Goal: Task Accomplishment & Management: Use online tool/utility

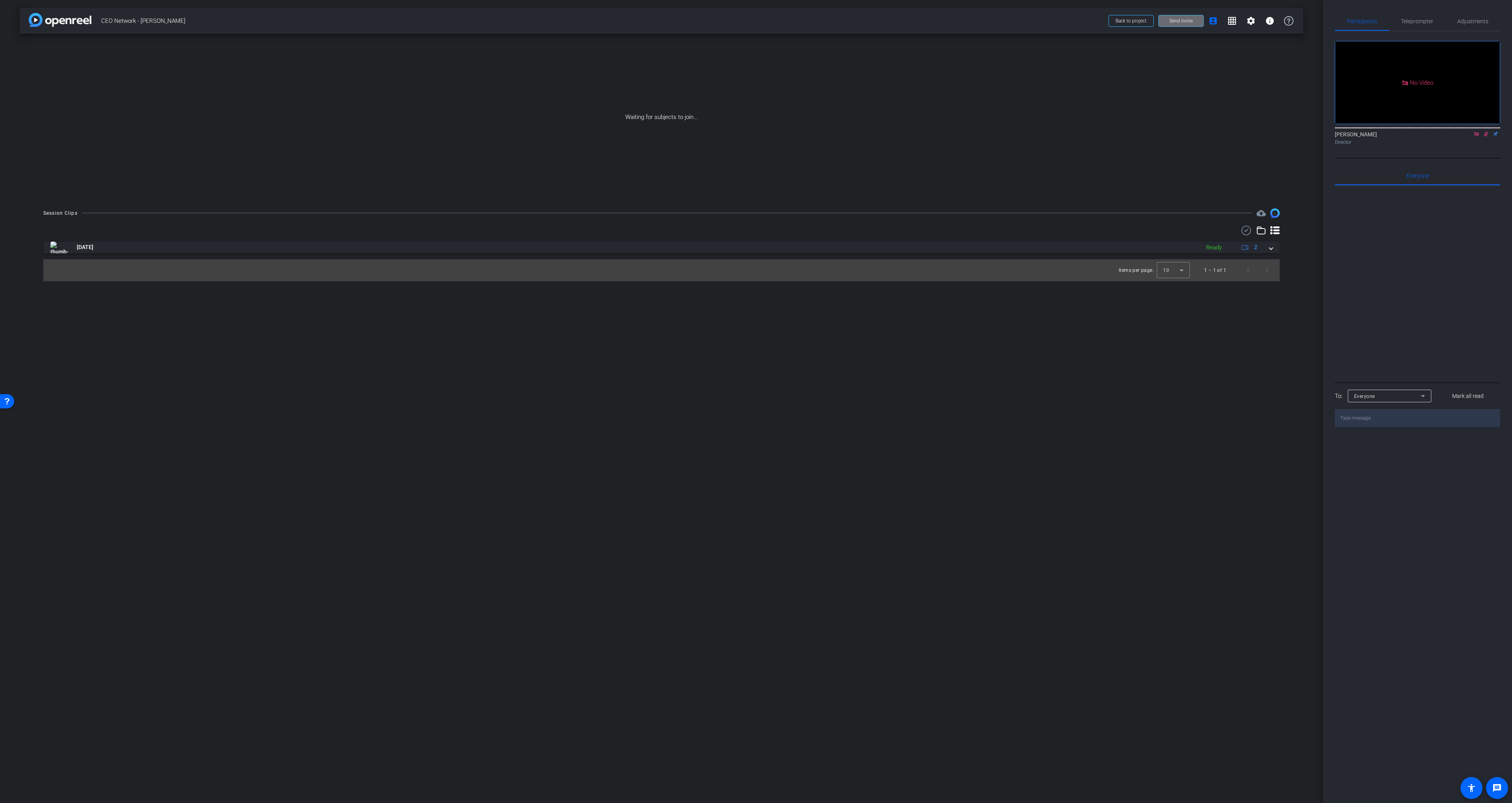
click at [1172, 21] on span "Send invite" at bounding box center [1181, 20] width 23 height 6
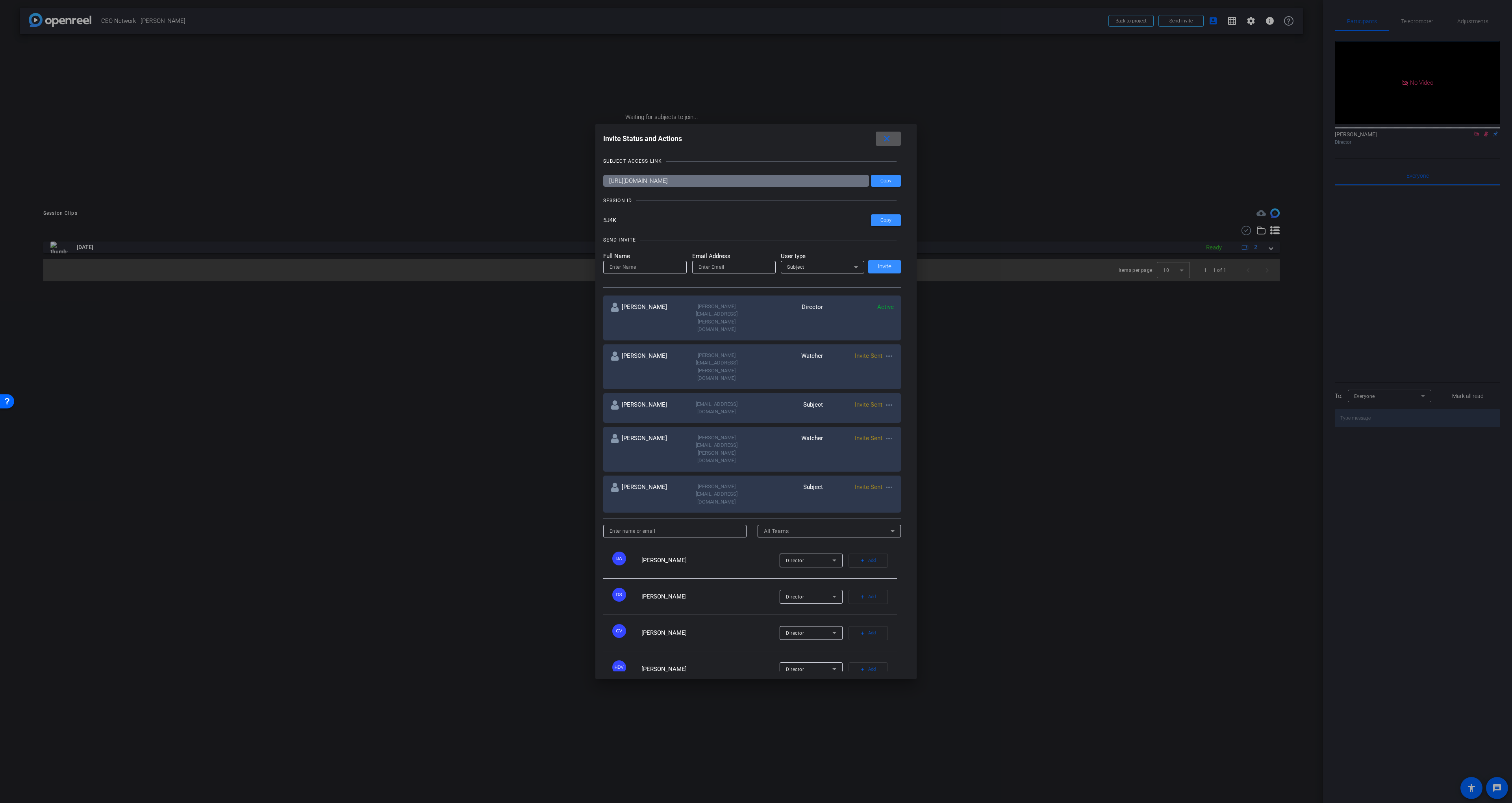
click at [890, 143] on mat-icon "close" at bounding box center [887, 139] width 10 height 10
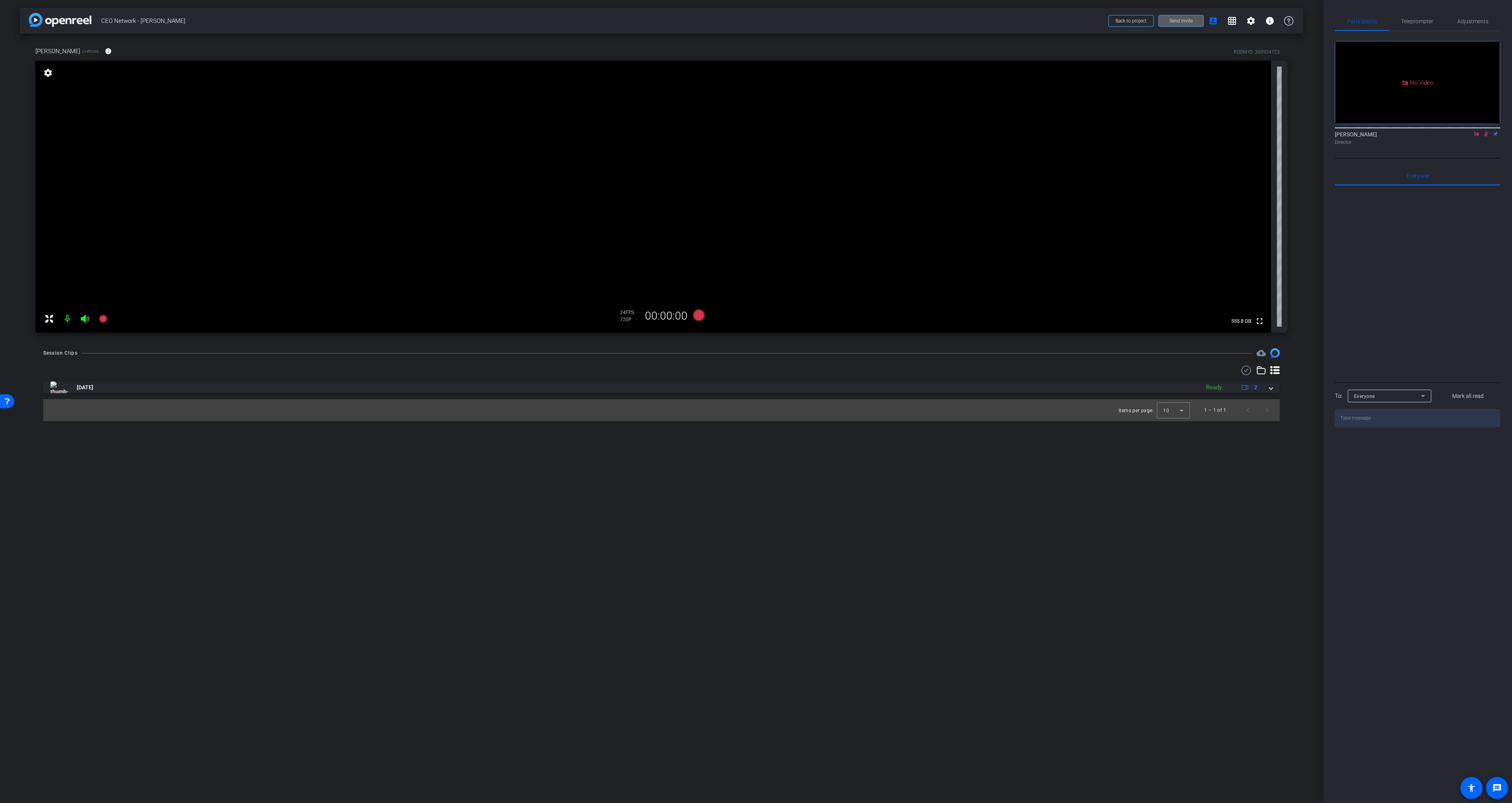
click at [1485, 137] on icon at bounding box center [1485, 134] width 6 height 5
click at [1477, 136] on icon at bounding box center [1476, 134] width 4 height 4
click at [1481, 19] on span "Adjustments" at bounding box center [1473, 21] width 31 height 5
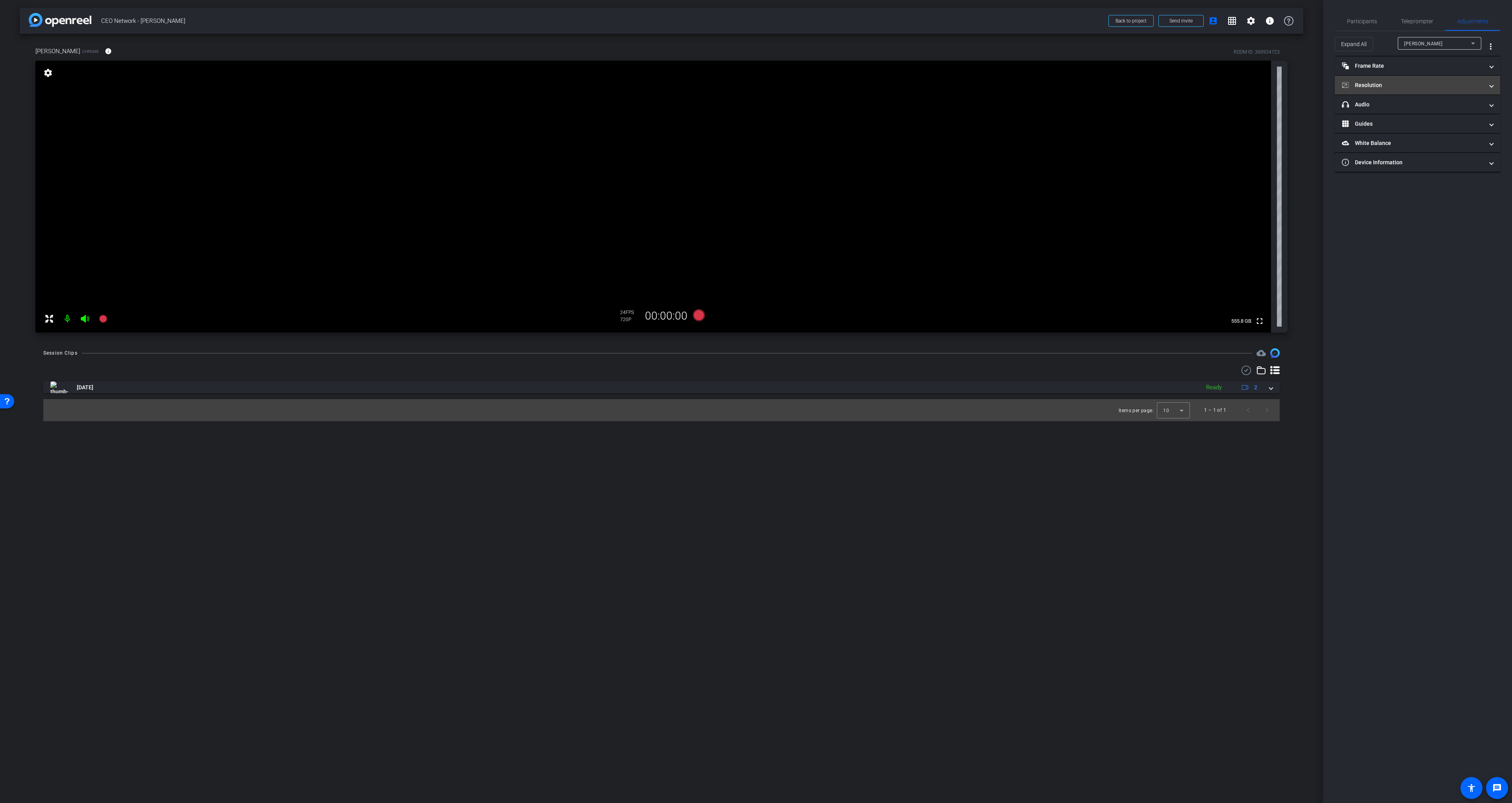
click at [1412, 83] on mat-panel-title "Resolution" at bounding box center [1412, 85] width 142 height 8
click at [1423, 114] on div "1080" at bounding box center [1424, 115] width 29 height 14
click at [1428, 67] on mat-panel-title "Frame Rate Frame Rate" at bounding box center [1412, 66] width 142 height 8
click at [1376, 23] on div "Participants" at bounding box center [1361, 21] width 54 height 19
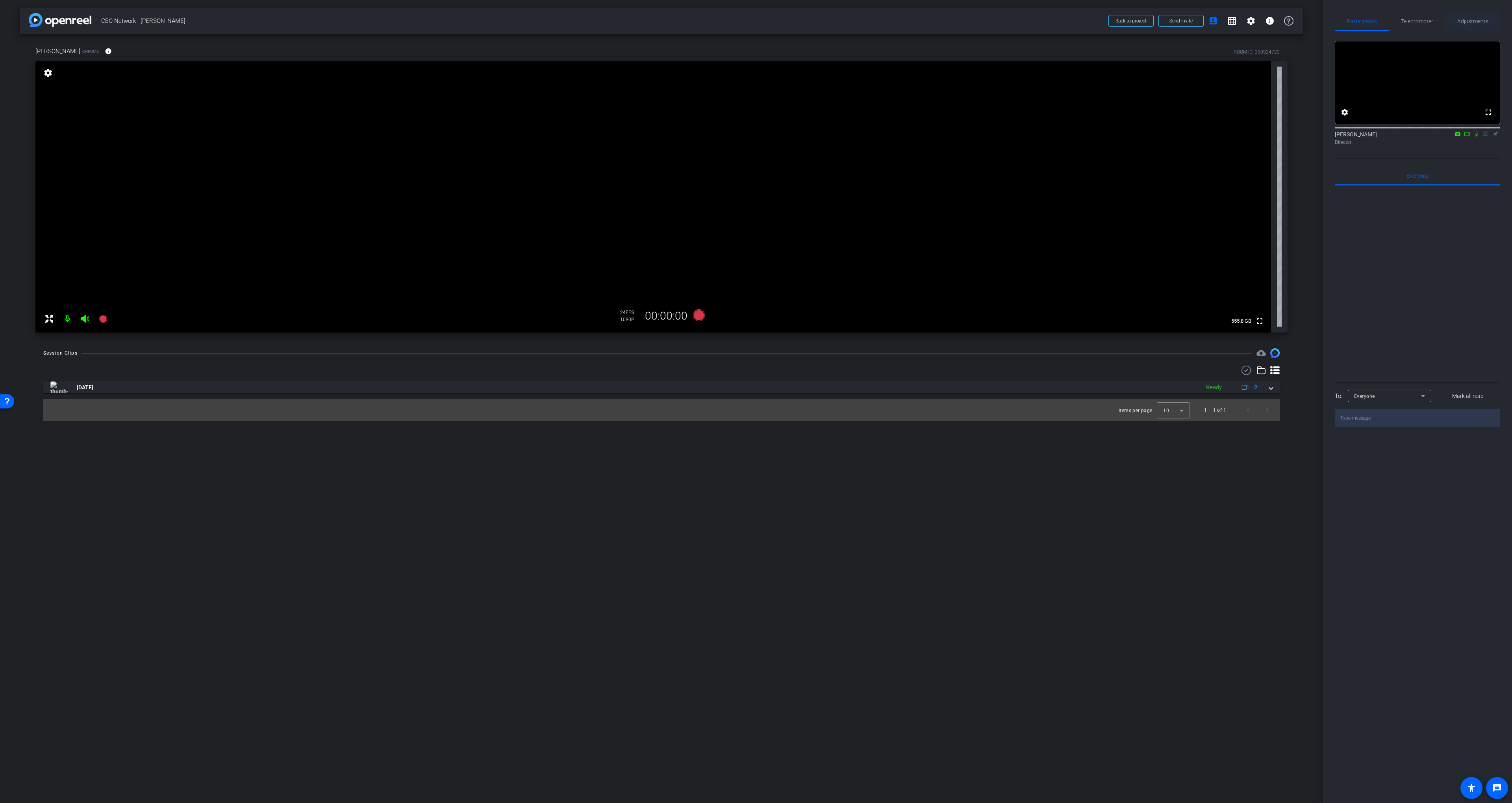
click at [1464, 20] on span "Adjustments" at bounding box center [1473, 21] width 31 height 5
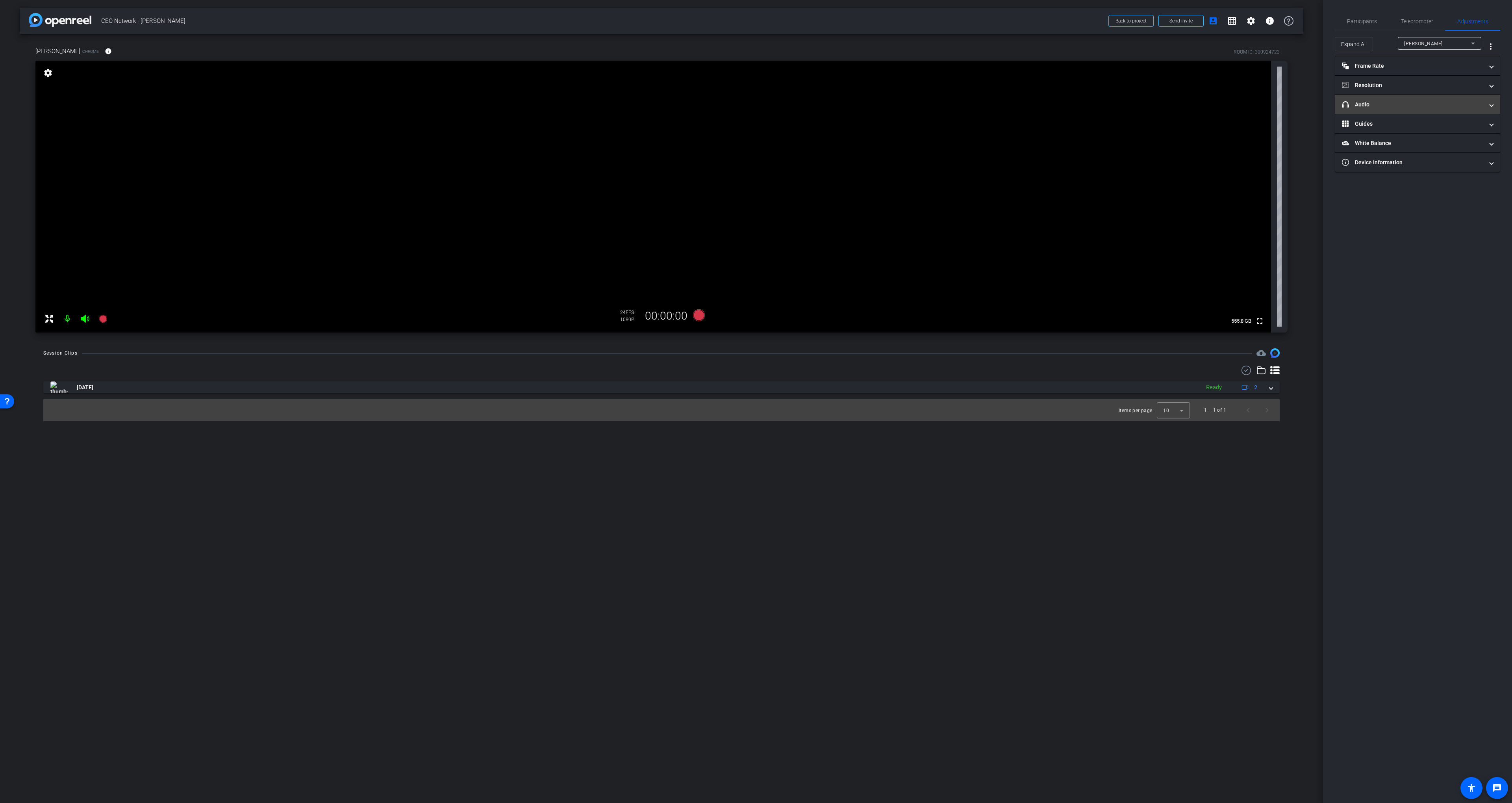
click at [1381, 103] on mat-panel-title "headphone icon Audio" at bounding box center [1412, 105] width 142 height 8
drag, startPoint x: 1408, startPoint y: 103, endPoint x: 1388, endPoint y: 10, distance: 95.1
click at [1408, 103] on mat-expansion-panel-header "headphone icon Audio" at bounding box center [1417, 114] width 165 height 25
click at [1362, 21] on span "Participants" at bounding box center [1362, 21] width 30 height 5
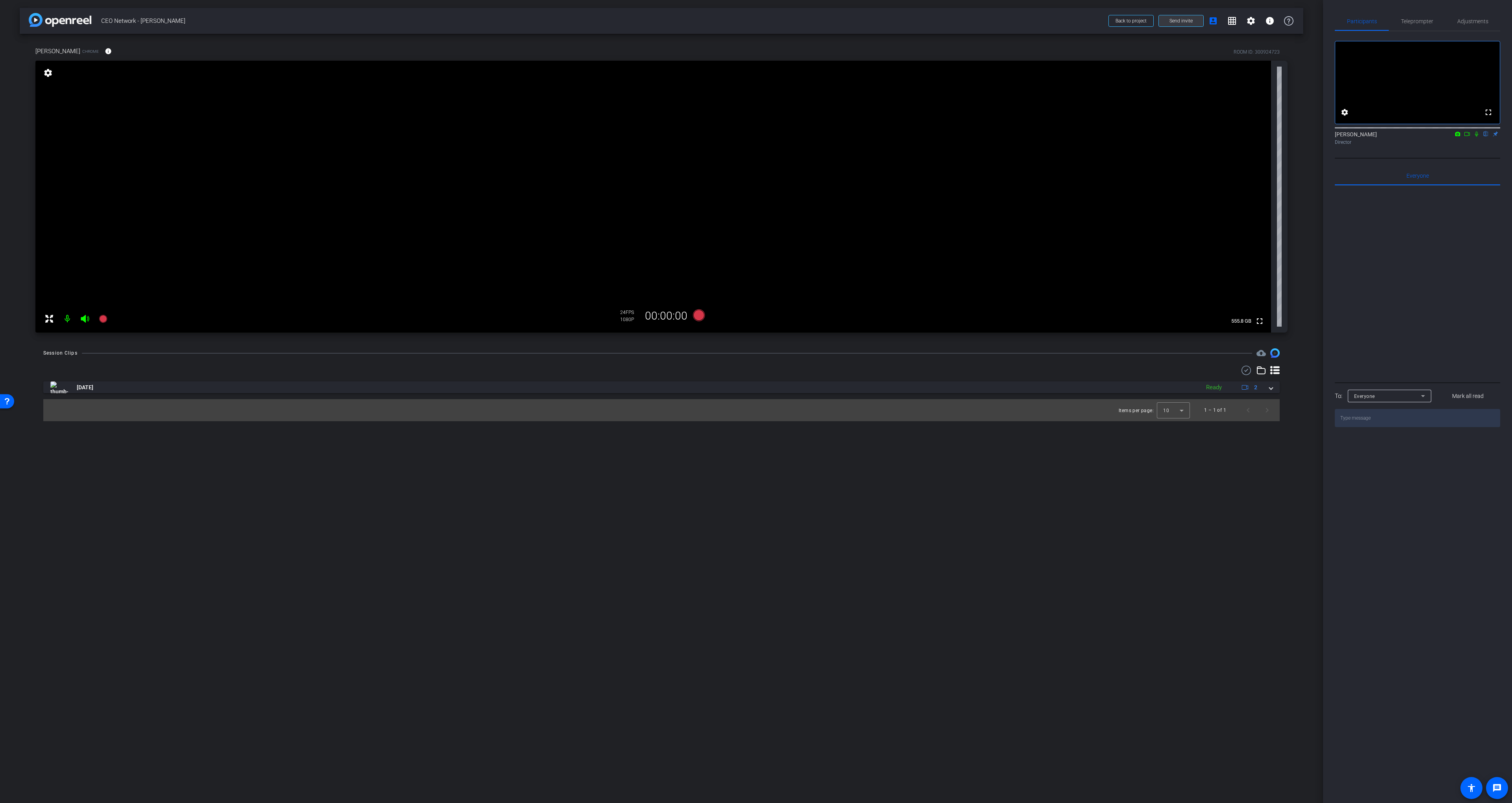
click at [1193, 16] on span at bounding box center [1180, 21] width 44 height 19
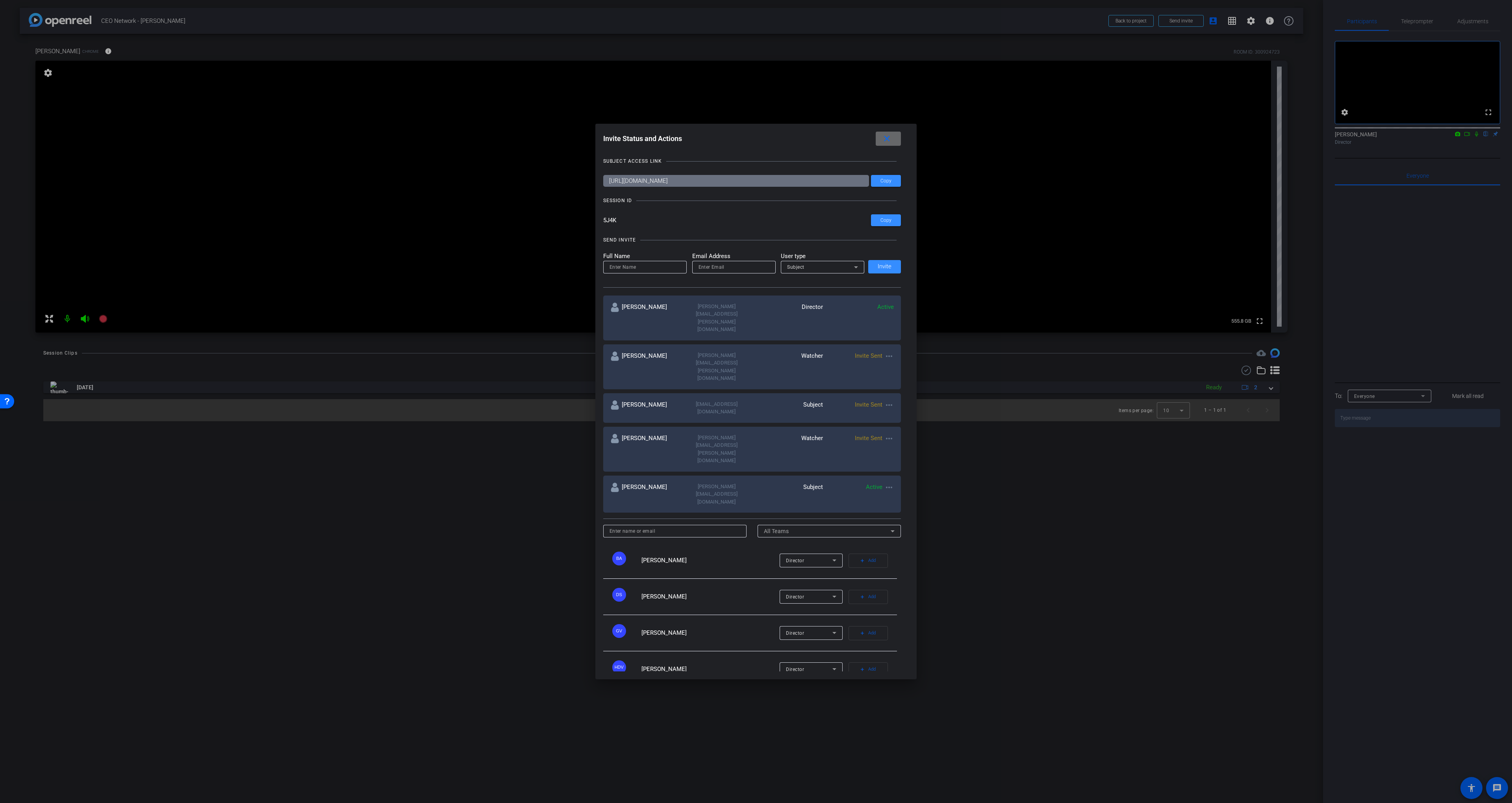
click at [890, 143] on mat-icon "close" at bounding box center [887, 139] width 10 height 10
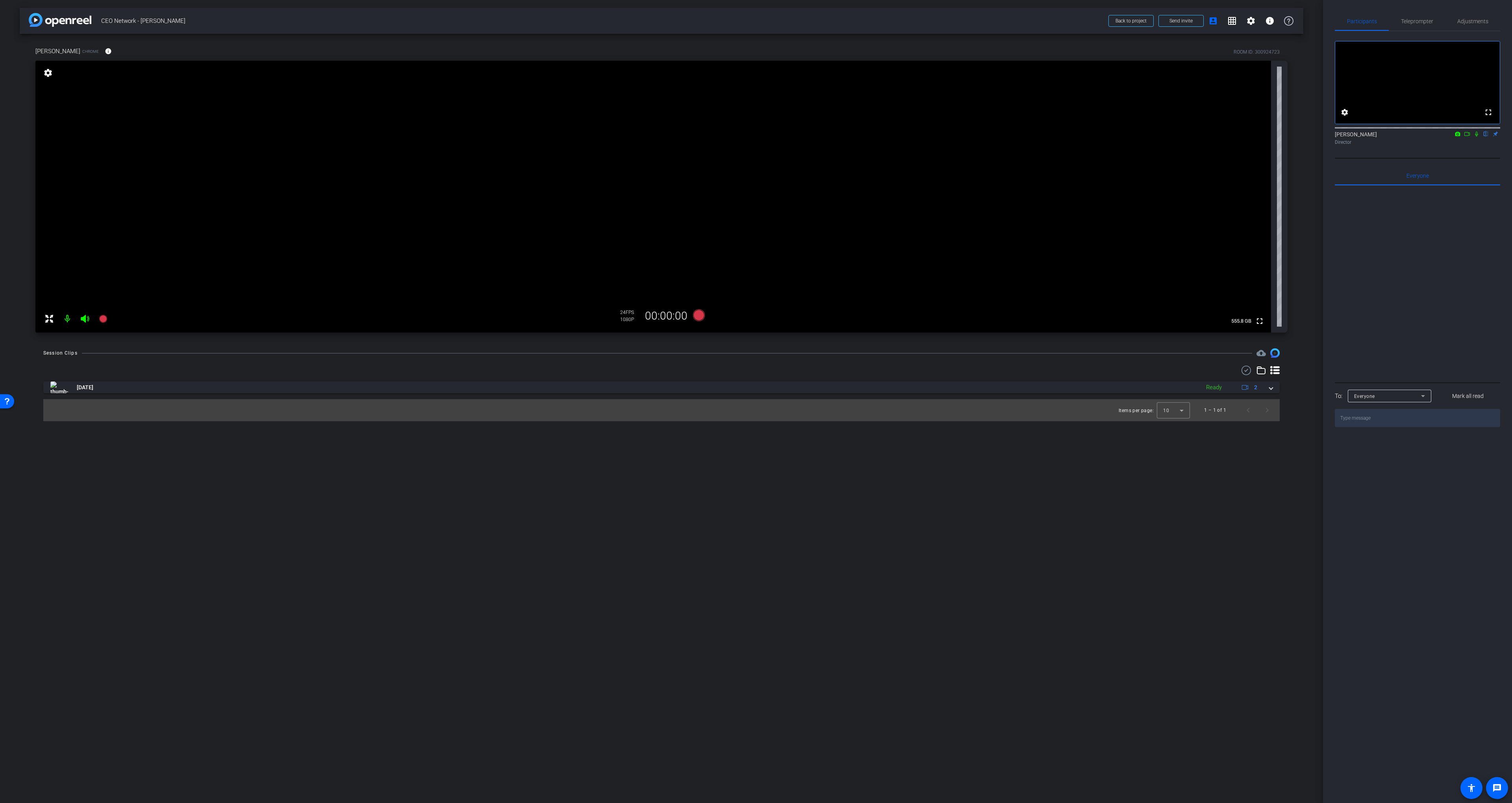
drag, startPoint x: 1476, startPoint y: 144, endPoint x: 1435, endPoint y: 141, distance: 41.1
click at [1475, 137] on icon at bounding box center [1476, 134] width 6 height 5
click at [1470, 23] on span "Adjustments" at bounding box center [1473, 21] width 31 height 5
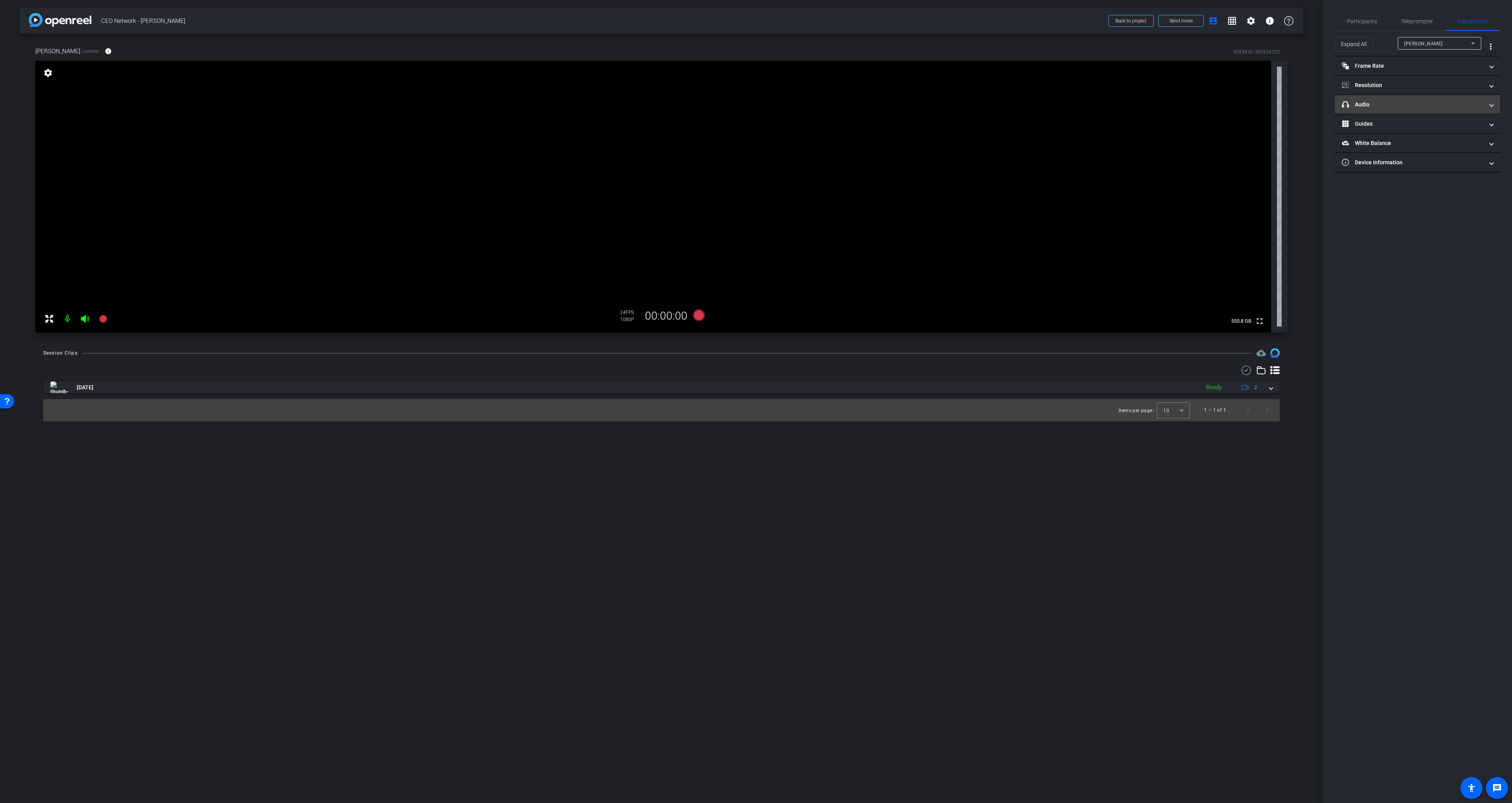
click at [1359, 99] on mat-expansion-panel-header "headphone icon Audio" at bounding box center [1417, 105] width 165 height 19
click at [1370, 103] on mat-expansion-panel-header "headphone icon Audio" at bounding box center [1417, 114] width 165 height 25
click at [1373, 72] on mat-expansion-panel-header "Frame Rate Frame Rate" at bounding box center [1417, 66] width 165 height 19
click at [1369, 74] on mat-expansion-panel-header "Frame Rate Frame Rate" at bounding box center [1417, 69] width 165 height 25
click at [1379, 82] on mat-panel-title "Resolution" at bounding box center [1412, 85] width 142 height 8
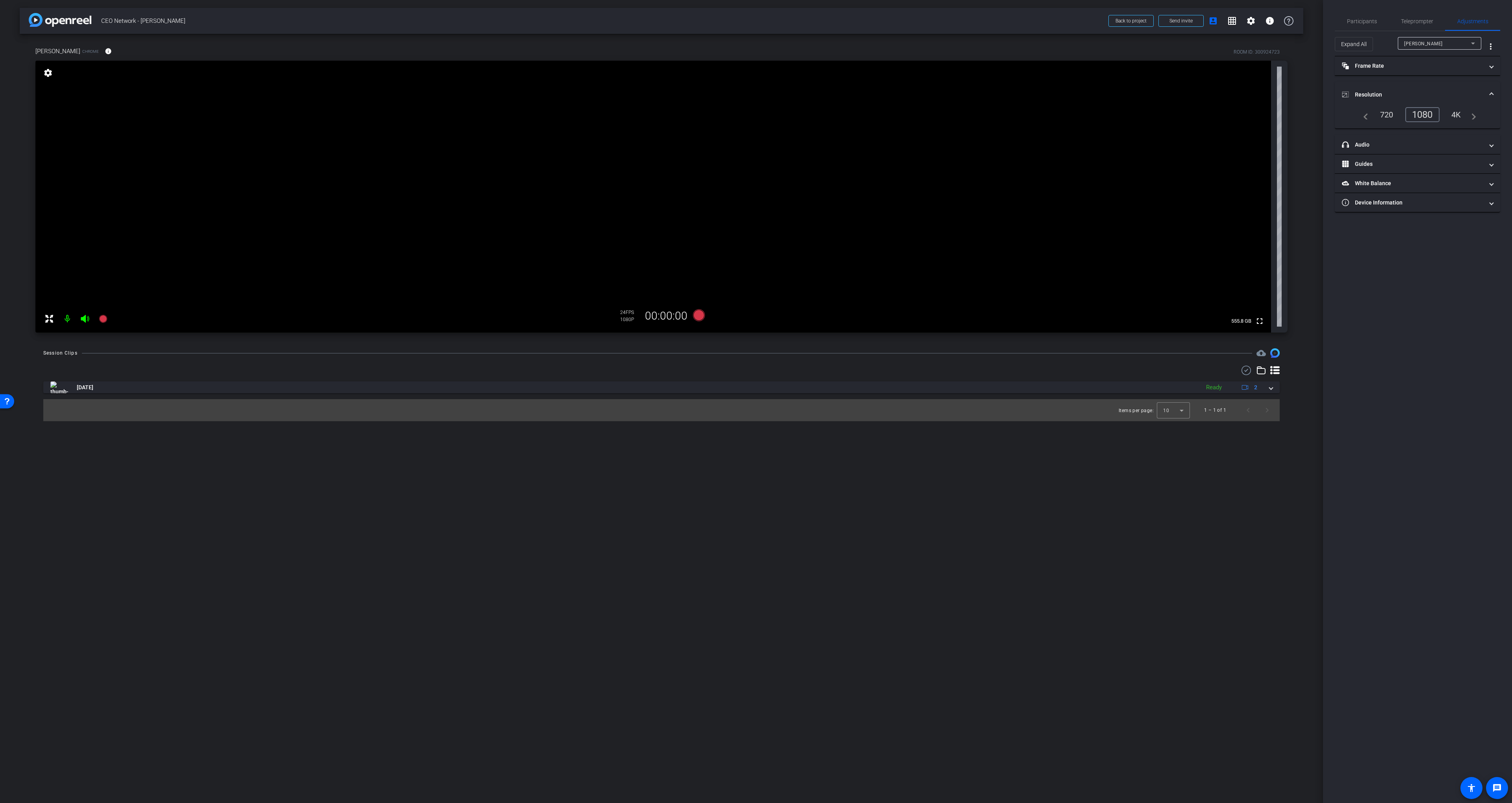
drag, startPoint x: 1398, startPoint y: 83, endPoint x: 1371, endPoint y: 29, distance: 60.4
click at [1398, 83] on mat-expansion-panel-header "Resolution" at bounding box center [1417, 95] width 165 height 25
click at [1362, 20] on span "Participants" at bounding box center [1362, 21] width 30 height 5
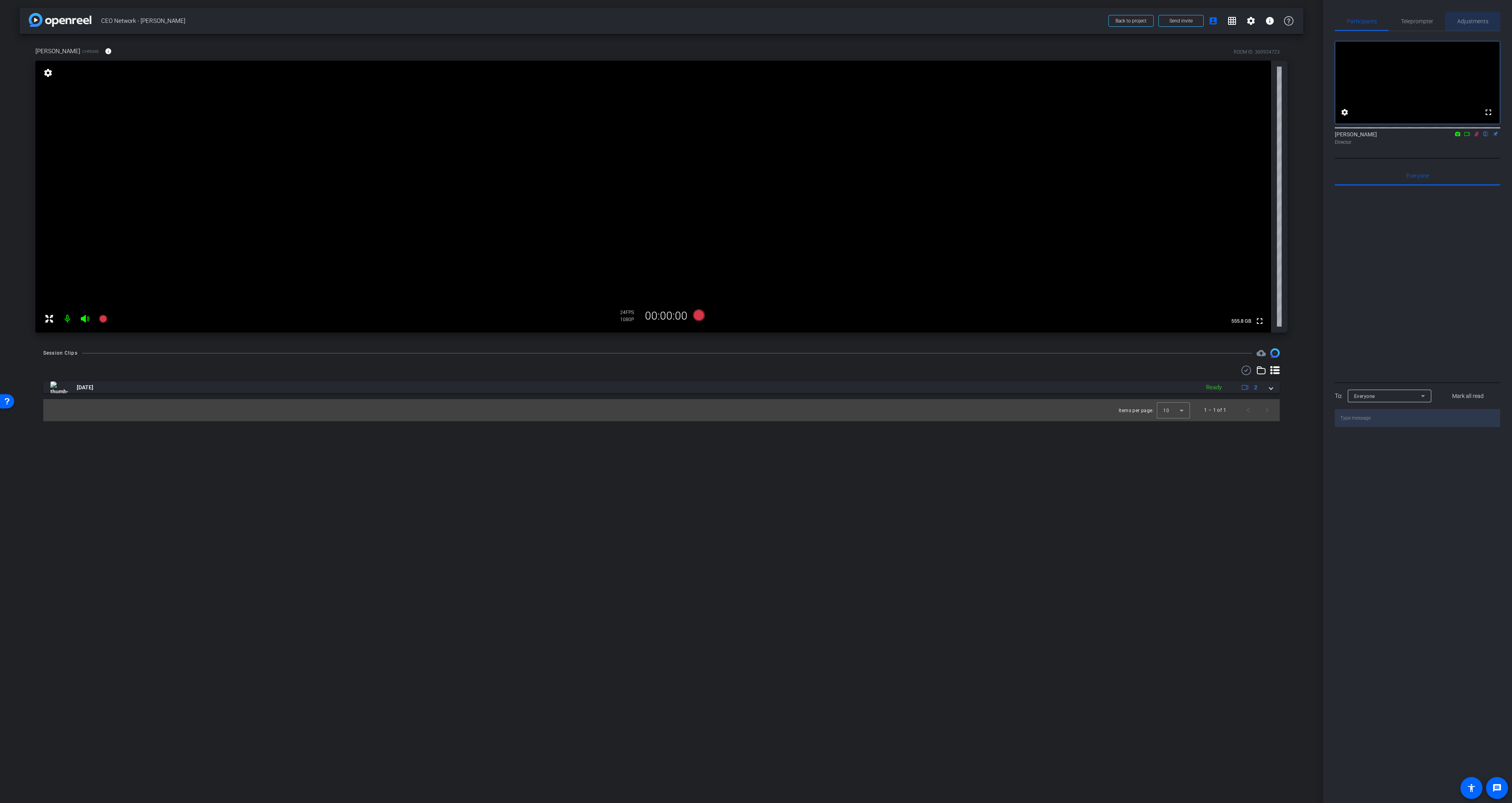
click at [1473, 26] on span "Adjustments" at bounding box center [1473, 21] width 31 height 19
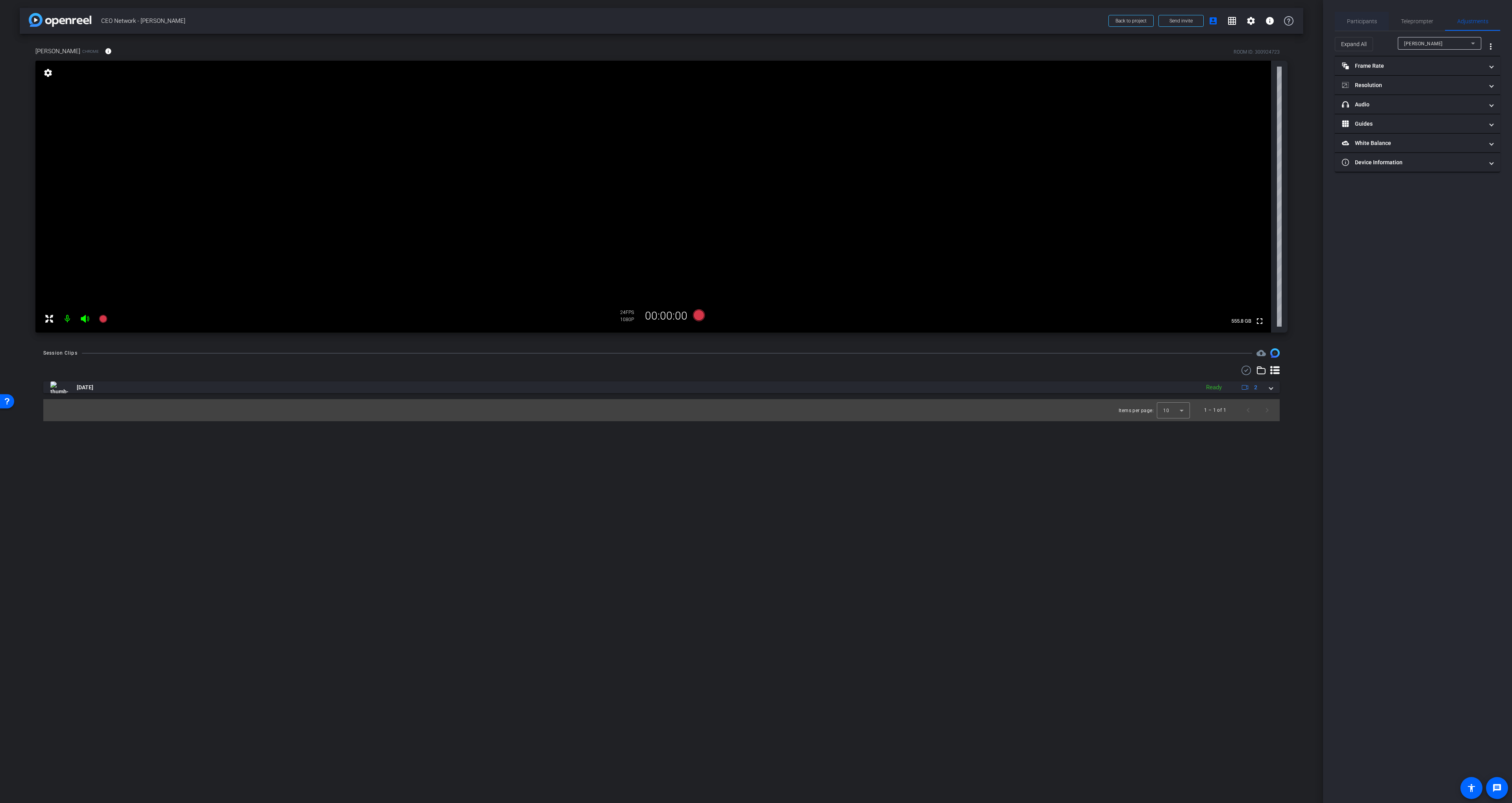
click at [1350, 16] on span "Participants" at bounding box center [1362, 21] width 30 height 19
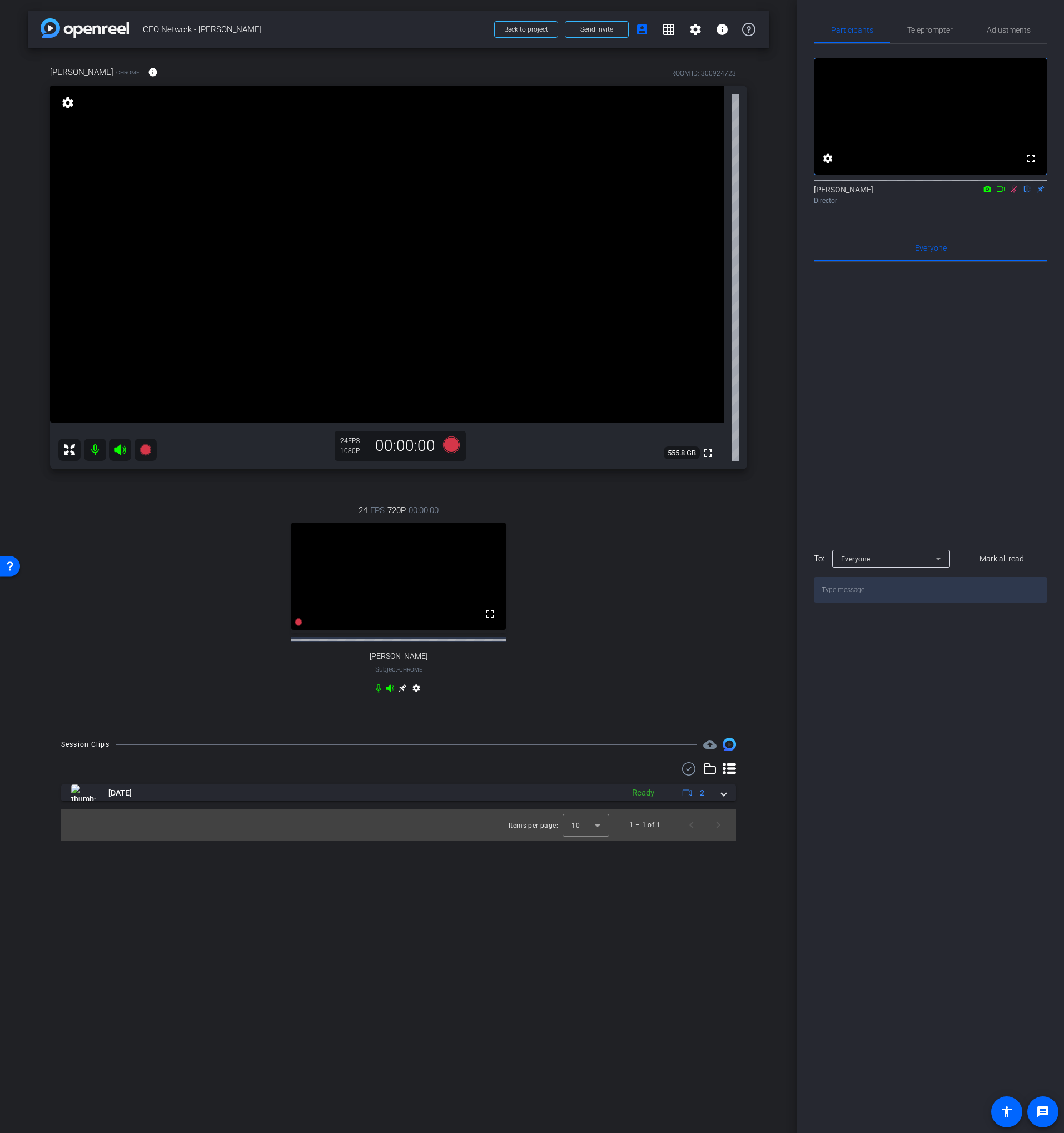
click at [541, 541] on div "24 FPS 720P 00:00:00 fullscreen [PERSON_NAME] Subject - Chrome settings" at bounding box center [398, 600] width 697 height 229
drag, startPoint x: 998, startPoint y: 35, endPoint x: 997, endPoint y: 40, distance: 5.1
click at [998, 35] on span "Adjustments" at bounding box center [1008, 30] width 44 height 27
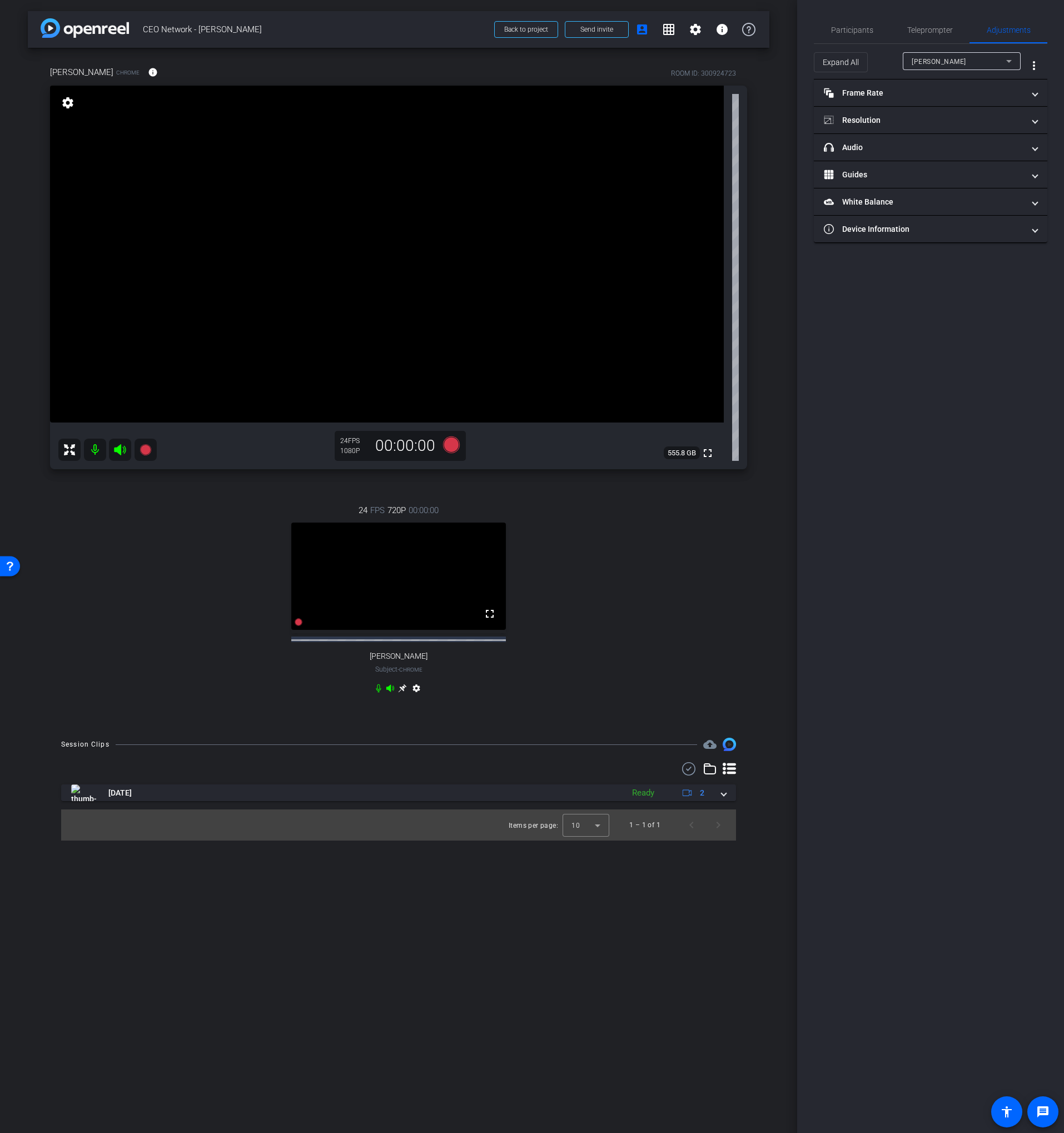
click at [970, 64] on div "[PERSON_NAME]" at bounding box center [958, 61] width 94 height 13
drag, startPoint x: 867, startPoint y: 38, endPoint x: 924, endPoint y: 56, distance: 59.8
click at [867, 38] on div at bounding box center [532, 566] width 1064 height 1133
click at [868, 37] on span "Participants" at bounding box center [852, 30] width 42 height 27
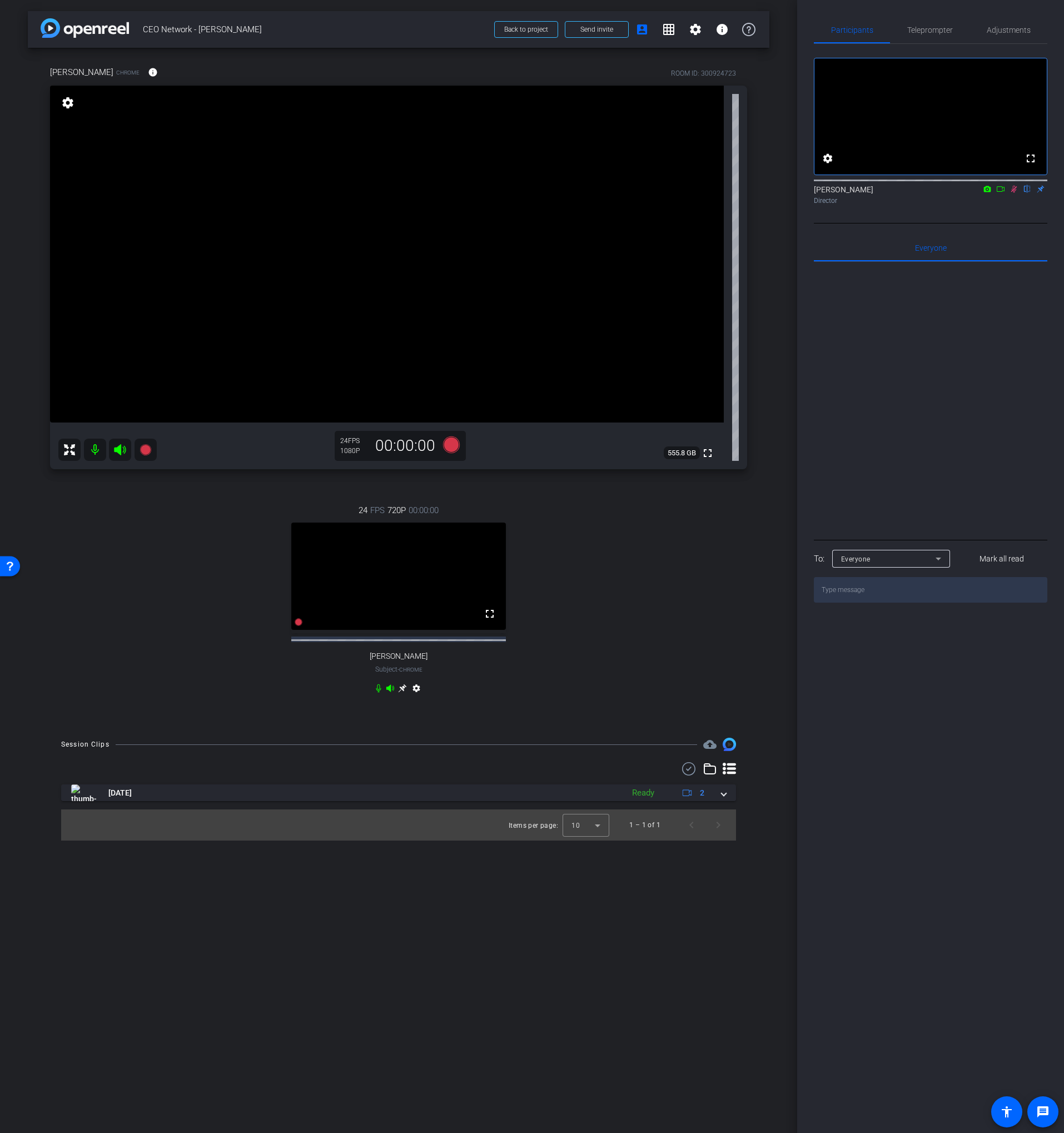
click at [1013, 193] on icon at bounding box center [1013, 189] width 9 height 8
click at [1001, 27] on span "Adjustments" at bounding box center [1008, 30] width 44 height 8
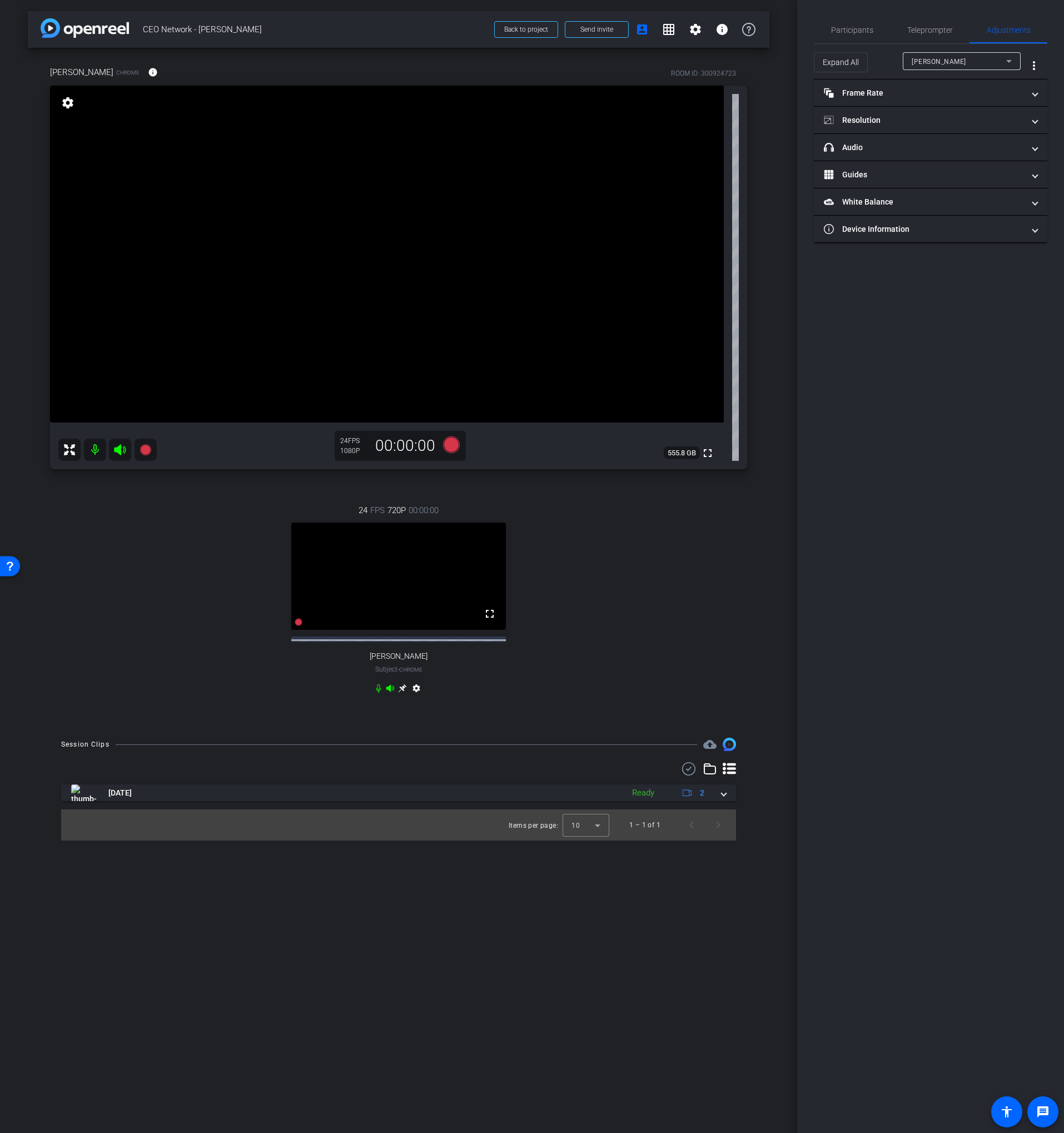
click at [937, 65] on div "[PERSON_NAME]" at bounding box center [958, 61] width 94 height 13
drag, startPoint x: 933, startPoint y: 106, endPoint x: 916, endPoint y: 106, distance: 17.0
click at [933, 106] on mat-option "[PERSON_NAME]" at bounding box center [961, 101] width 118 height 18
click at [871, 119] on mat-panel-title "Resolution" at bounding box center [924, 120] width 201 height 12
click at [939, 158] on div "1080" at bounding box center [939, 162] width 41 height 19
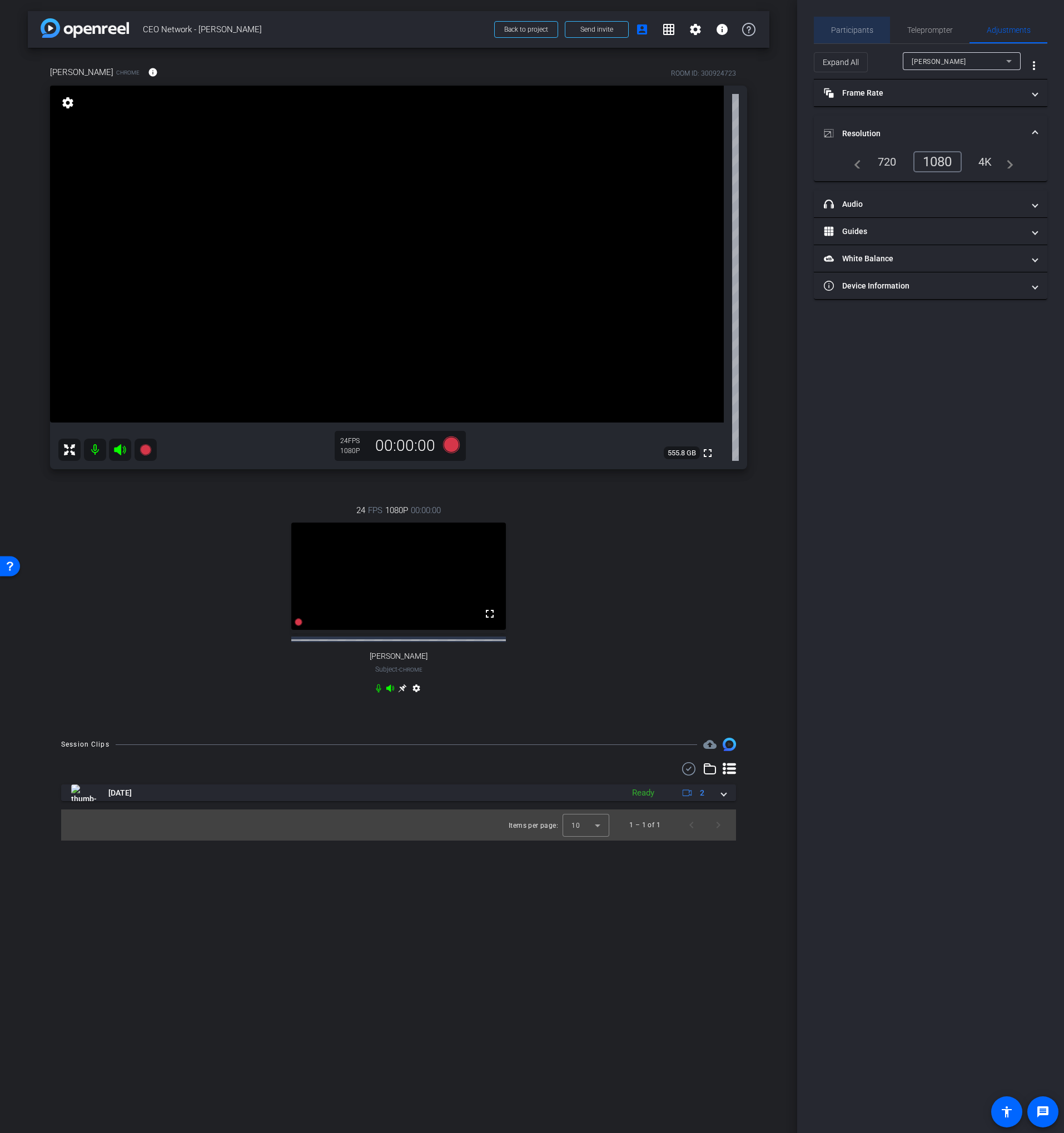
click at [857, 19] on span "Participants" at bounding box center [852, 30] width 42 height 27
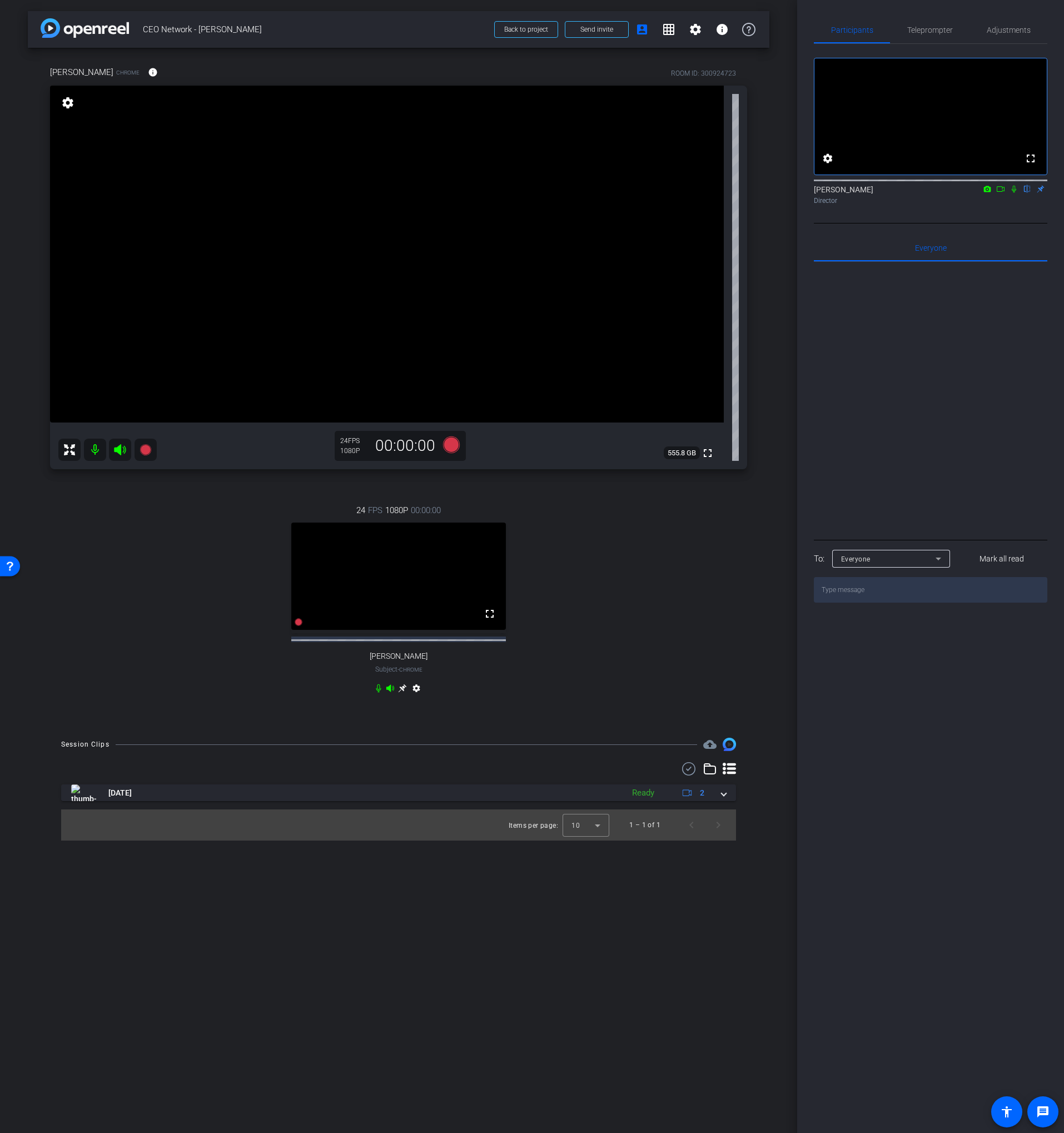
drag, startPoint x: 699, startPoint y: 540, endPoint x: 614, endPoint y: 580, distance: 93.9
click at [698, 540] on div "24 FPS 1080P 00:00:00 fullscreen [PERSON_NAME] Subject - Chrome settings" at bounding box center [398, 600] width 697 height 229
click at [400, 693] on icon at bounding box center [402, 688] width 9 height 9
click at [780, 337] on div "arrow_back CEO Network - [PERSON_NAME] Back to project Send invite account_box …" at bounding box center [398, 566] width 797 height 1133
click at [586, 26] on span "Send invite" at bounding box center [597, 29] width 33 height 9
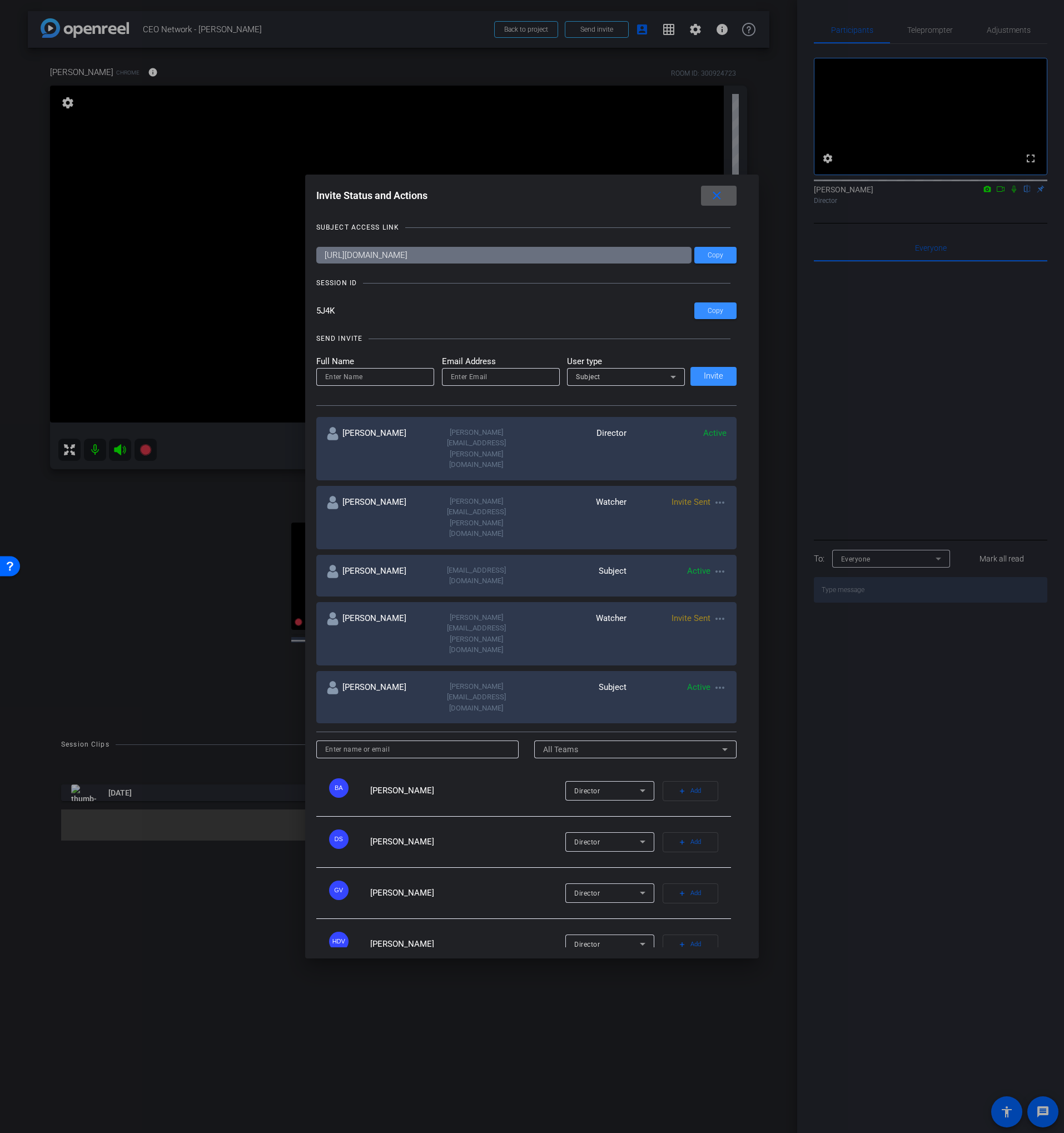
click at [725, 209] on span at bounding box center [719, 196] width 35 height 27
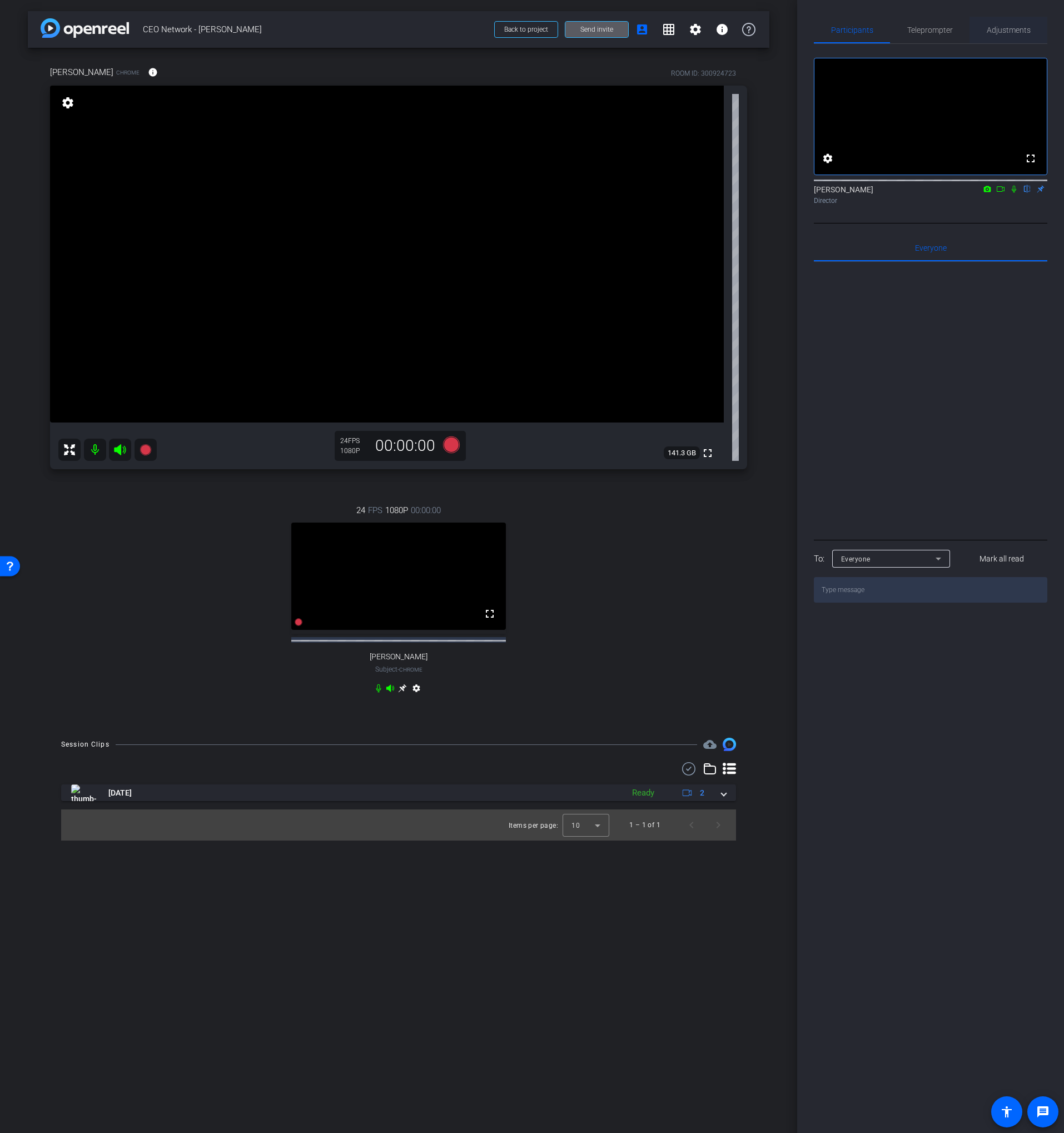
click at [983, 30] on div "Adjustments" at bounding box center [1007, 30] width 78 height 27
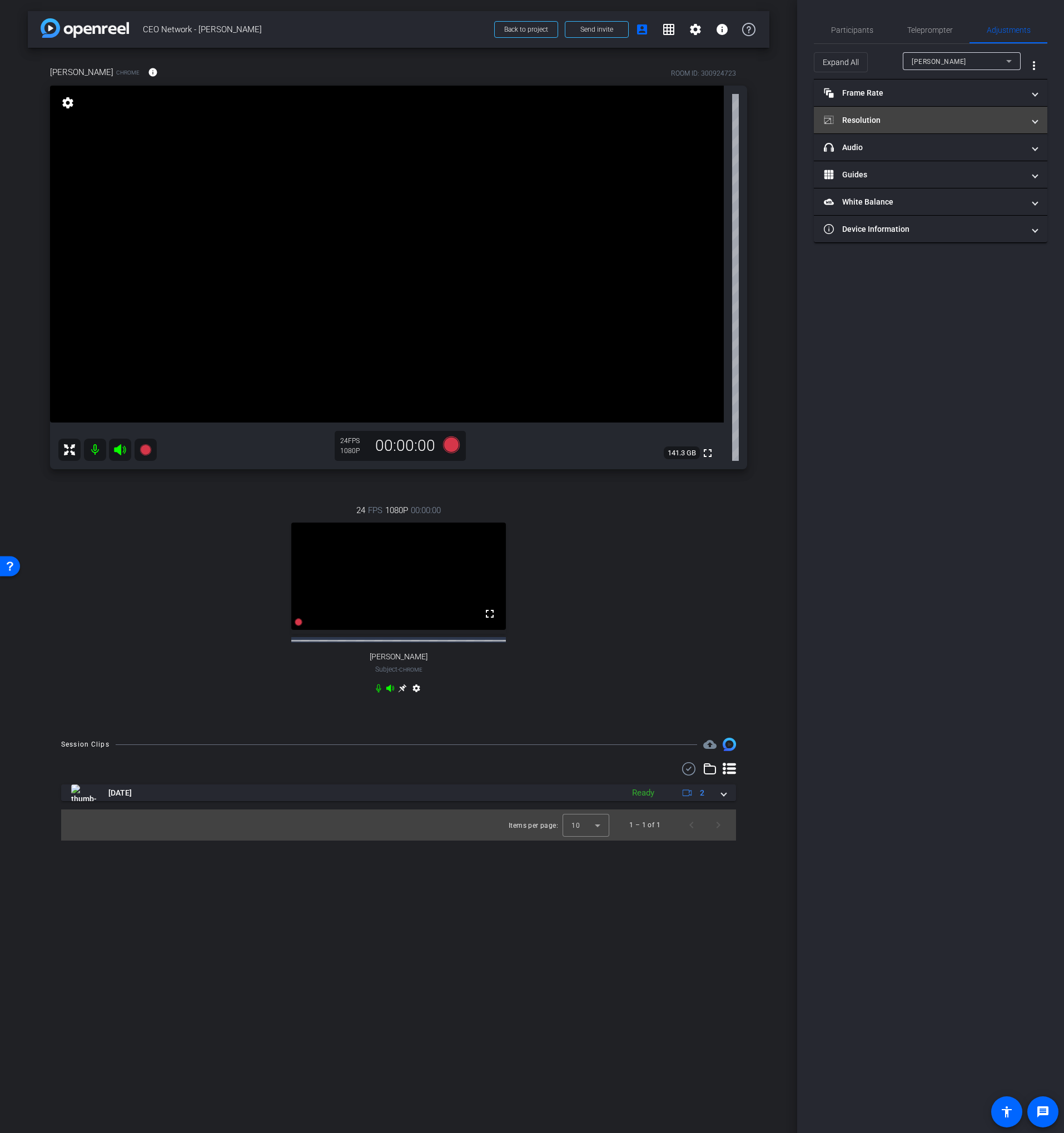
click at [875, 120] on mat-panel-title "Resolution" at bounding box center [924, 120] width 201 height 12
click at [919, 121] on mat-expansion-panel-header "Resolution" at bounding box center [930, 133] width 233 height 35
click at [910, 73] on div at bounding box center [961, 76] width 118 height 12
click at [911, 87] on mat-panel-title "Frame Rate Frame Rate" at bounding box center [924, 93] width 201 height 12
click at [916, 87] on mat-expansion-panel-header "Frame Rate Frame Rate" at bounding box center [930, 97] width 233 height 35
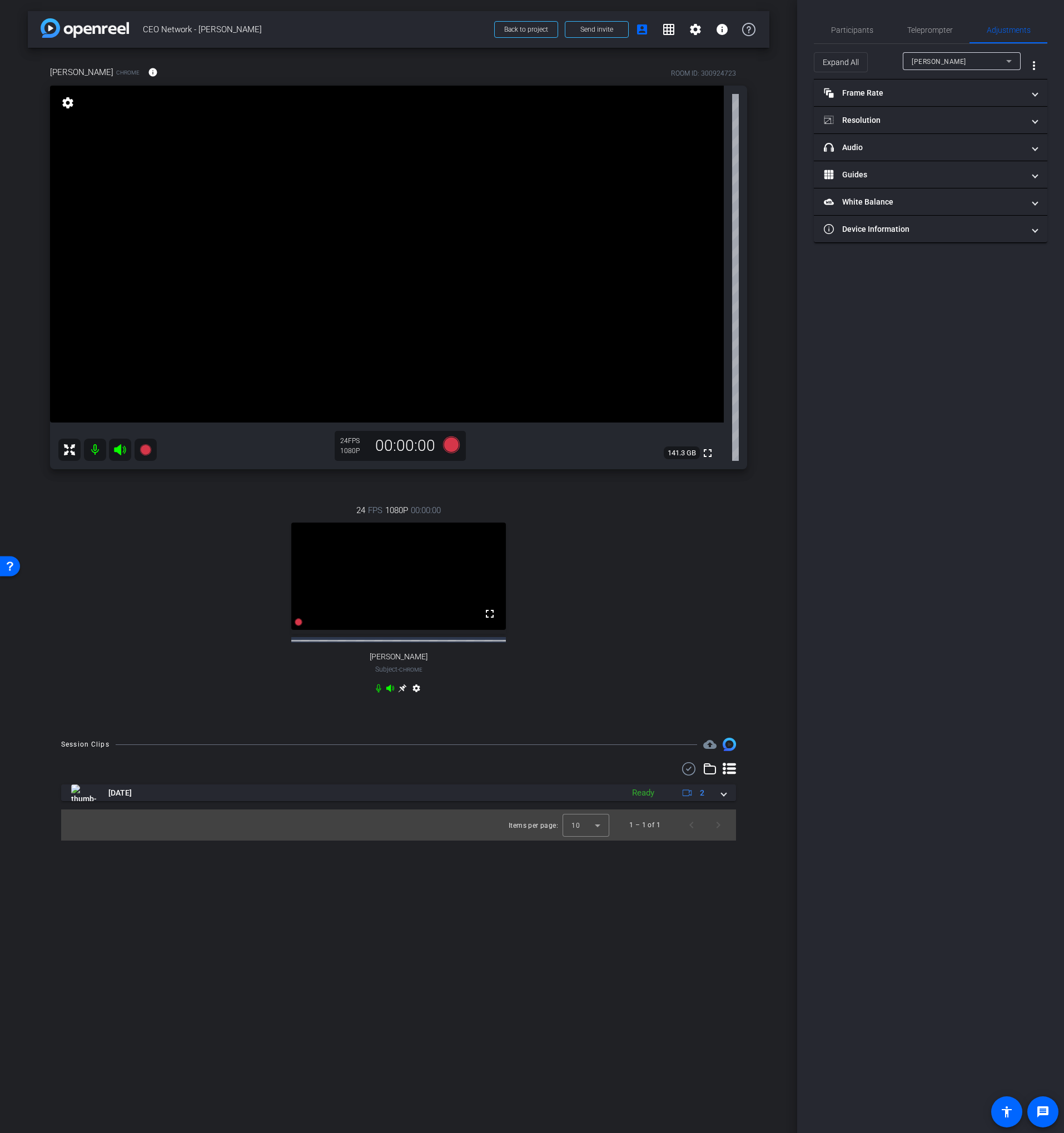
click at [935, 52] on div "[PERSON_NAME]" at bounding box center [961, 60] width 100 height 18
drag, startPoint x: 941, startPoint y: 95, endPoint x: 906, endPoint y: 90, distance: 35.4
click at [941, 95] on mat-option "[PERSON_NAME]" at bounding box center [961, 101] width 118 height 18
click at [892, 91] on mat-panel-title "Frame Rate Frame Rate" at bounding box center [924, 93] width 201 height 12
click at [929, 90] on mat-expansion-panel-header "Frame Rate Frame Rate" at bounding box center [930, 97] width 233 height 35
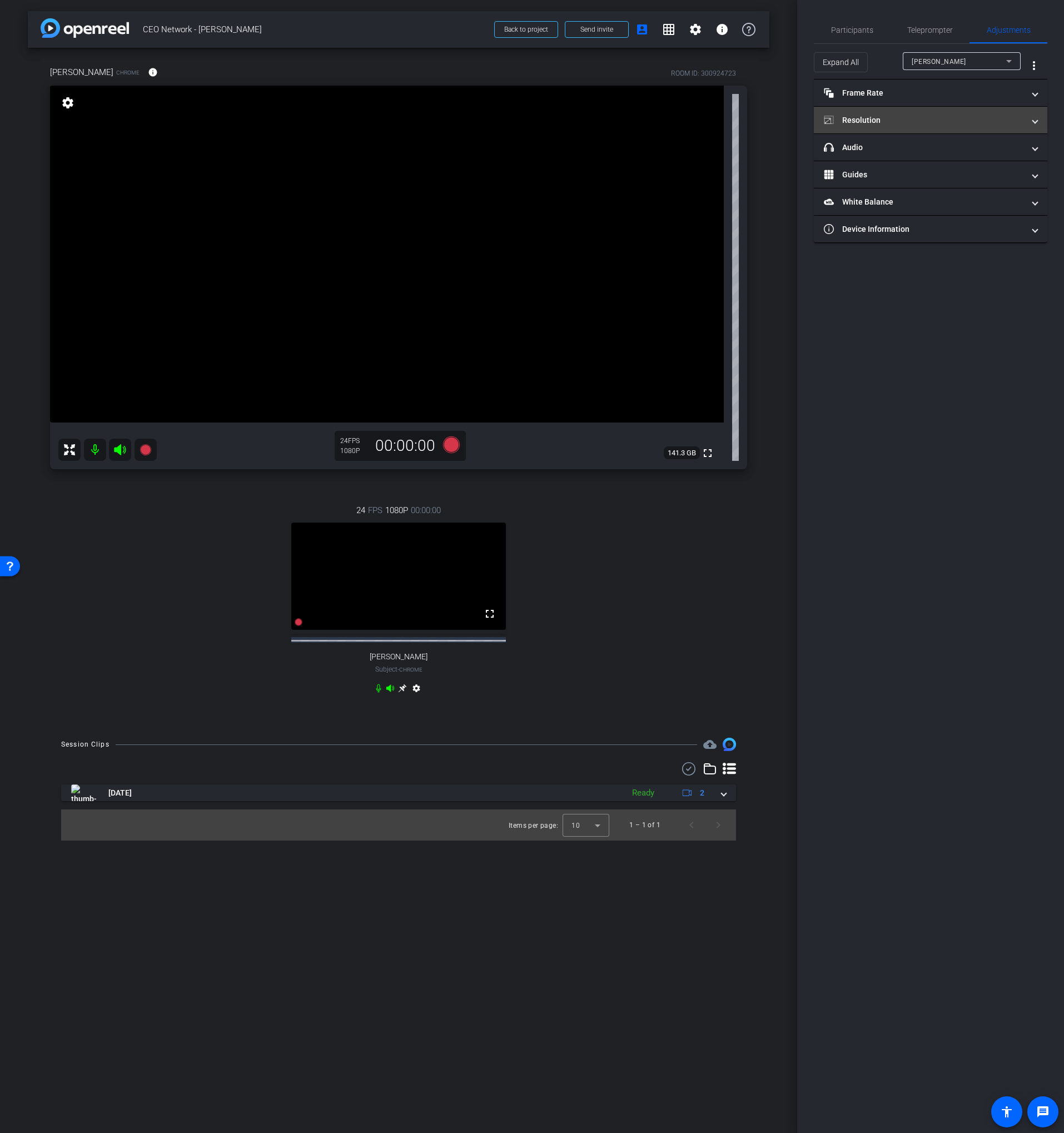
click at [891, 125] on mat-panel-title "Resolution" at bounding box center [924, 120] width 201 height 12
click at [868, 120] on mat-expansion-panel-header "Resolution" at bounding box center [930, 133] width 233 height 35
drag, startPoint x: 874, startPoint y: 146, endPoint x: 895, endPoint y: 147, distance: 21.0
click at [874, 146] on mat-panel-title "headphone icon Audio" at bounding box center [924, 148] width 201 height 12
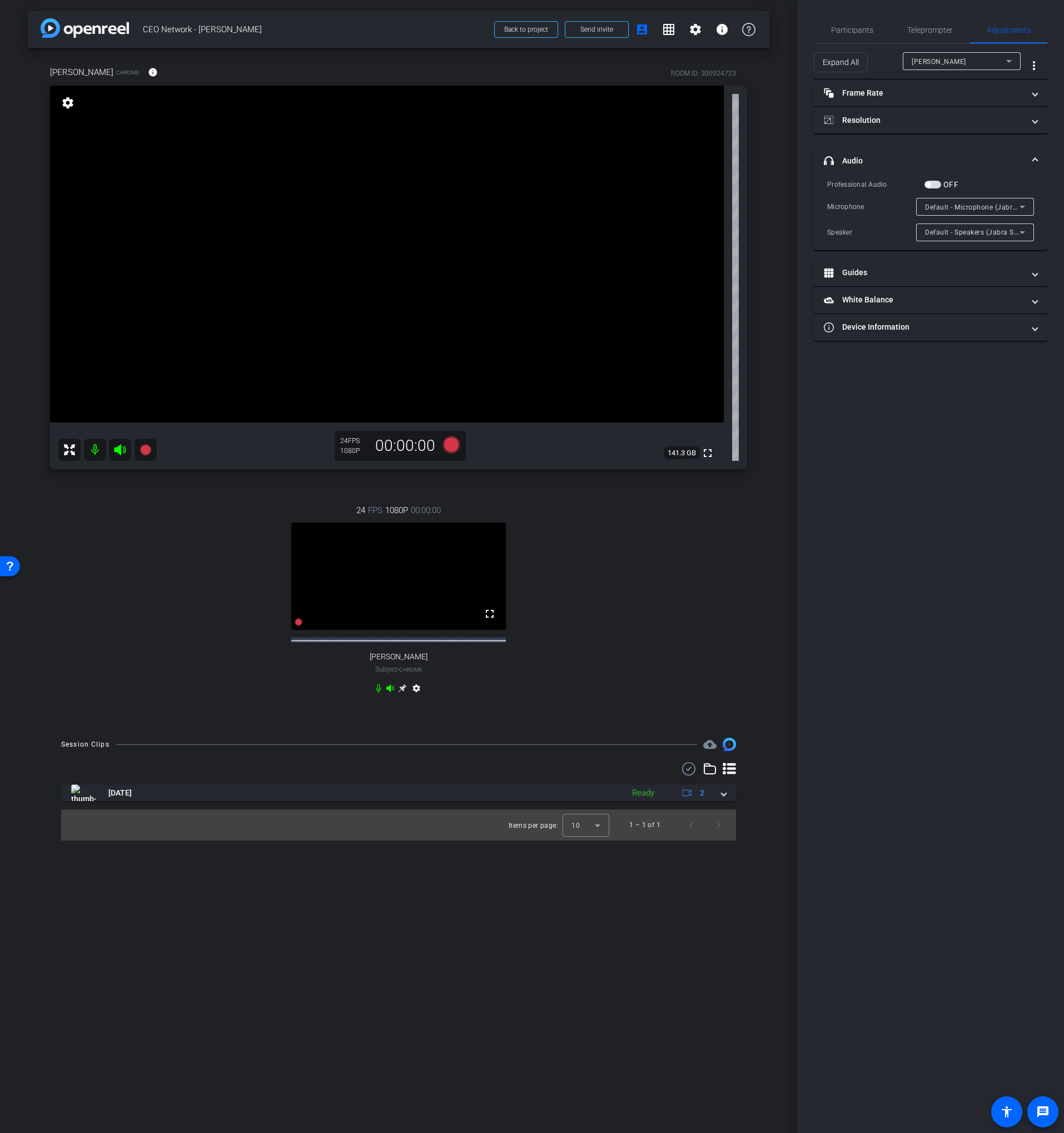
click at [914, 150] on mat-expansion-panel-header "headphone icon Audio" at bounding box center [930, 160] width 233 height 35
click at [839, 28] on span "Participants" at bounding box center [852, 30] width 42 height 8
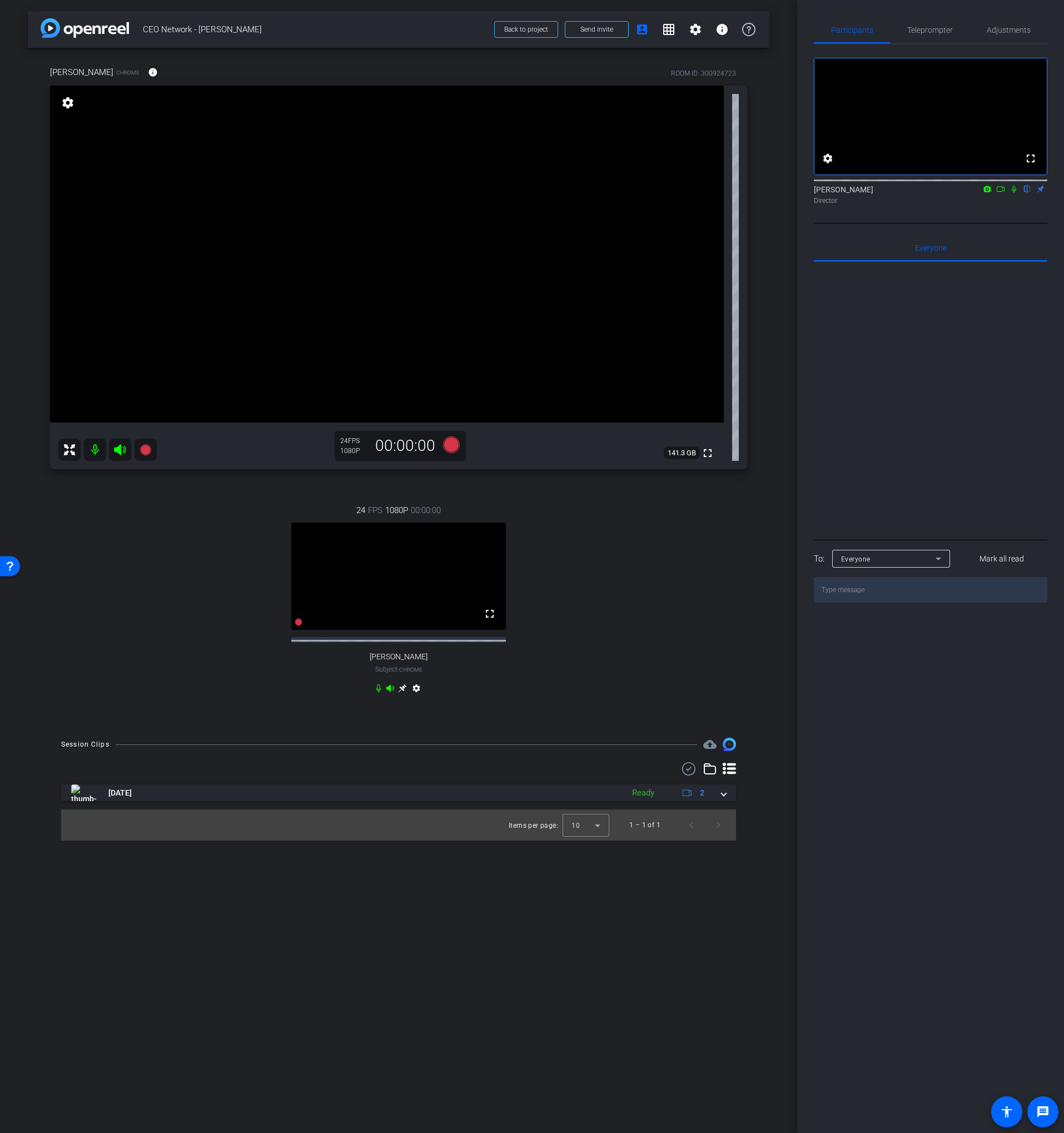
click at [535, 509] on div "24 FPS 1080P 00:00:00 fullscreen [PERSON_NAME] Subject - Chrome settings" at bounding box center [398, 600] width 697 height 229
click at [451, 446] on icon at bounding box center [451, 444] width 16 height 16
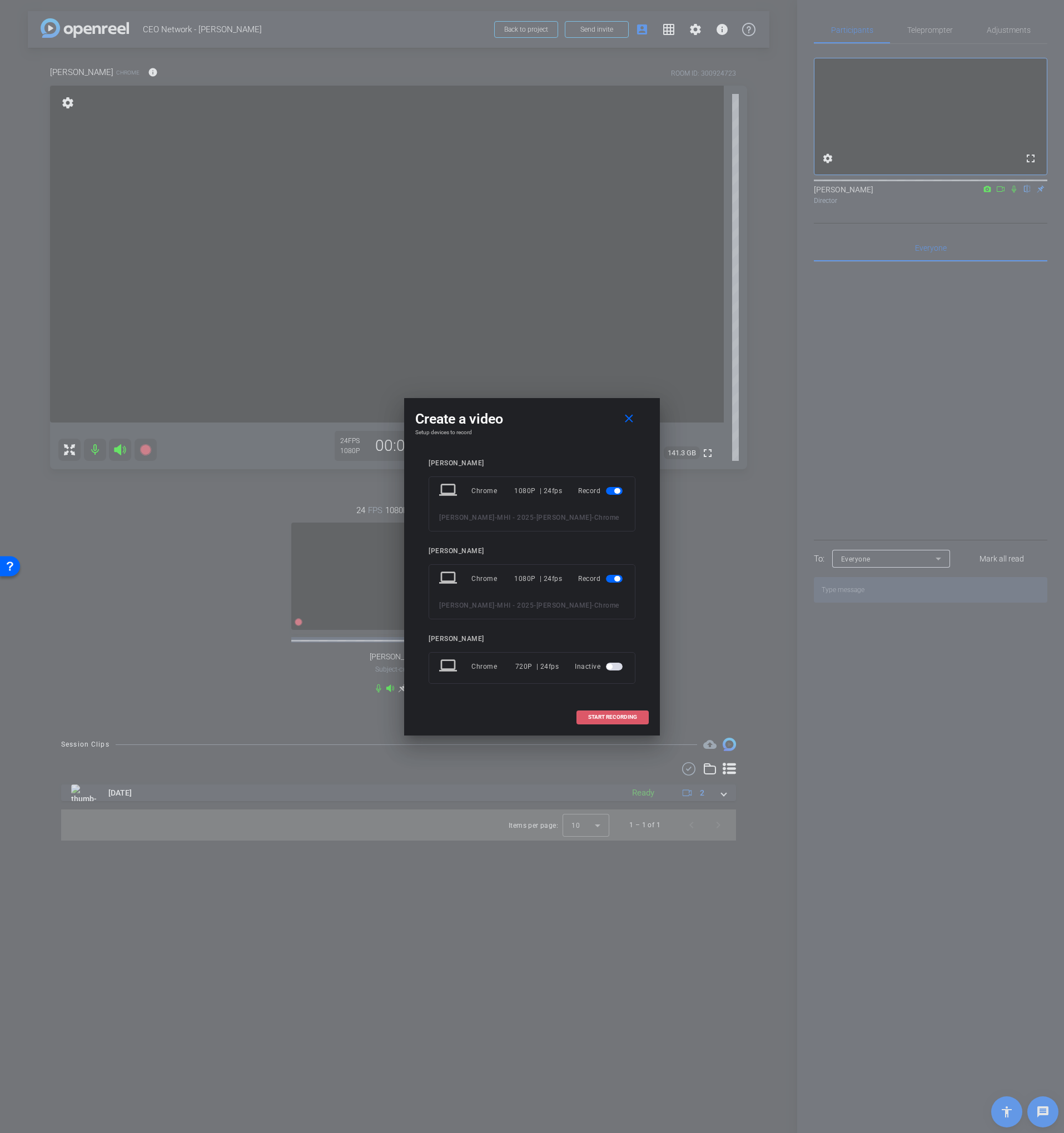
click at [589, 716] on span "START RECORDING" at bounding box center [612, 717] width 49 height 6
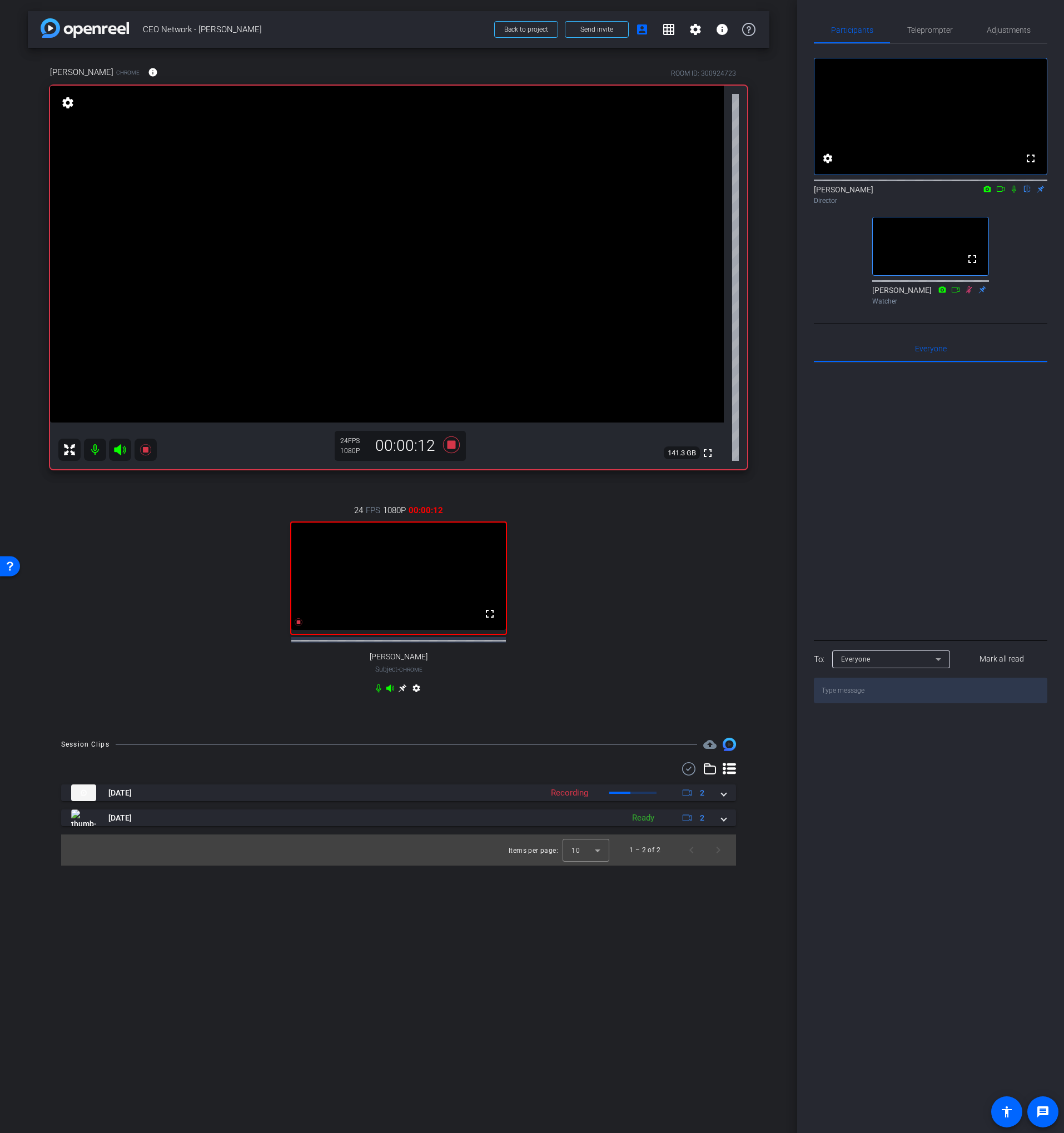
click at [1014, 193] on icon at bounding box center [1013, 190] width 5 height 8
drag, startPoint x: 454, startPoint y: 444, endPoint x: 479, endPoint y: 437, distance: 26.0
click at [454, 444] on icon at bounding box center [451, 444] width 16 height 16
click at [1013, 193] on icon at bounding box center [1014, 190] width 6 height 8
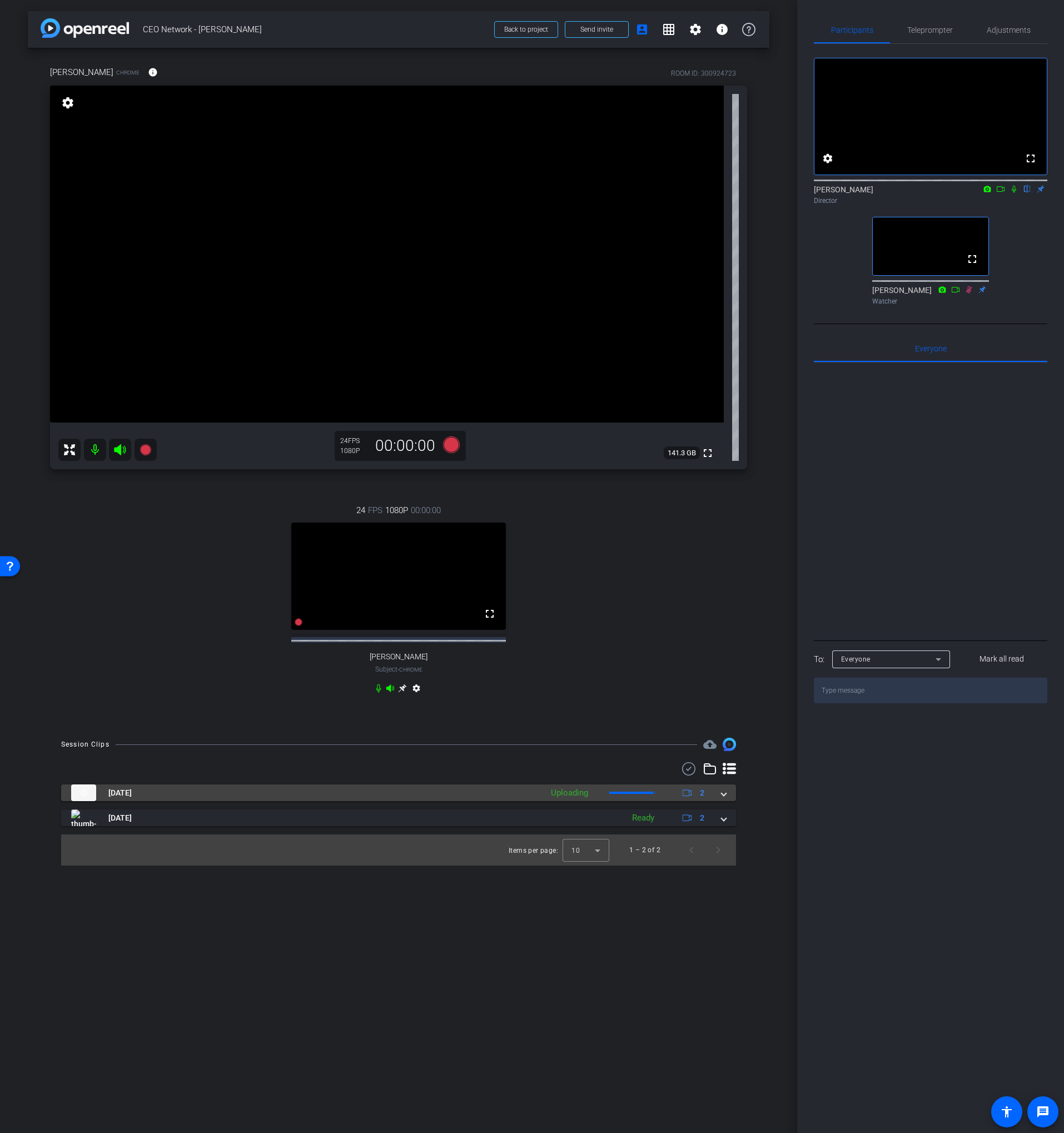
click at [369, 798] on mat-panel-title "[DATE]" at bounding box center [303, 791] width 465 height 16
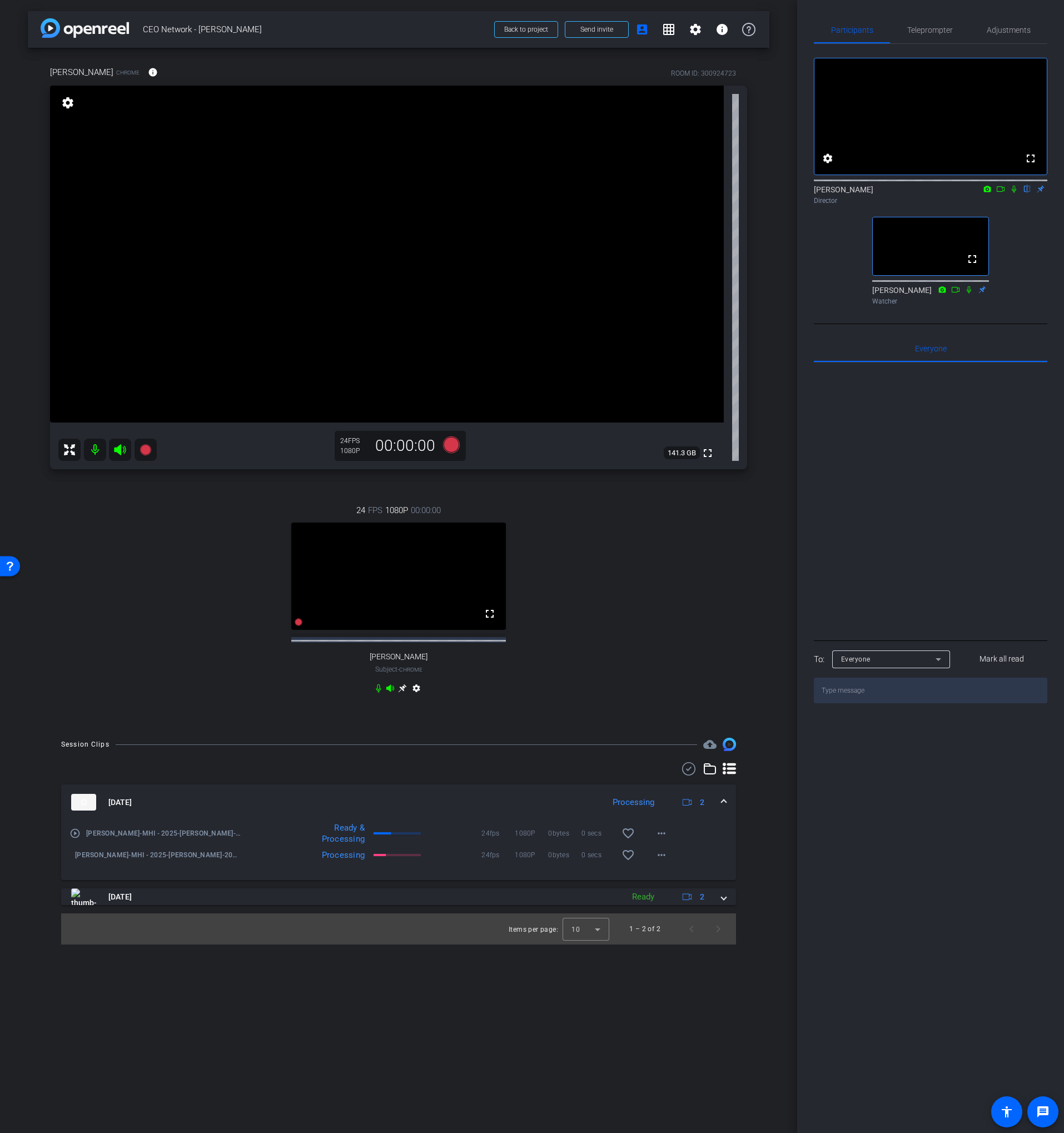
click at [151, 553] on div "24 FPS 1080P 00:00:00 fullscreen [PERSON_NAME] Subject - Chrome settings" at bounding box center [398, 600] width 697 height 229
click at [74, 838] on mat-icon "play_circle_outline" at bounding box center [75, 834] width 12 height 12
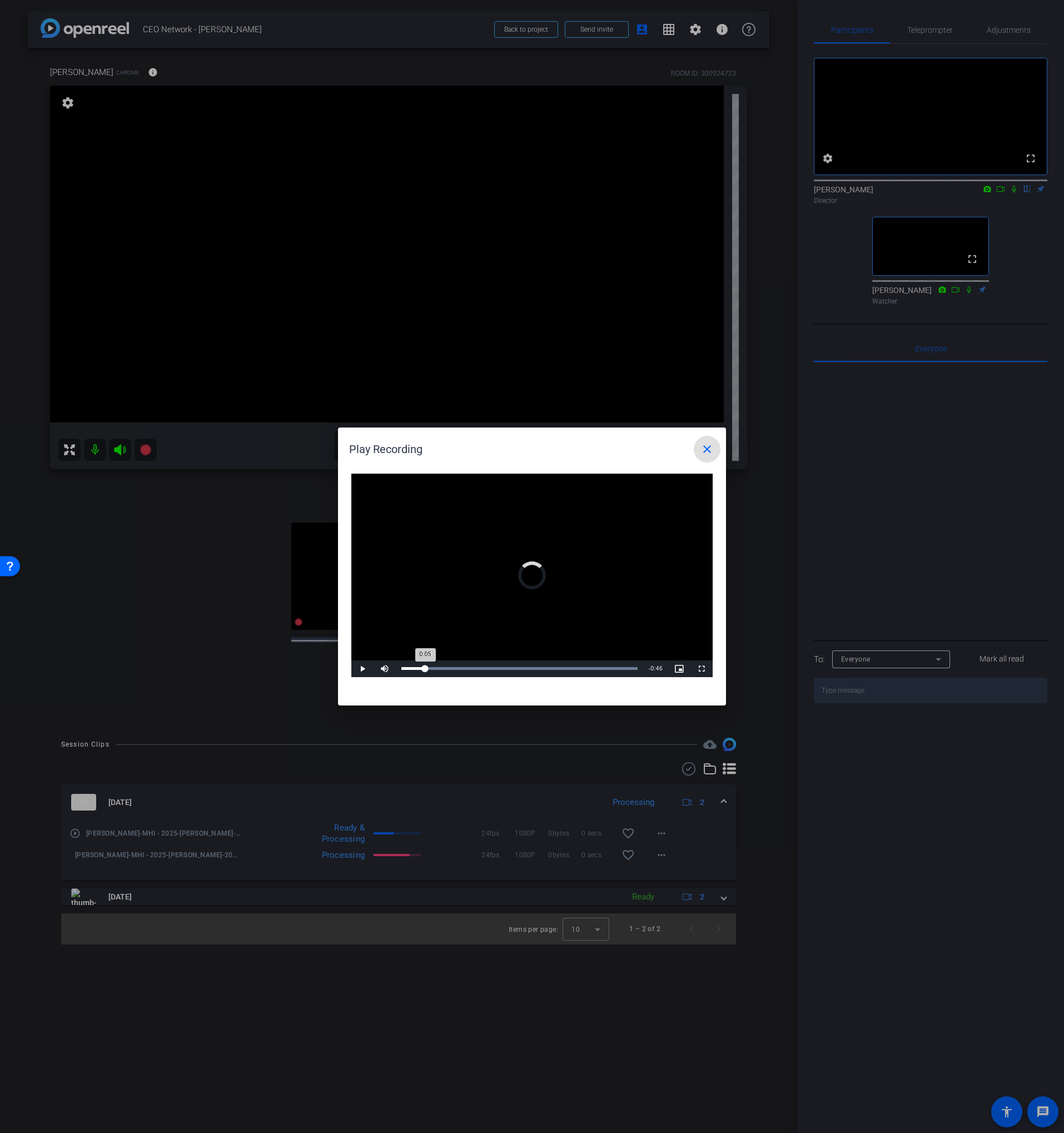
drag, startPoint x: 425, startPoint y: 669, endPoint x: 434, endPoint y: 670, distance: 9.1
click at [426, 669] on div "Loaded : 100.00% 0:05 0:05" at bounding box center [519, 668] width 236 height 3
click at [443, 670] on div "Loaded : 100.00% 0:09 0:05" at bounding box center [519, 668] width 236 height 3
click at [459, 670] on div "Loaded : 100.00% 0:12 0:09" at bounding box center [519, 668] width 248 height 16
drag, startPoint x: 468, startPoint y: 671, endPoint x: 478, endPoint y: 671, distance: 10.0
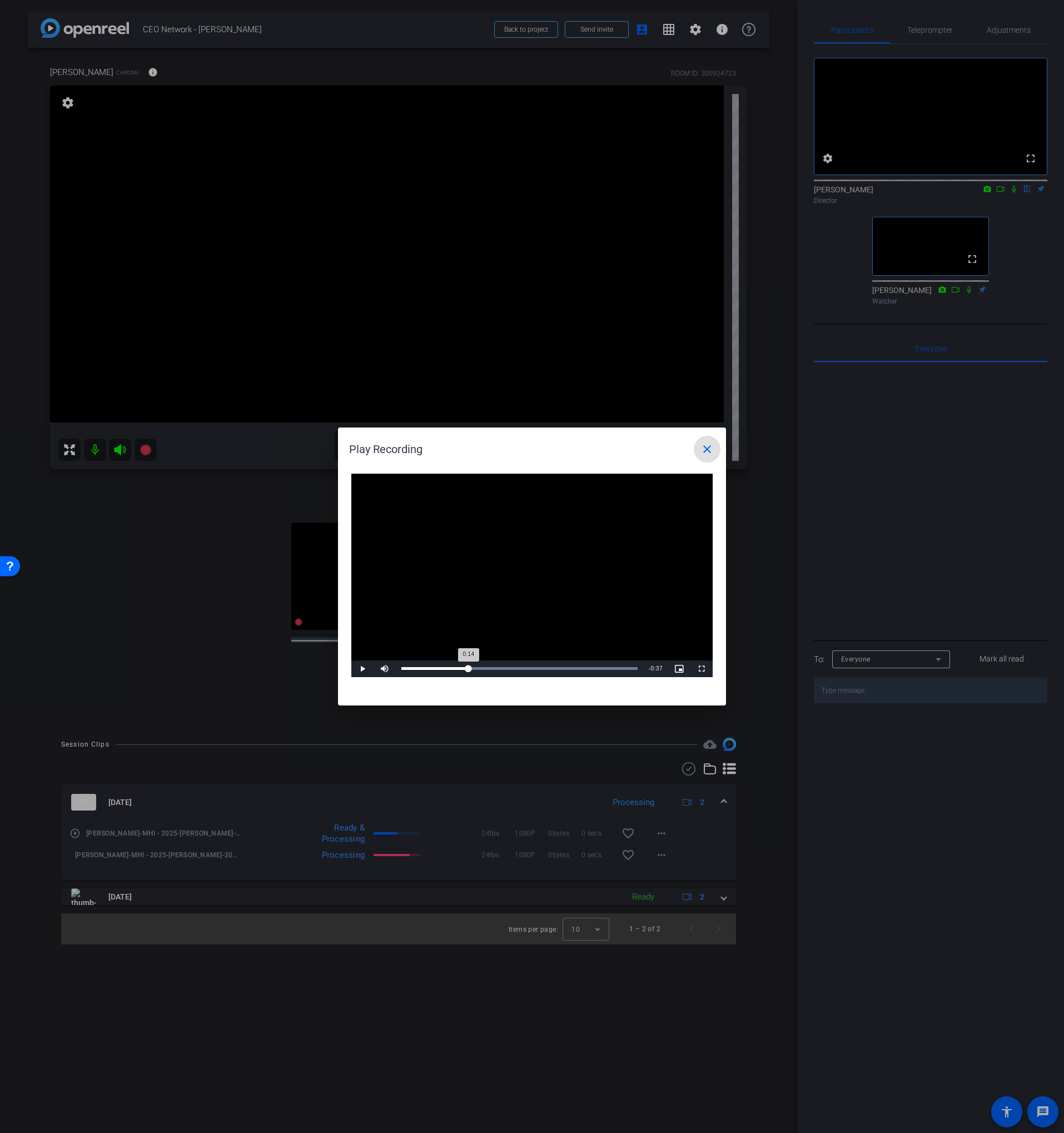
click at [469, 671] on div "Loaded : 100.00% 0:14 0:14" at bounding box center [519, 668] width 248 height 16
click at [705, 452] on mat-icon "close" at bounding box center [707, 449] width 13 height 13
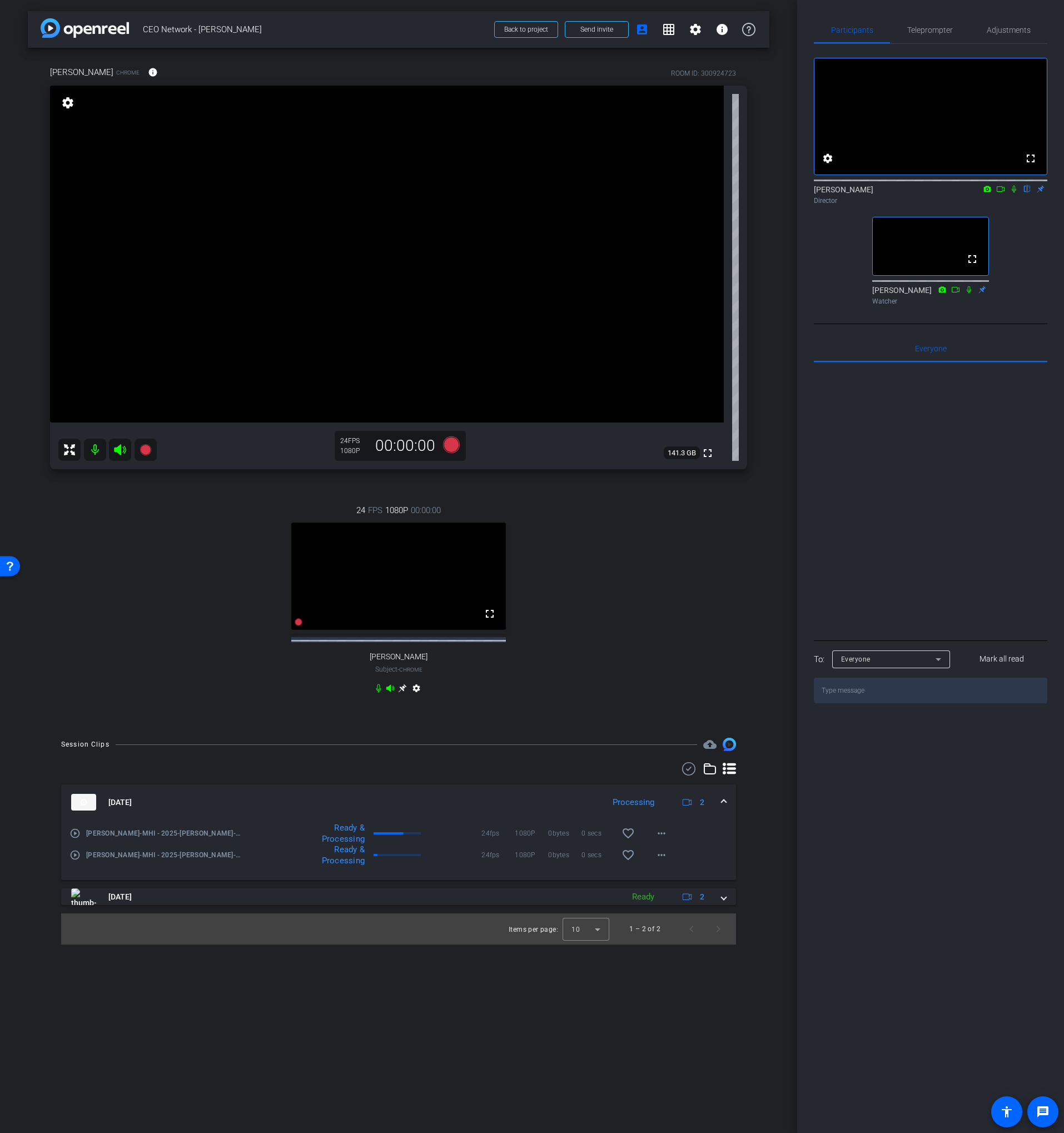
click at [76, 861] on mat-icon "play_circle_outline" at bounding box center [75, 855] width 12 height 12
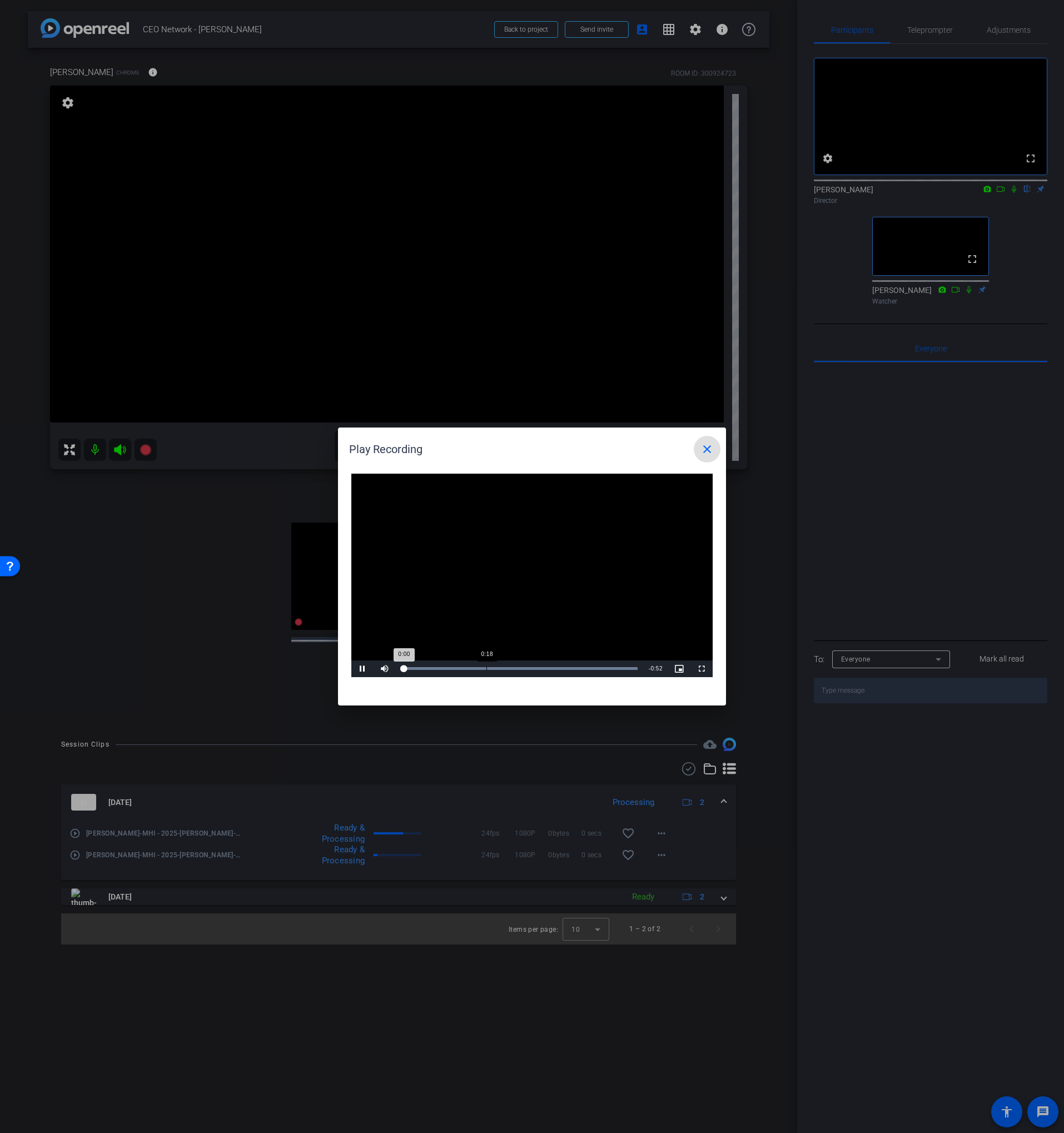
click at [485, 668] on div "Loaded : 100.00% 0:18 0:00" at bounding box center [519, 668] width 236 height 3
click at [528, 670] on div "Loaded : 100.00% 0:27 0:20" at bounding box center [519, 668] width 236 height 3
click at [545, 670] on div "Loaded : 100.00% 0:31 0:28" at bounding box center [519, 668] width 248 height 16
click at [705, 444] on mat-icon "close" at bounding box center [707, 449] width 13 height 13
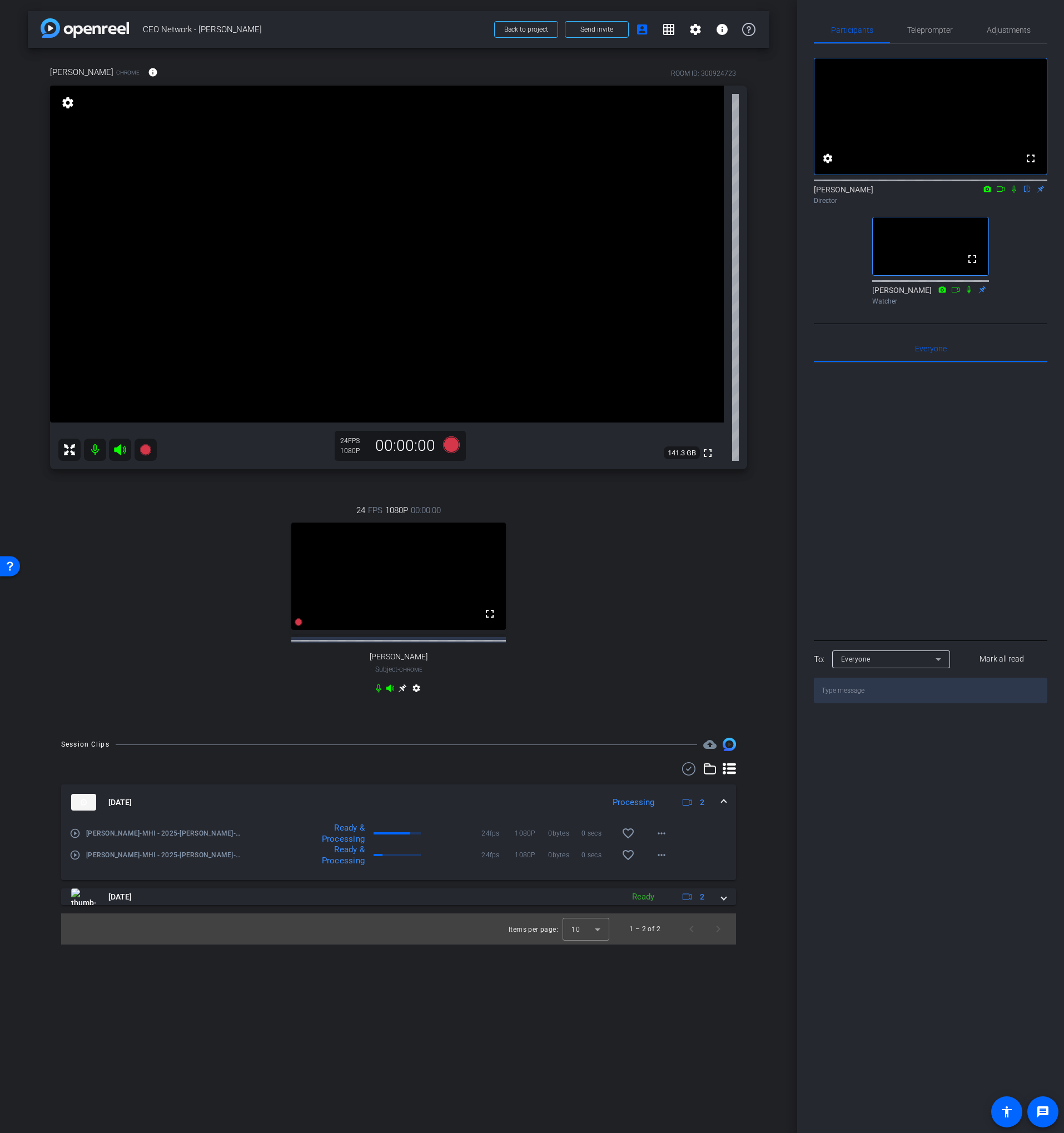
click at [601, 705] on div "24 FPS 1080P 00:00:00 fullscreen [PERSON_NAME] Subject - Chrome settings" at bounding box center [398, 600] width 697 height 229
click at [167, 555] on div "24 FPS 1080P 00:00:00 fullscreen [PERSON_NAME] Subject - Chrome settings" at bounding box center [398, 600] width 697 height 229
click at [538, 481] on div "[PERSON_NAME] Chrome info ROOM ID: 300924723 fullscreen settings 141.3 GB 24 FP…" at bounding box center [398, 387] width 742 height 678
click at [671, 841] on span at bounding box center [662, 834] width 27 height 27
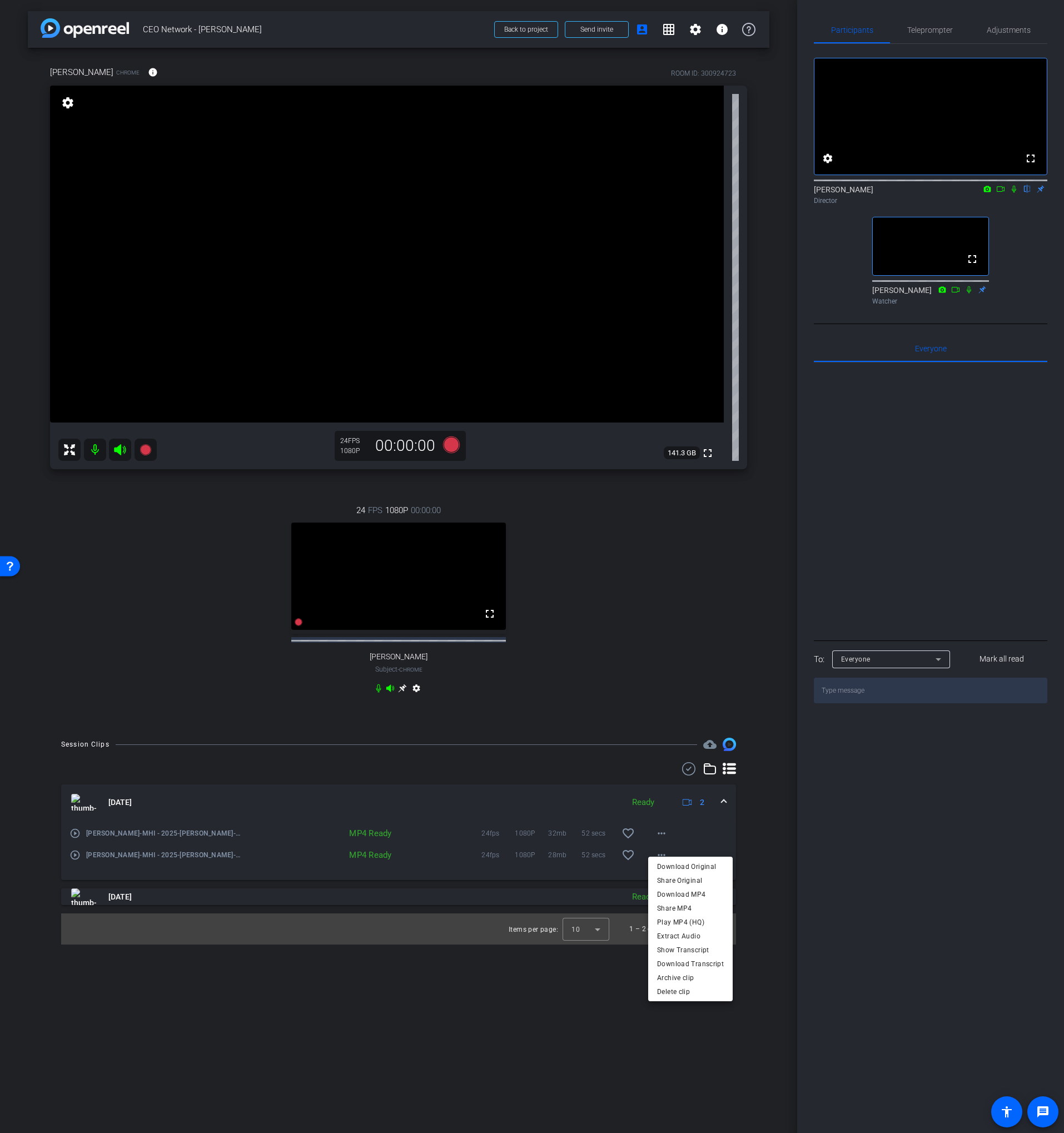
click at [667, 841] on div at bounding box center [532, 566] width 1064 height 1133
click at [664, 839] on mat-icon "more_horiz" at bounding box center [661, 833] width 13 height 13
click at [664, 841] on div at bounding box center [532, 566] width 1064 height 1133
click at [134, 664] on div "24 FPS 1080P 00:00:00 fullscreen [PERSON_NAME] Subject - Chrome settings" at bounding box center [398, 600] width 697 height 229
drag, startPoint x: 1018, startPoint y: 226, endPoint x: 1013, endPoint y: 216, distance: 11.2
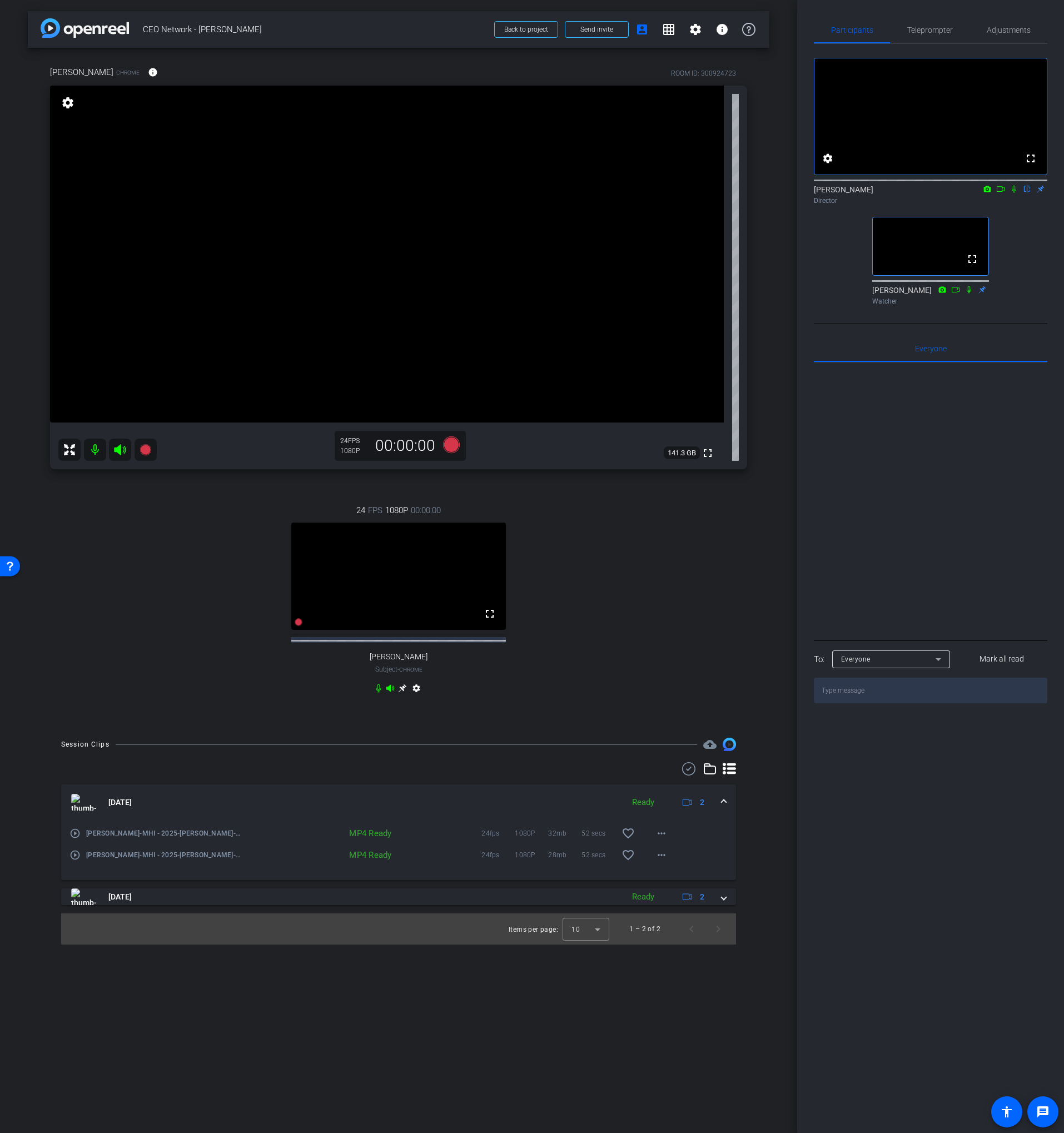
click at [1018, 226] on div "fullscreen settings [PERSON_NAME] flip Director fullscreen [PERSON_NAME] Watcher" at bounding box center [930, 177] width 233 height 266
click at [1014, 240] on div "fullscreen settings [PERSON_NAME] flip Director fullscreen [PERSON_NAME] Watcher" at bounding box center [930, 177] width 233 height 266
click at [1017, 235] on div "fullscreen settings [PERSON_NAME] flip Director fullscreen [PERSON_NAME] Watcher" at bounding box center [930, 177] width 233 height 266
click at [1019, 234] on div "fullscreen settings [PERSON_NAME] flip Director fullscreen [PERSON_NAME] Watcher" at bounding box center [930, 177] width 233 height 266
click at [643, 555] on div "24 FPS 1080P 00:00:00 fullscreen [PERSON_NAME] Subject - Chrome settings" at bounding box center [398, 600] width 697 height 229
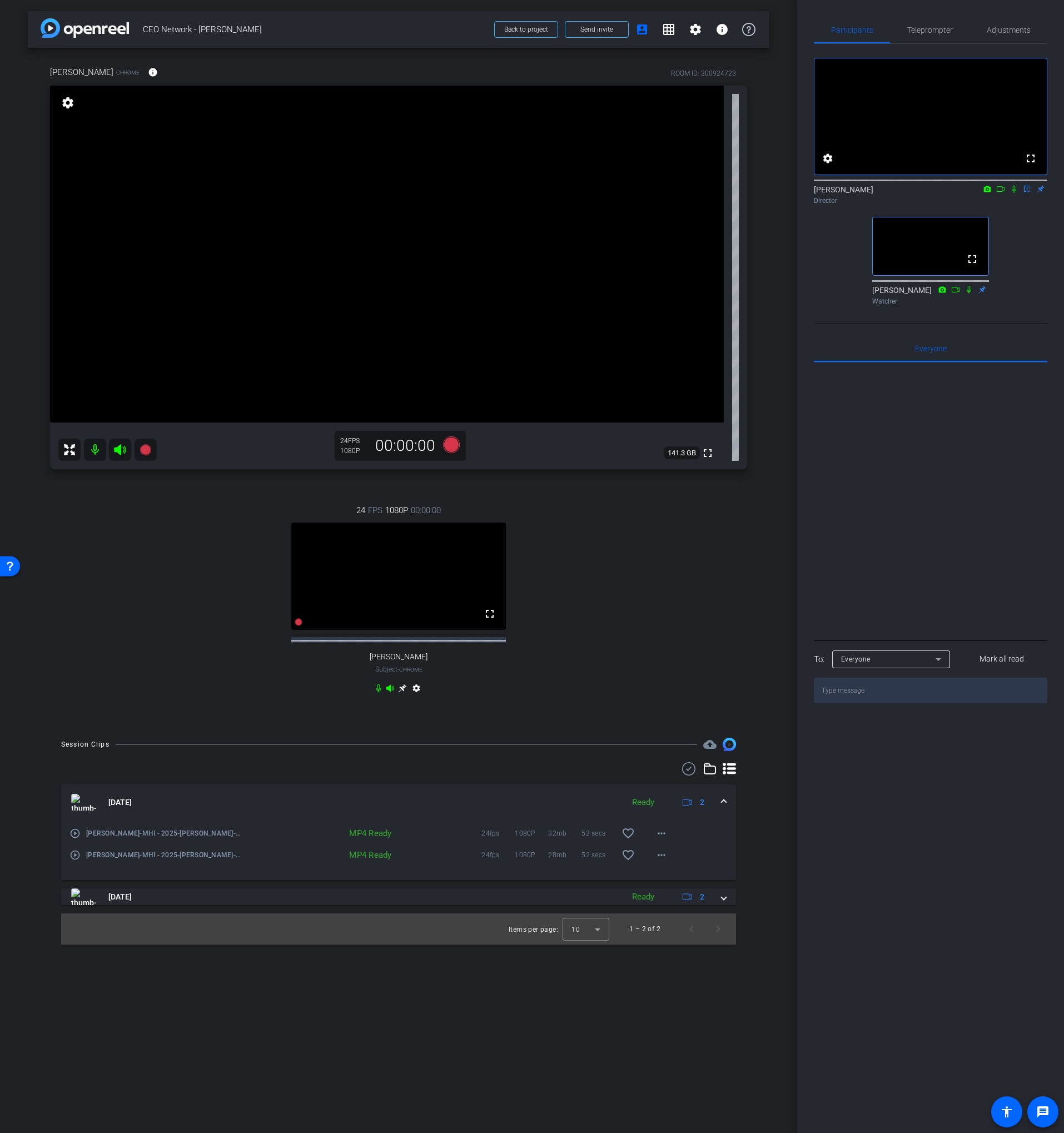
click at [573, 504] on div "24 FPS 1080P 00:00:00 fullscreen [PERSON_NAME] Subject - Chrome settings" at bounding box center [398, 600] width 697 height 229
click at [447, 447] on icon at bounding box center [451, 444] width 16 height 16
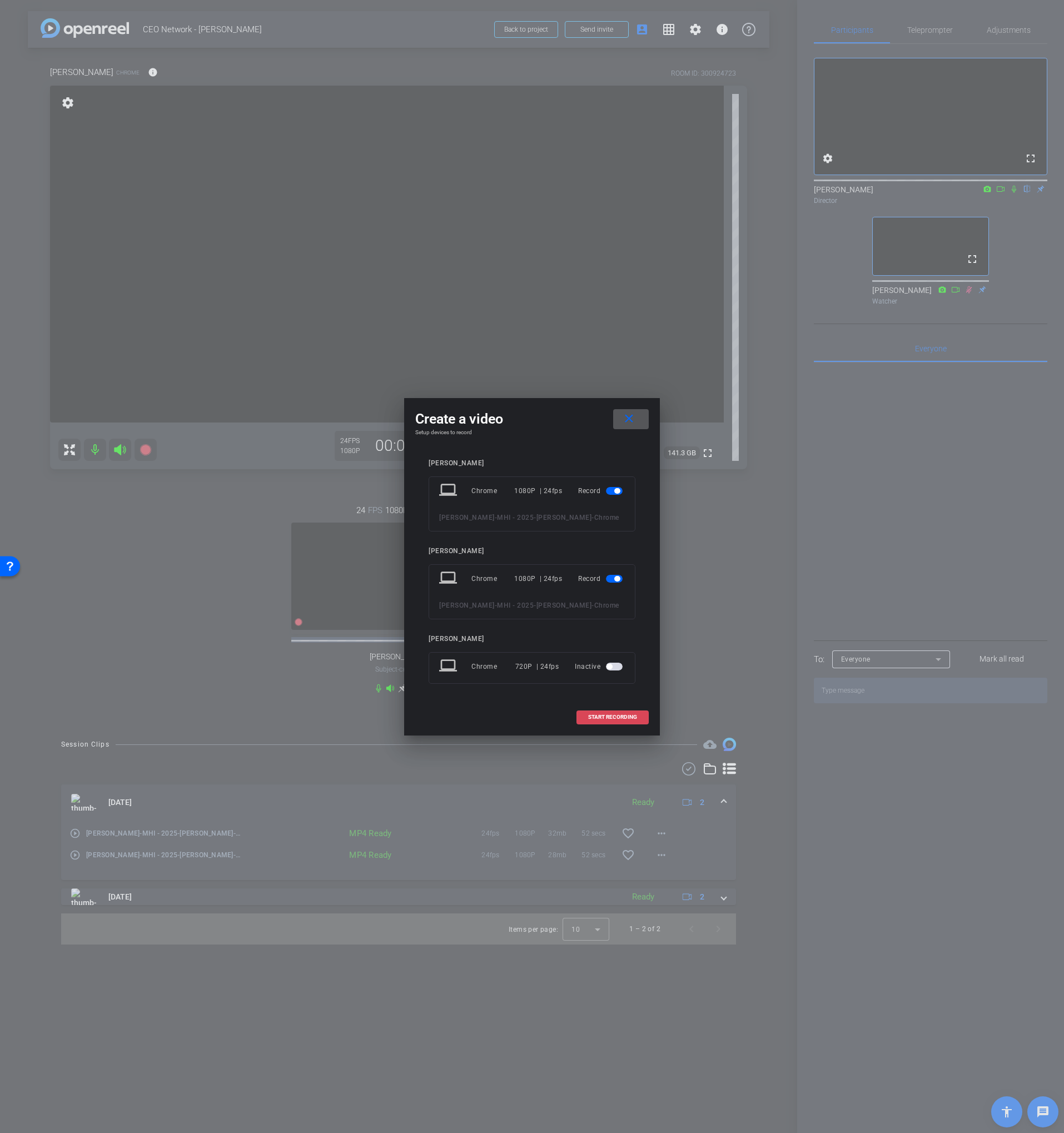
click at [614, 720] on span at bounding box center [612, 717] width 71 height 27
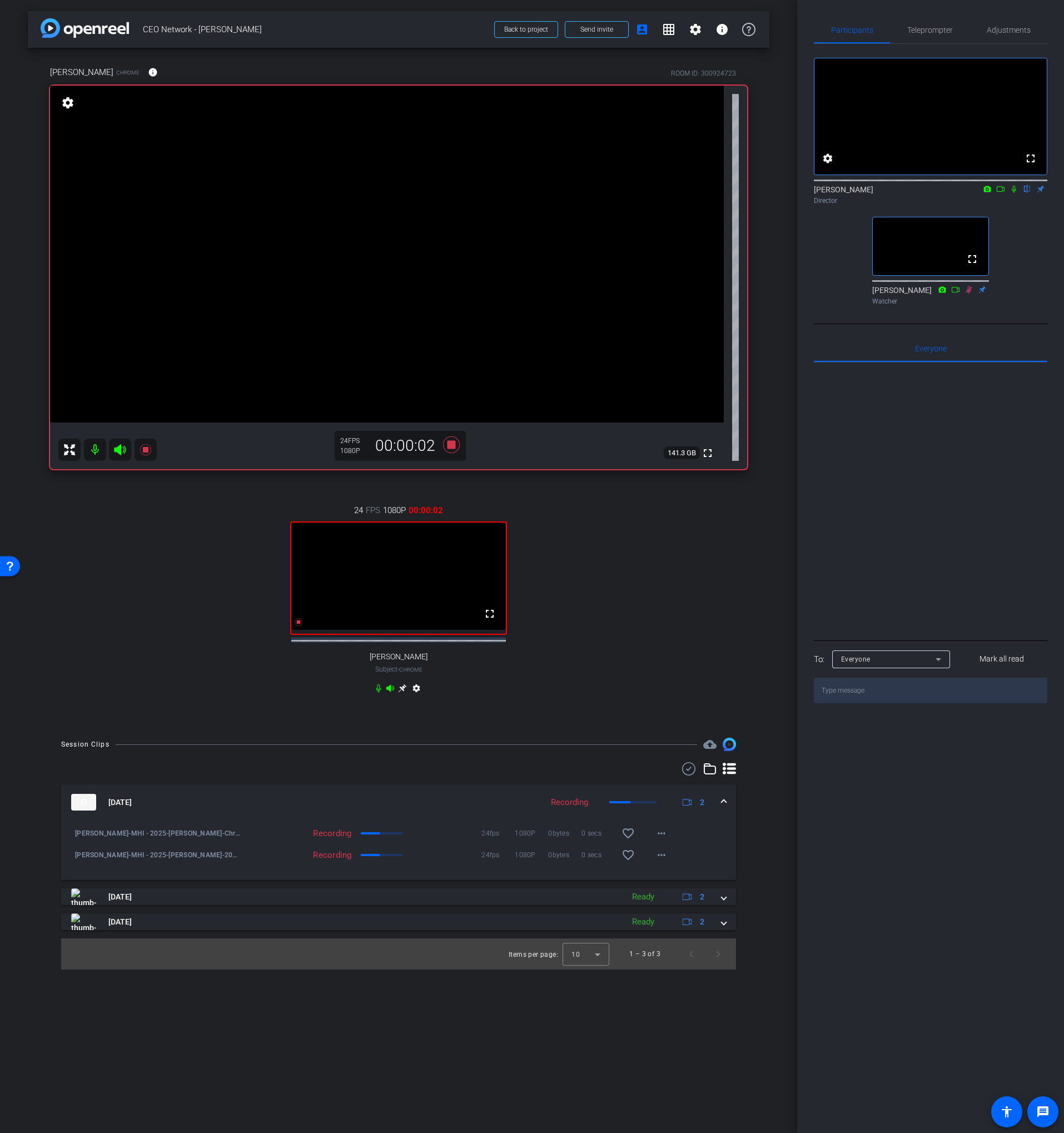
click at [1014, 193] on icon at bounding box center [1013, 189] width 9 height 8
click at [1004, 192] on icon at bounding box center [1001, 189] width 8 height 6
click at [1011, 193] on icon at bounding box center [1013, 189] width 9 height 8
click at [1012, 193] on icon at bounding box center [1013, 189] width 9 height 8
click at [603, 531] on div "24 FPS 1080P 00:11:01 fullscreen [PERSON_NAME] Subject - Chrome settings" at bounding box center [398, 600] width 697 height 229
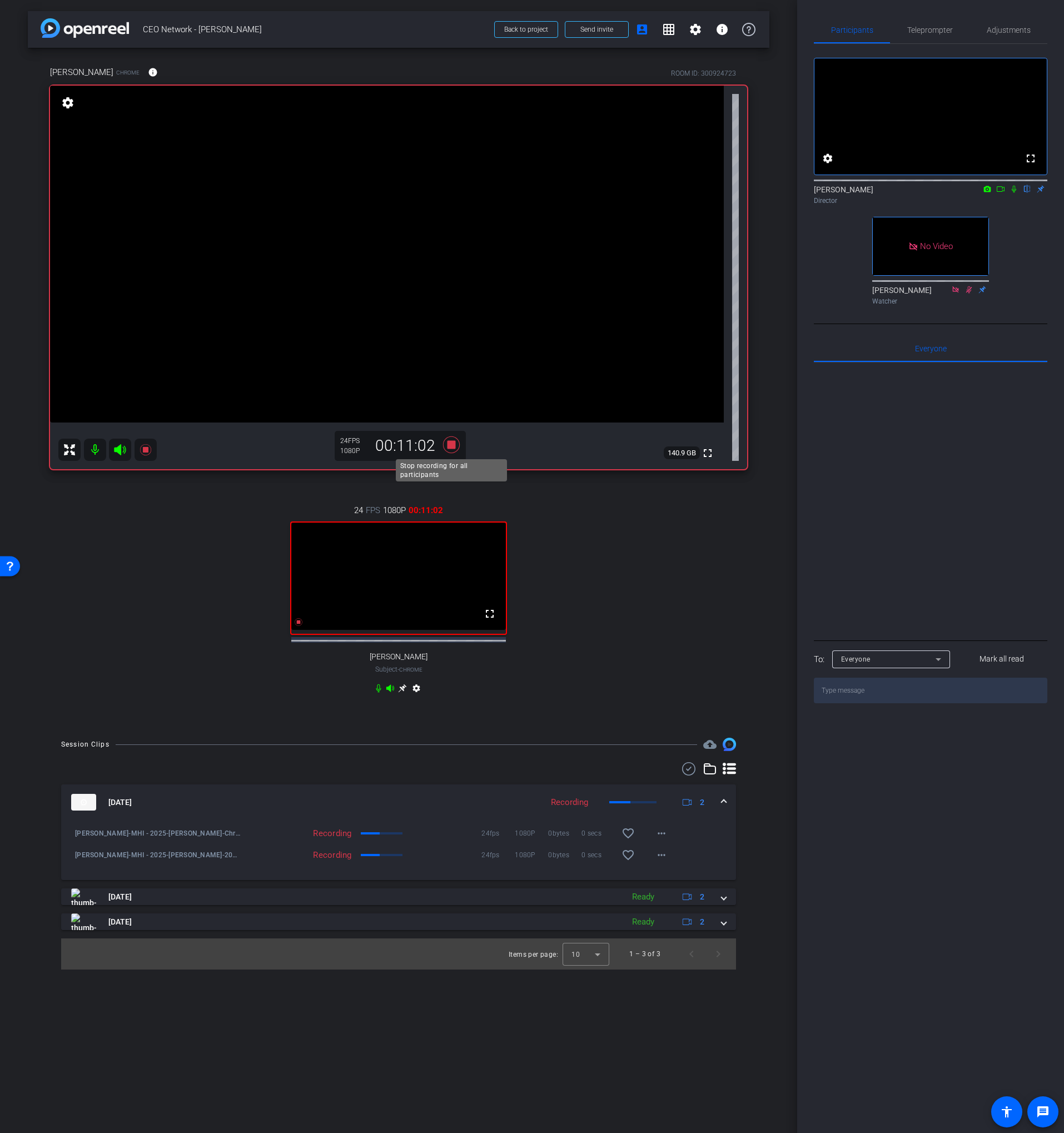
click at [453, 444] on icon at bounding box center [451, 444] width 16 height 16
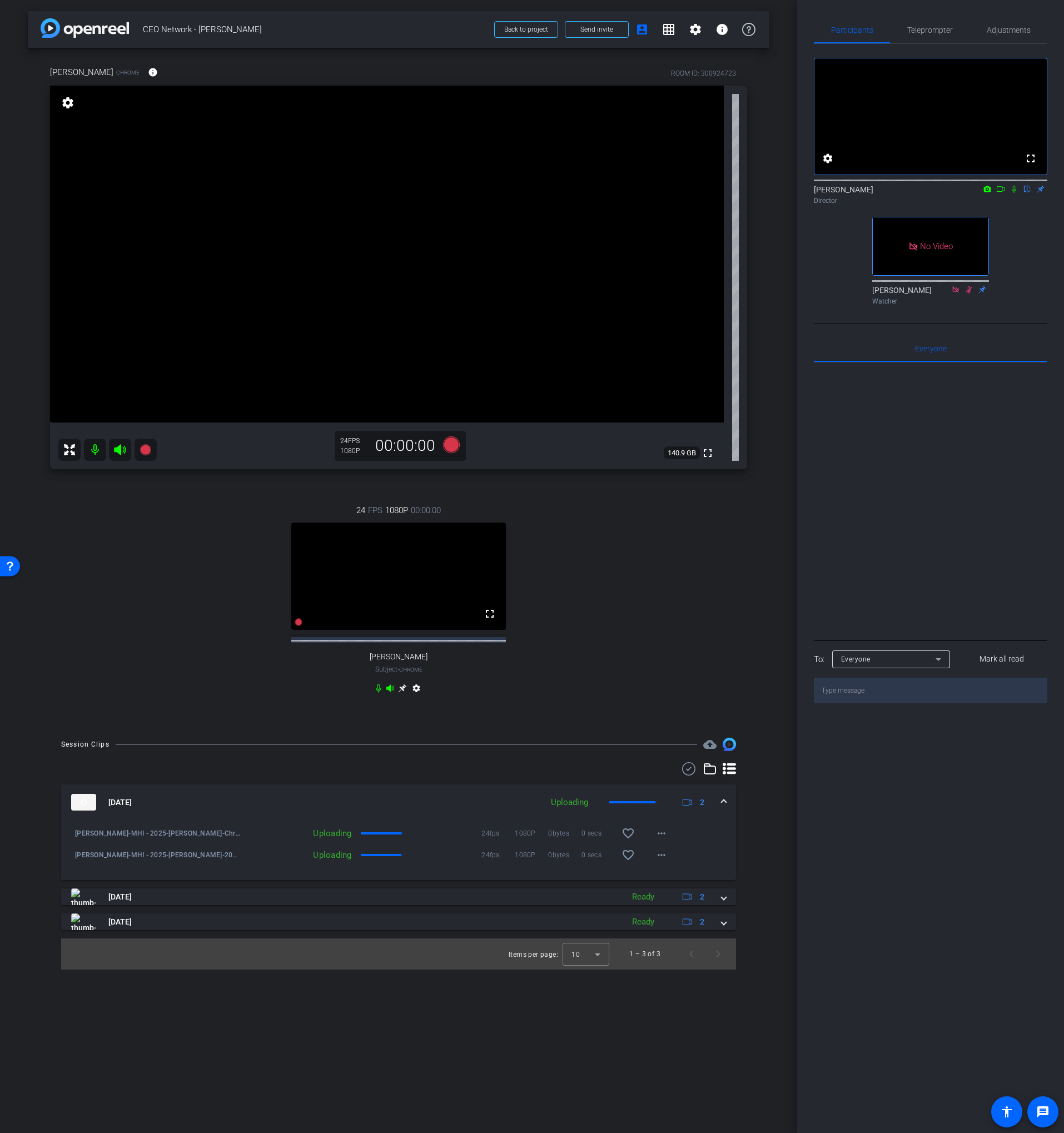
click at [549, 531] on div "24 FPS 1080P 00:00:00 fullscreen [PERSON_NAME] Subject - Chrome settings" at bounding box center [398, 600] width 697 height 229
click at [448, 444] on icon at bounding box center [451, 444] width 16 height 16
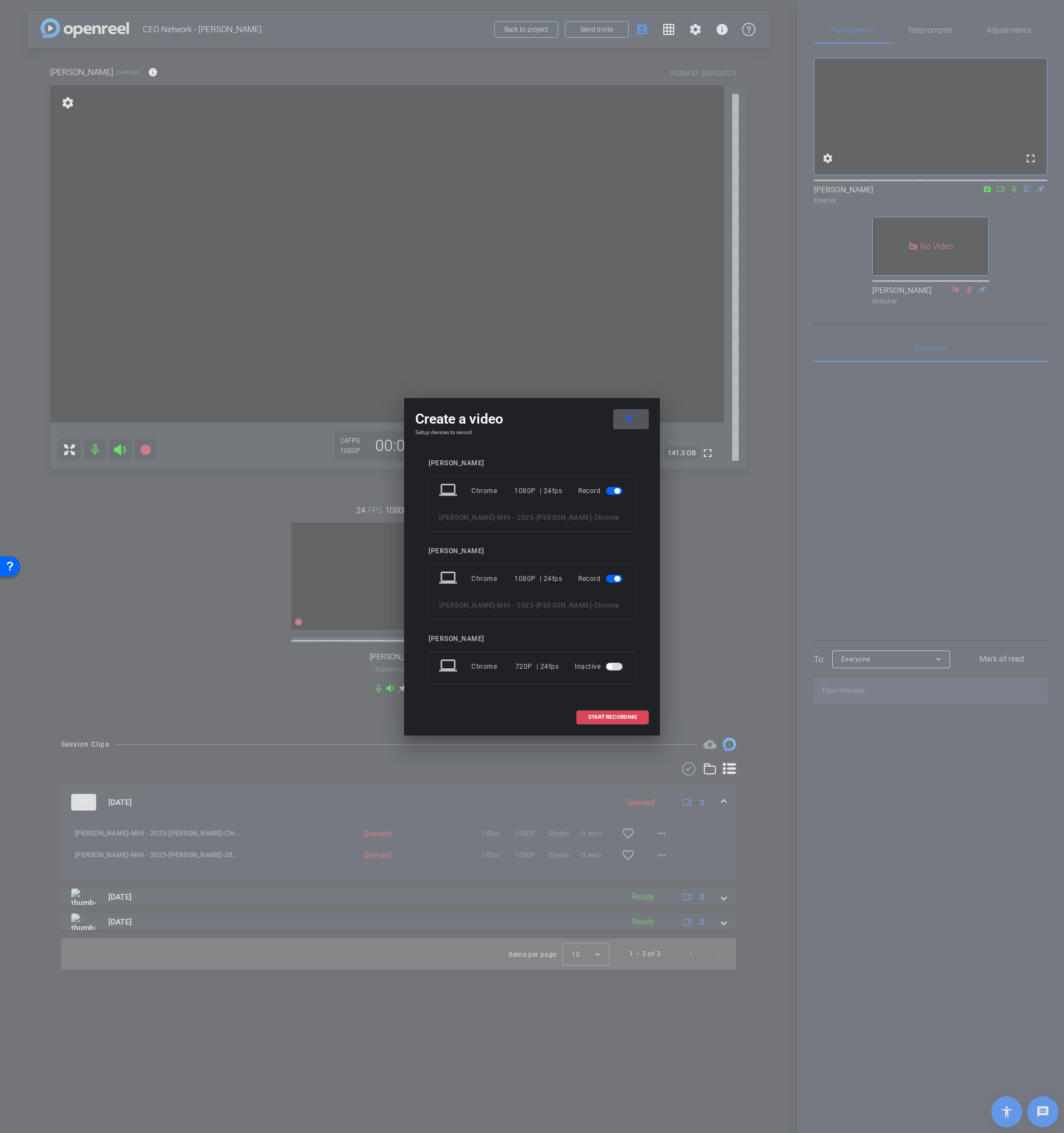
click at [602, 719] on span "START RECORDING" at bounding box center [612, 717] width 49 height 6
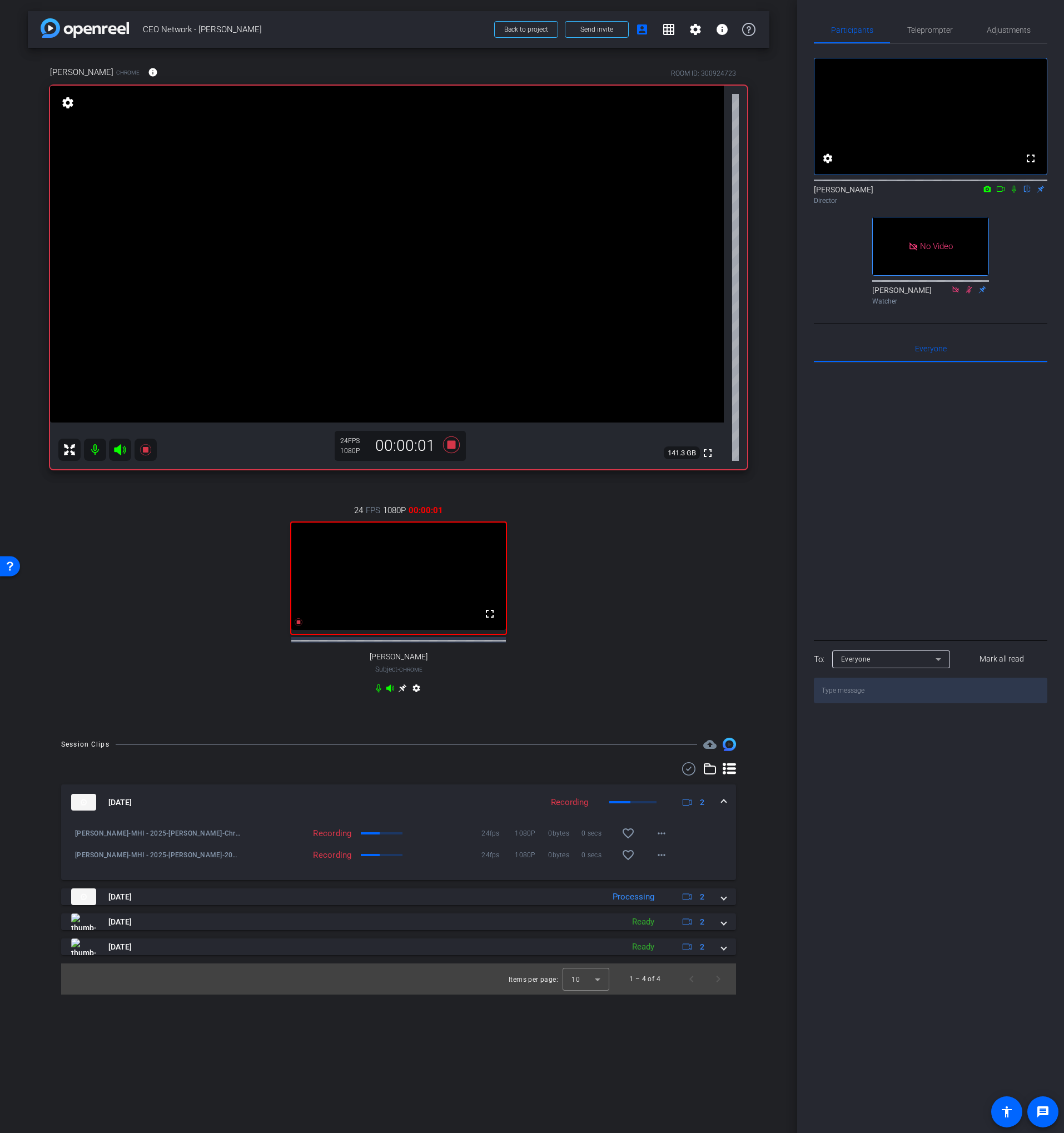
click at [1009, 193] on icon at bounding box center [1013, 189] width 9 height 8
click at [1005, 194] on mat-icon at bounding box center [1001, 189] width 13 height 10
click at [1014, 193] on icon at bounding box center [1013, 189] width 9 height 8
click at [1013, 193] on icon at bounding box center [1013, 189] width 9 height 8
click at [615, 576] on div "24 FPS 1080P 00:10:12 fullscreen [PERSON_NAME] Subject - Chrome settings" at bounding box center [398, 600] width 697 height 229
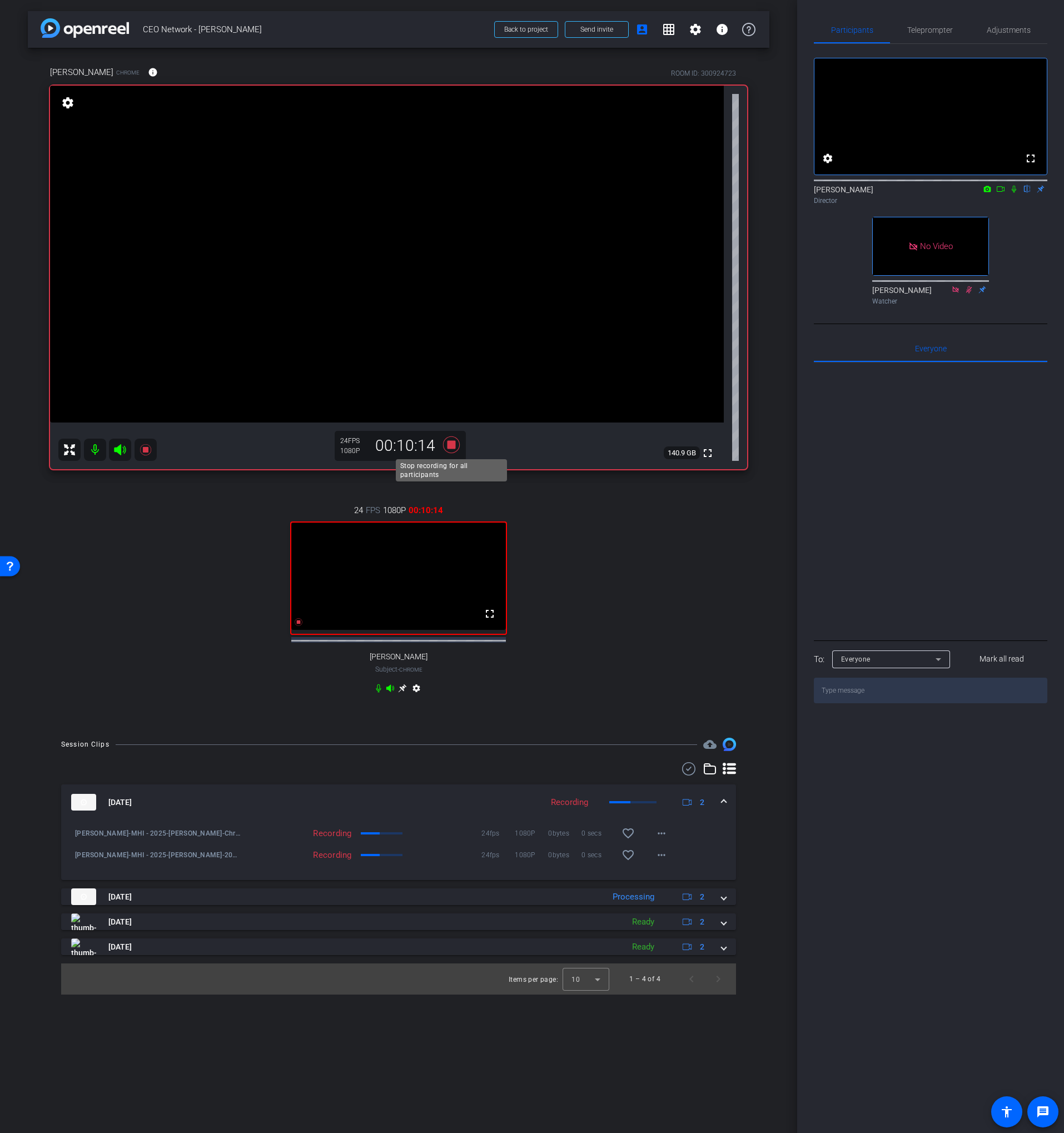
click at [447, 442] on icon at bounding box center [452, 444] width 27 height 20
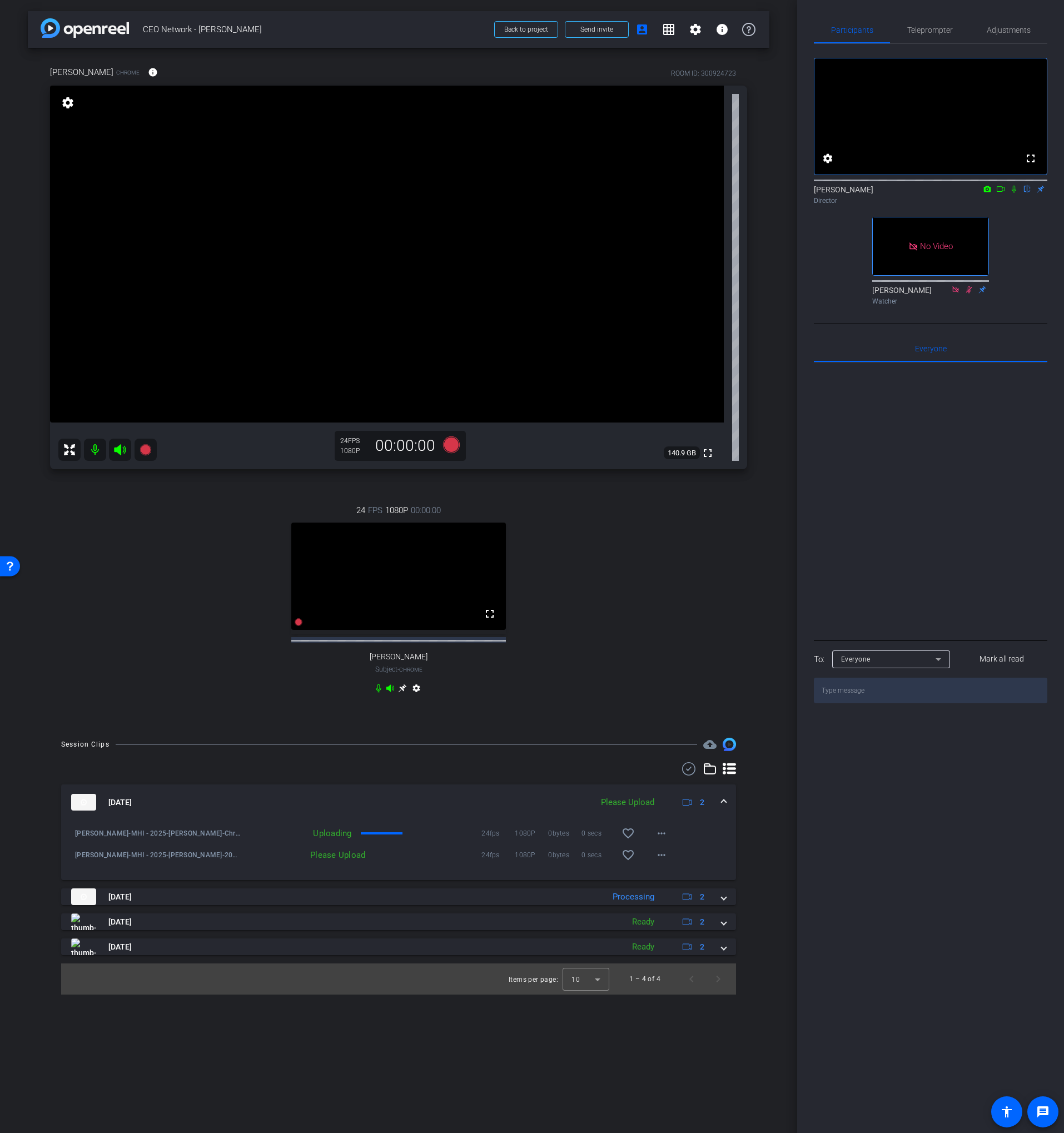
click at [546, 509] on div "24 FPS 1080P 00:00:00 fullscreen [PERSON_NAME] Subject - Chrome settings" at bounding box center [398, 600] width 697 height 229
click at [541, 507] on div "24 FPS 1080P 00:00:00 fullscreen [PERSON_NAME] Subject - Chrome settings" at bounding box center [398, 600] width 697 height 229
click at [510, 490] on div "24 FPS 1080P 00:00:00 fullscreen [PERSON_NAME] Subject - Chrome settings" at bounding box center [398, 600] width 697 height 229
click at [457, 445] on icon at bounding box center [451, 444] width 16 height 16
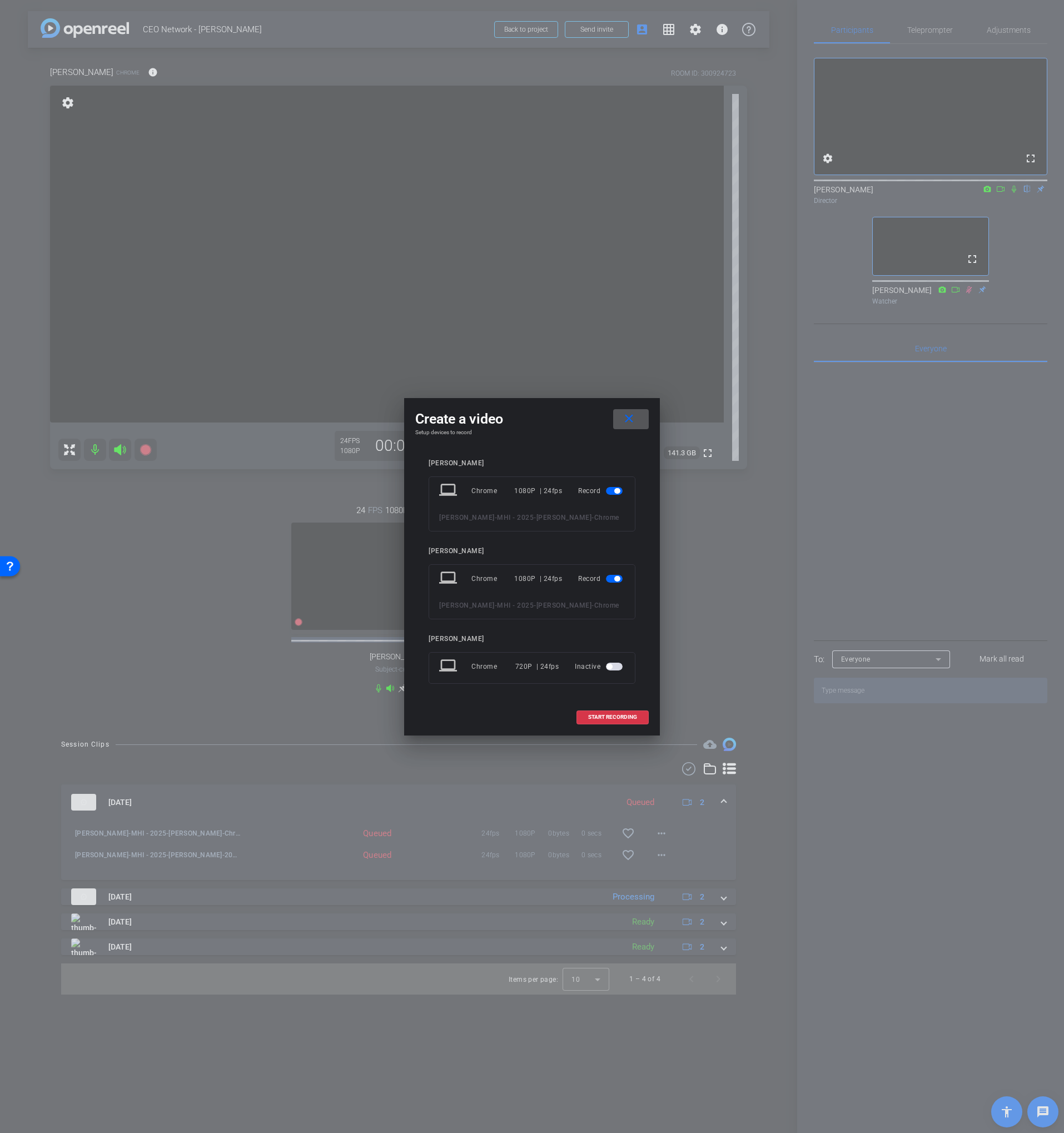
click at [562, 536] on div "[PERSON_NAME] laptop Chrome 1080P | 24fps Record [PERSON_NAME] - MHI - 2025 - […" at bounding box center [532, 579] width 207 height 240
click at [595, 714] on span "START RECORDING" at bounding box center [612, 717] width 49 height 6
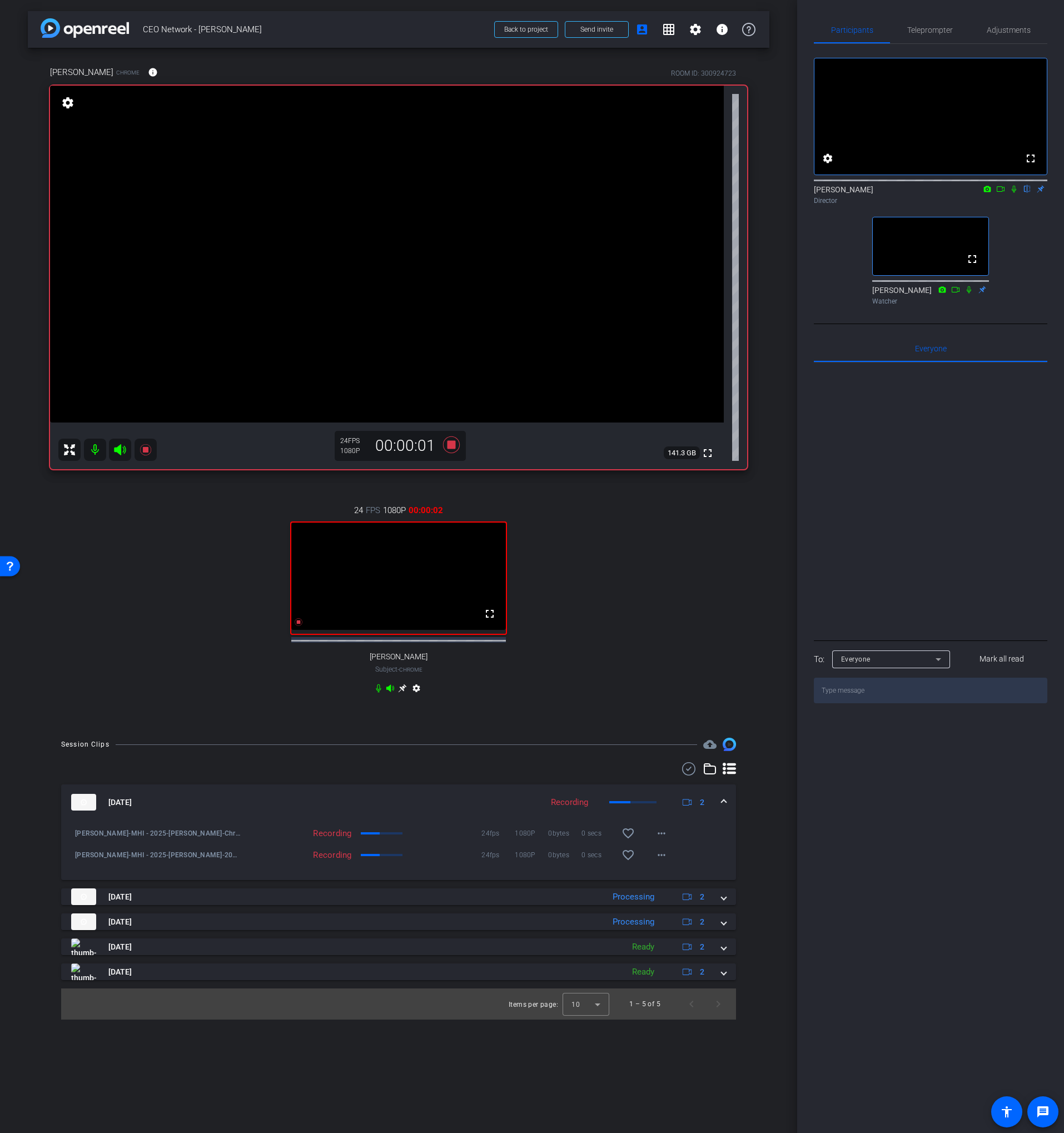
click at [1010, 193] on icon at bounding box center [1013, 189] width 9 height 8
click at [1001, 193] on icon at bounding box center [1000, 189] width 9 height 8
click at [1025, 193] on icon at bounding box center [1027, 189] width 9 height 8
click at [1012, 193] on icon at bounding box center [1013, 189] width 9 height 8
click at [1014, 193] on icon at bounding box center [1013, 189] width 9 height 8
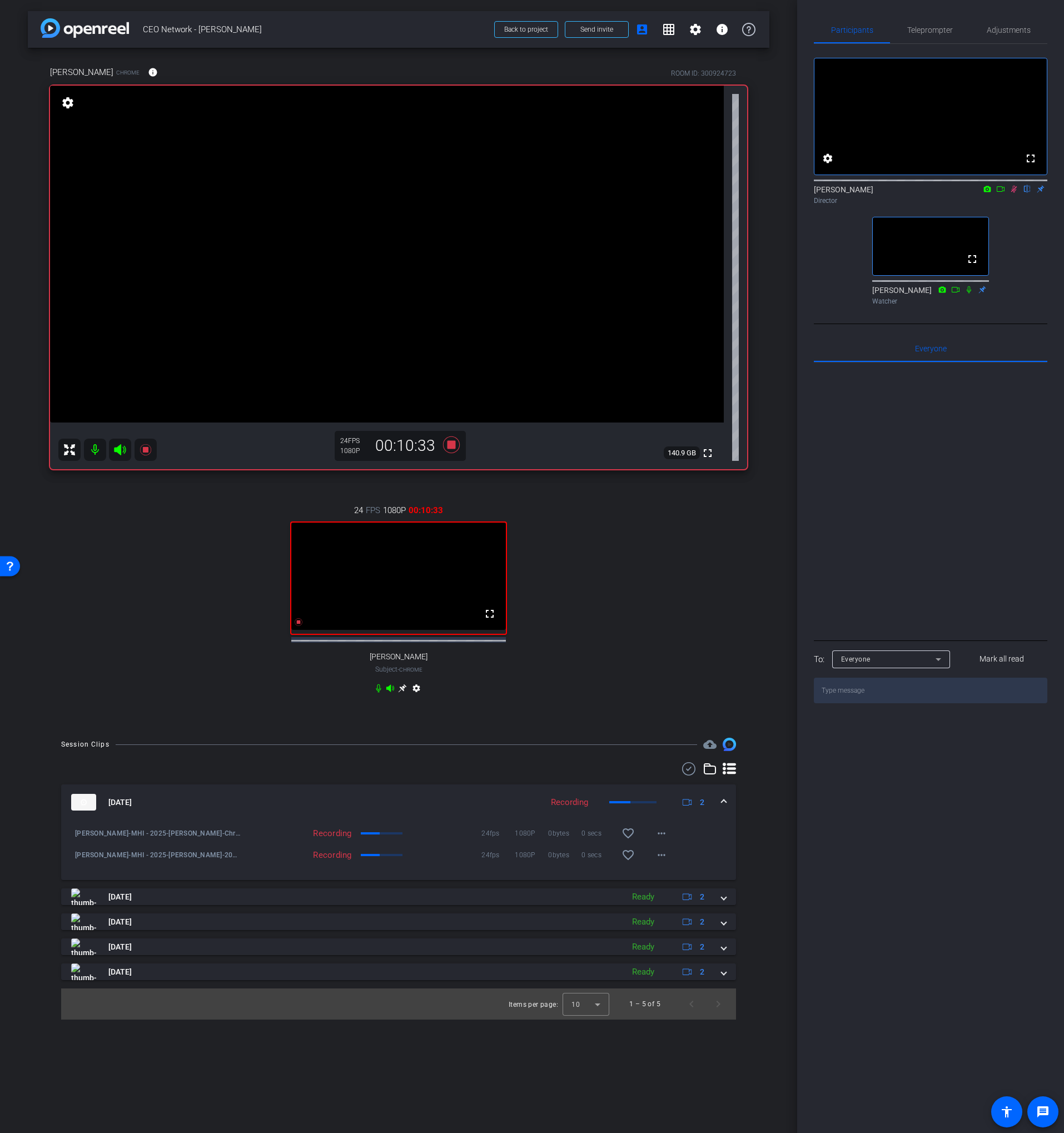
drag, startPoint x: 1004, startPoint y: 201, endPoint x: 934, endPoint y: 298, distance: 119.6
click at [1004, 192] on icon at bounding box center [1001, 189] width 8 height 6
drag, startPoint x: 739, startPoint y: 552, endPoint x: 762, endPoint y: 507, distance: 50.5
click at [739, 552] on div "24 FPS 1080P 00:10:35 fullscreen [PERSON_NAME] Subject - Chrome settings" at bounding box center [398, 600] width 697 height 229
click at [455, 440] on icon at bounding box center [452, 444] width 27 height 20
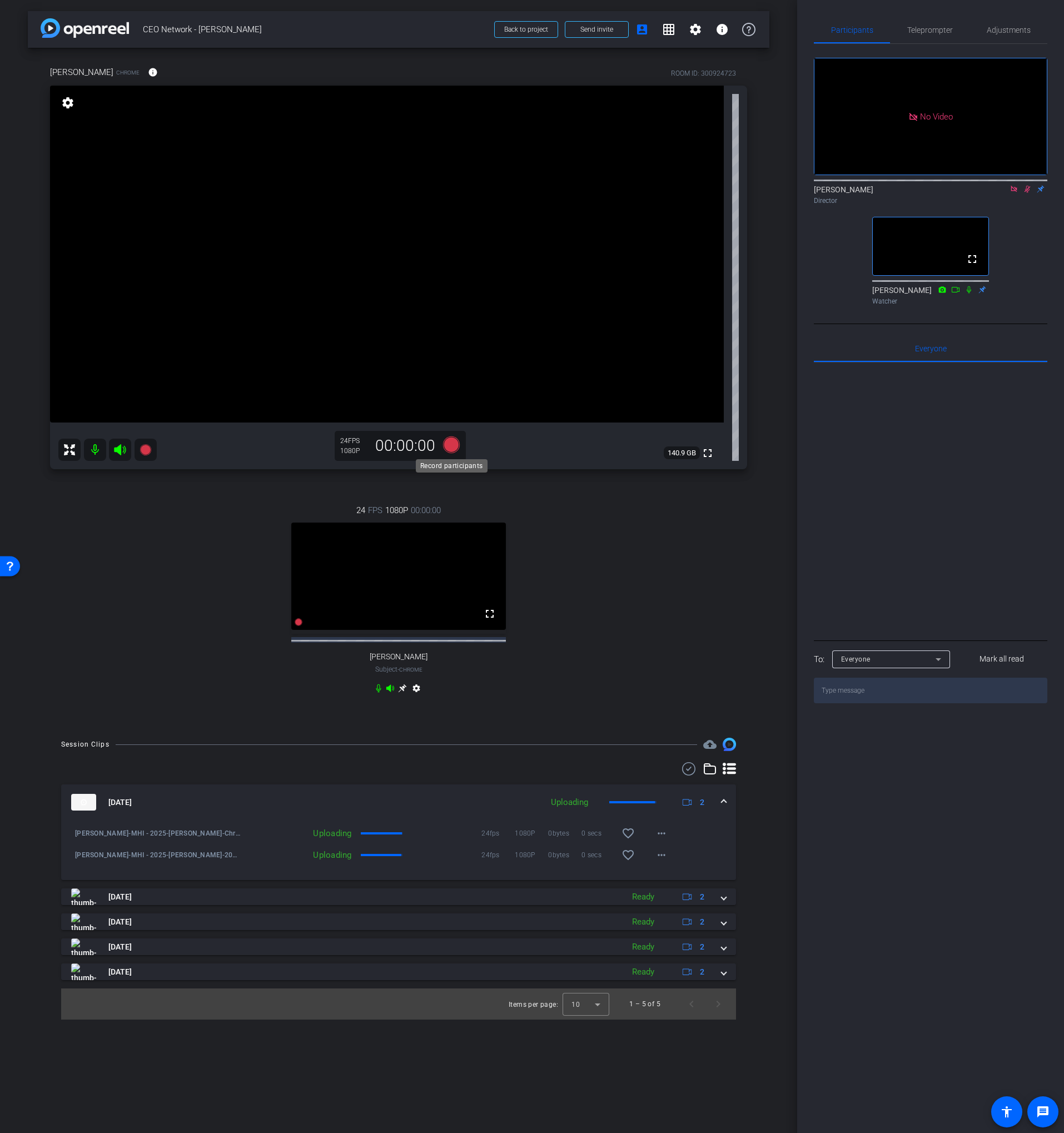
click at [453, 444] on icon at bounding box center [451, 444] width 16 height 16
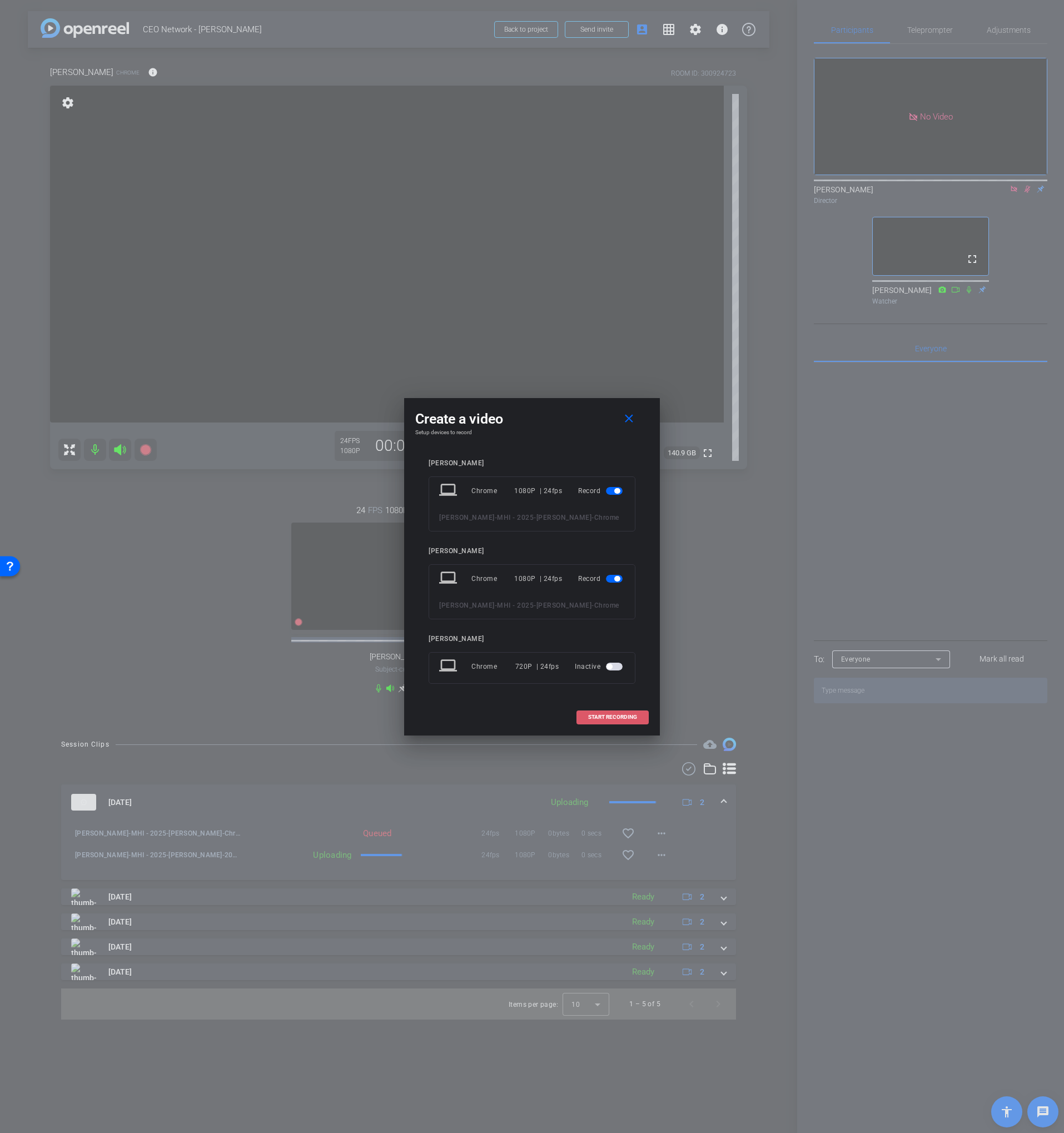
click at [590, 715] on span "START RECORDING" at bounding box center [612, 717] width 49 height 6
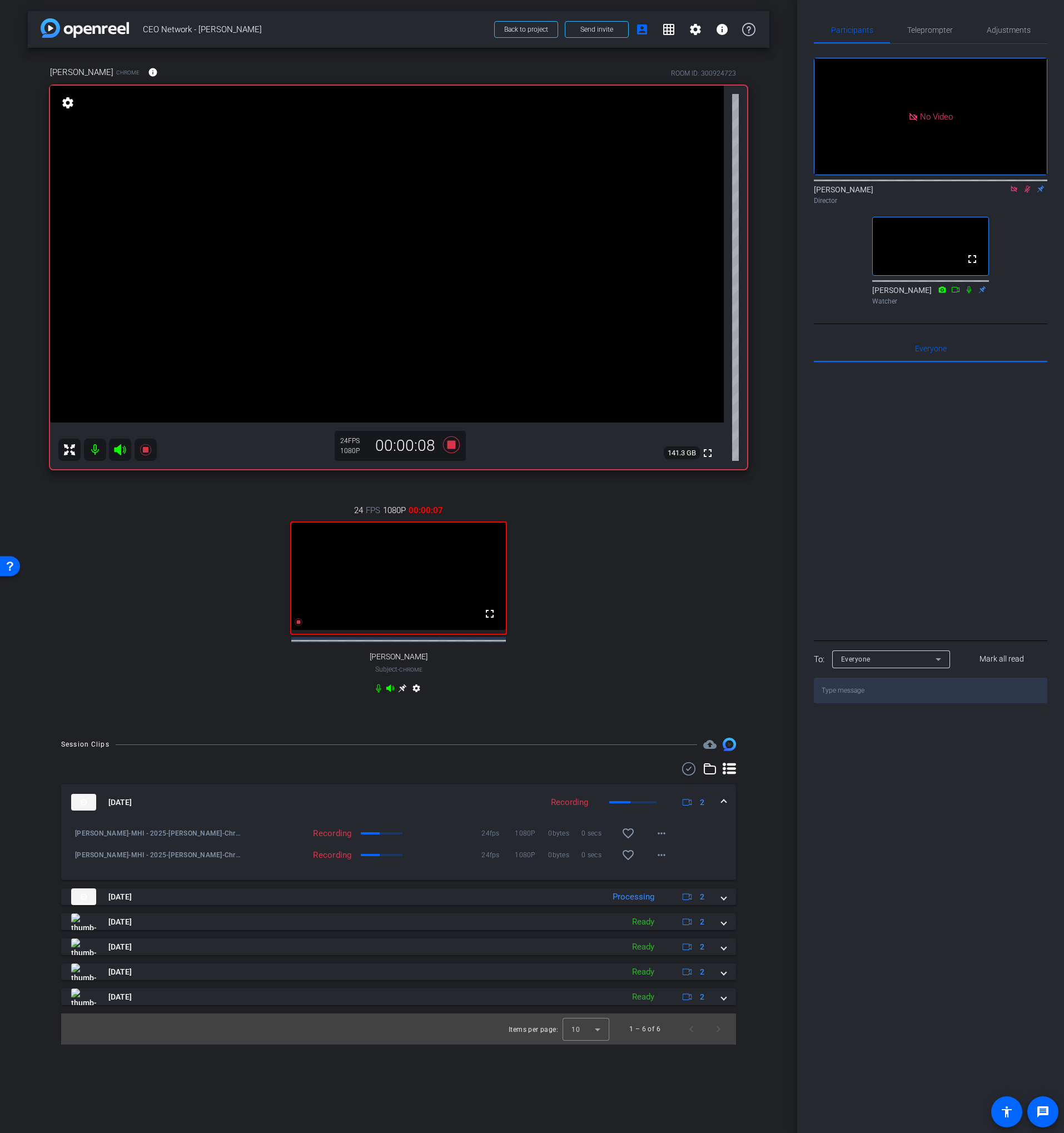
click at [1013, 193] on icon at bounding box center [1013, 189] width 9 height 8
click at [1012, 193] on icon at bounding box center [1013, 189] width 9 height 8
click at [1002, 193] on icon at bounding box center [1000, 189] width 9 height 8
drag, startPoint x: 451, startPoint y: 442, endPoint x: 574, endPoint y: 406, distance: 128.2
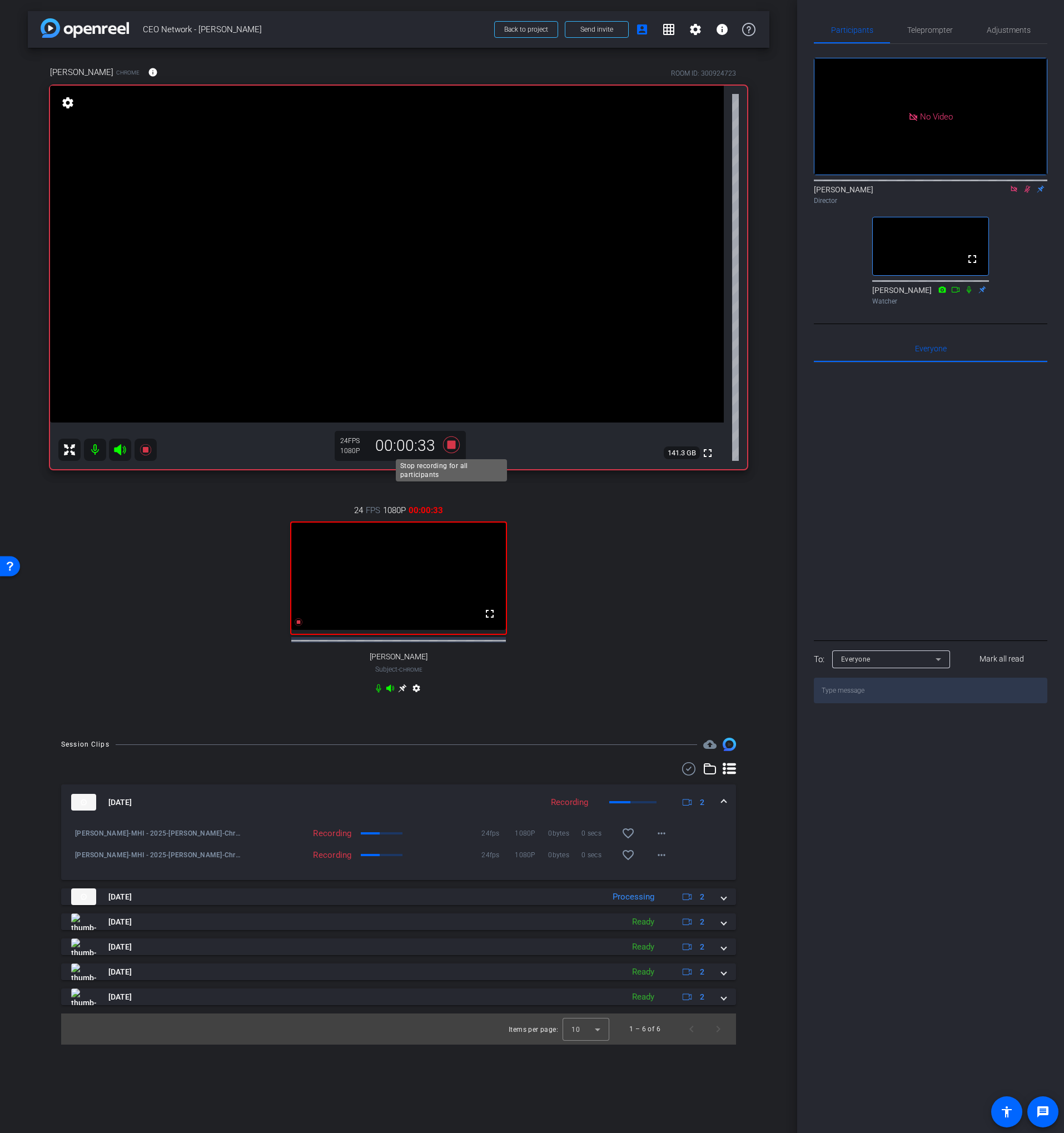
click at [450, 442] on icon at bounding box center [451, 444] width 16 height 16
click at [1030, 193] on icon at bounding box center [1027, 189] width 9 height 8
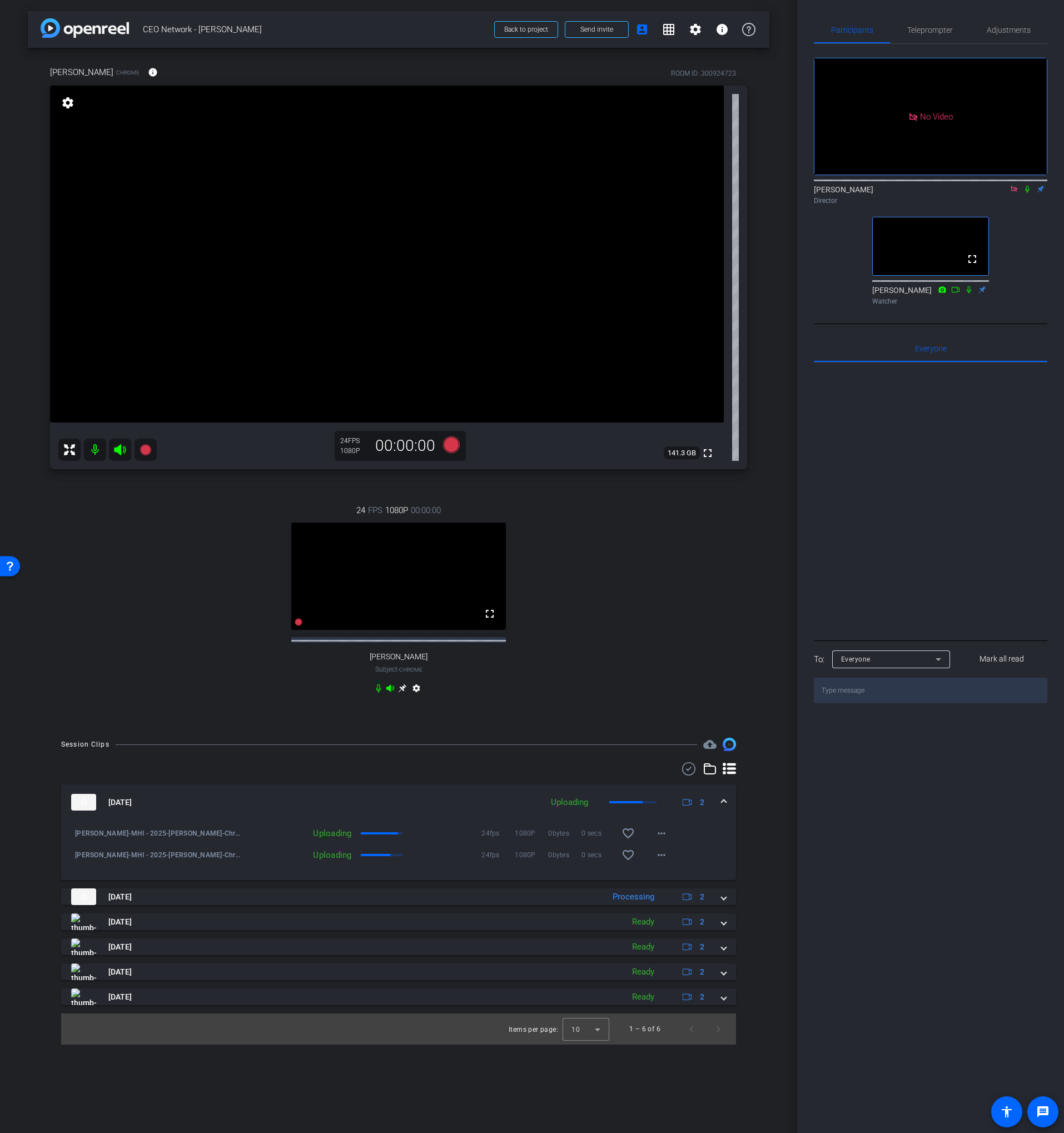
click at [1016, 192] on icon at bounding box center [1013, 189] width 6 height 6
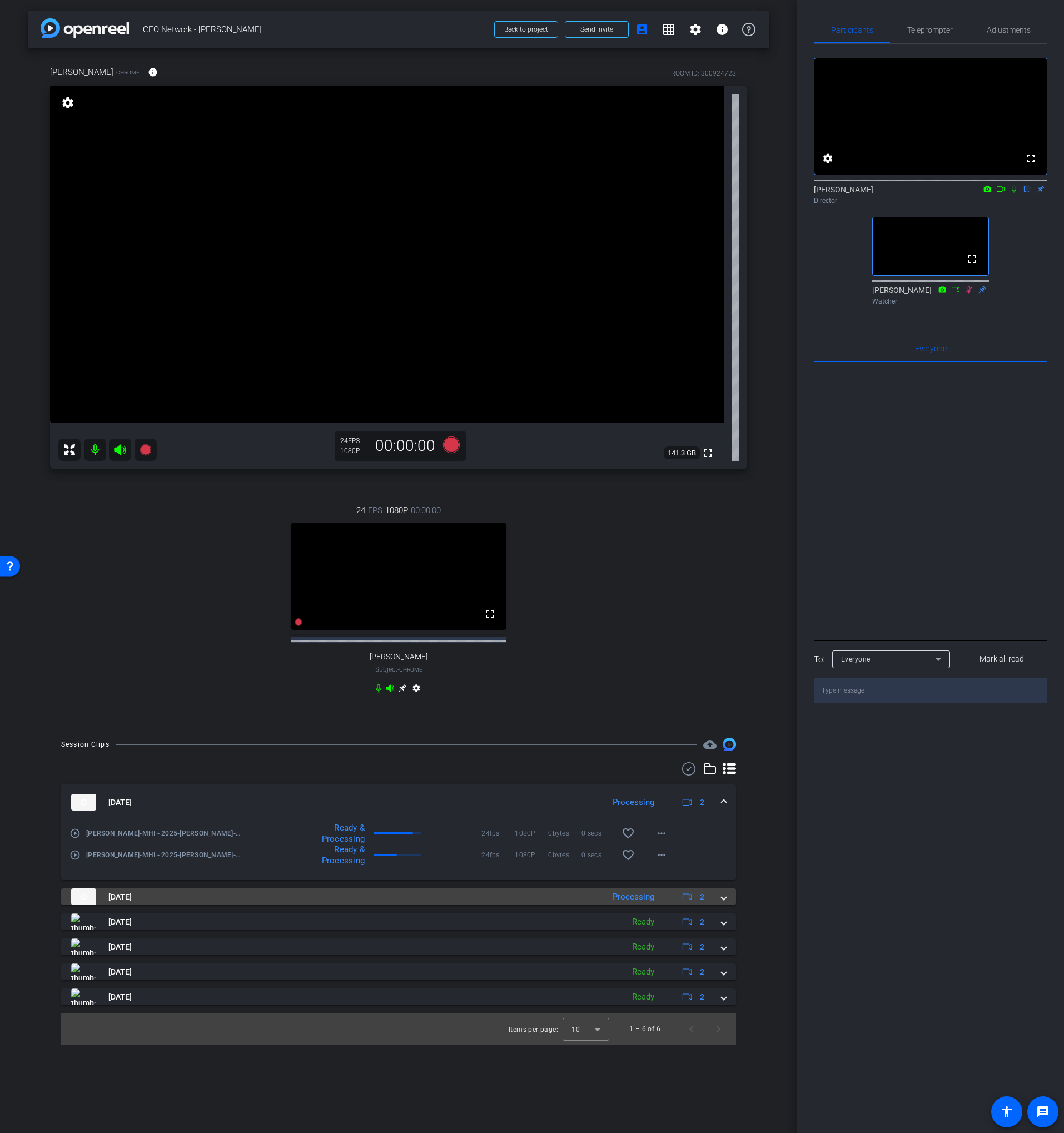
click at [568, 905] on mat-panel-title "[DATE]" at bounding box center [334, 896] width 527 height 16
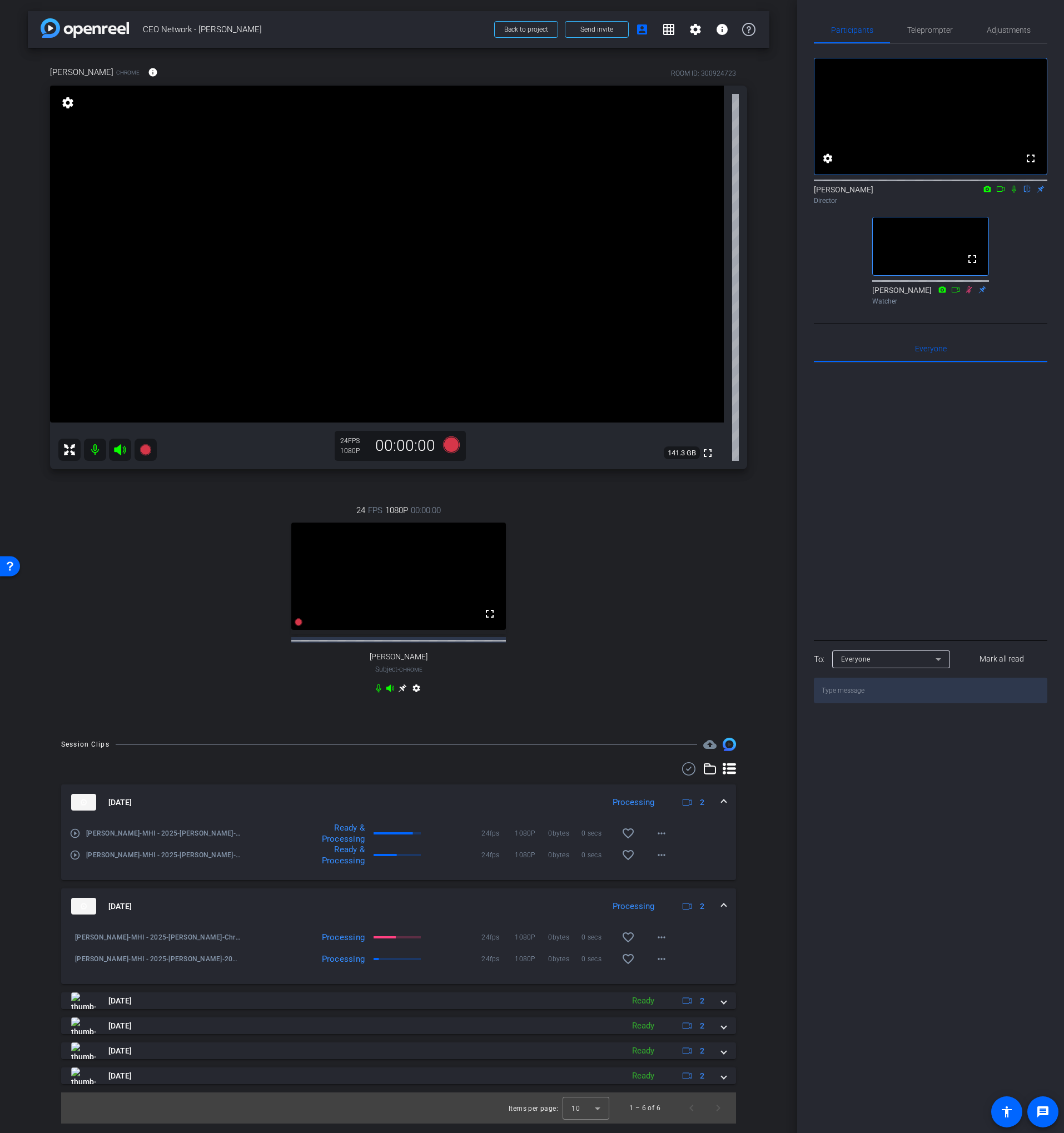
click at [572, 910] on mat-panel-title "[DATE]" at bounding box center [334, 906] width 527 height 16
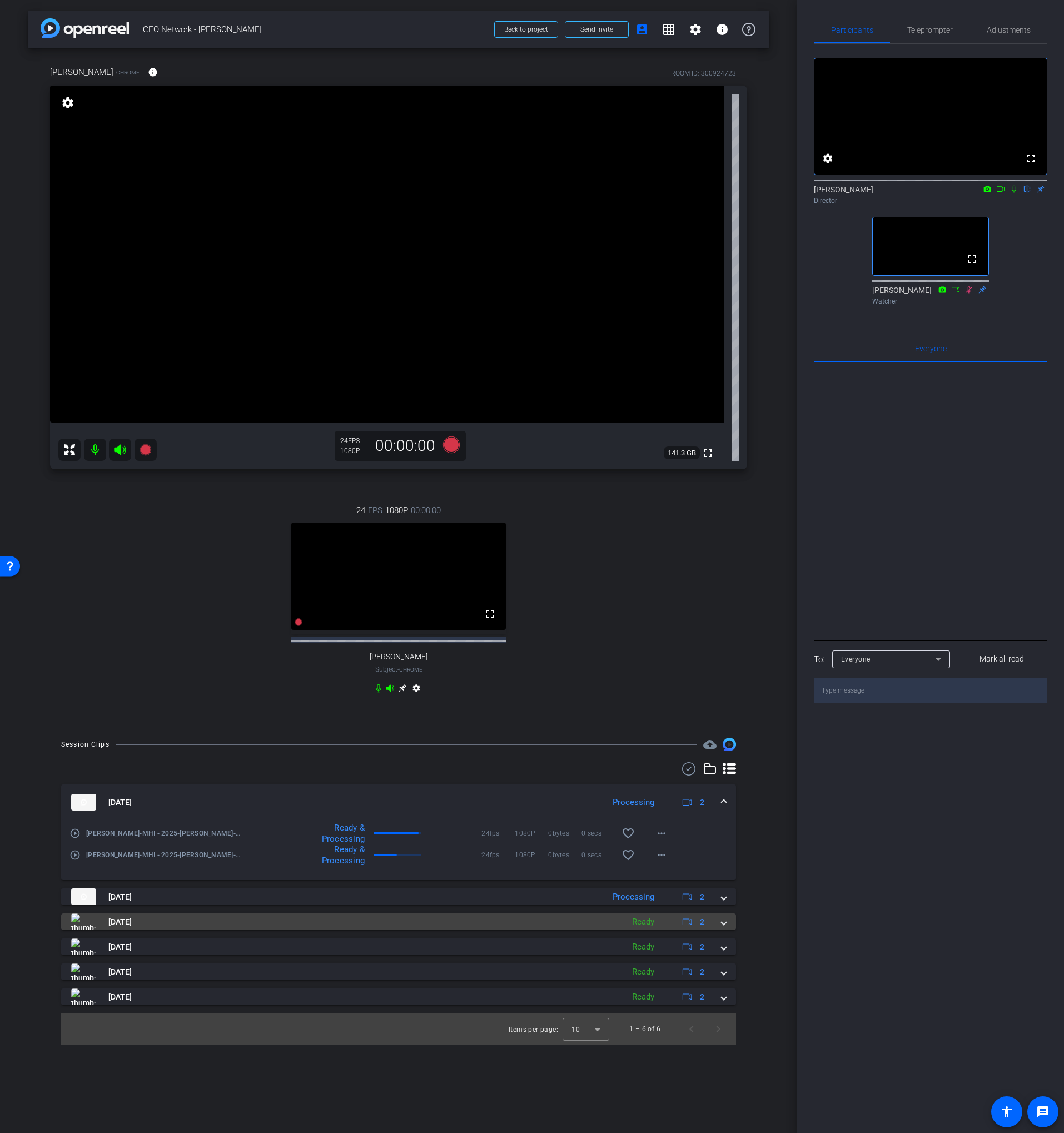
click at [556, 930] on mat-panel-title "[DATE]" at bounding box center [343, 921] width 546 height 16
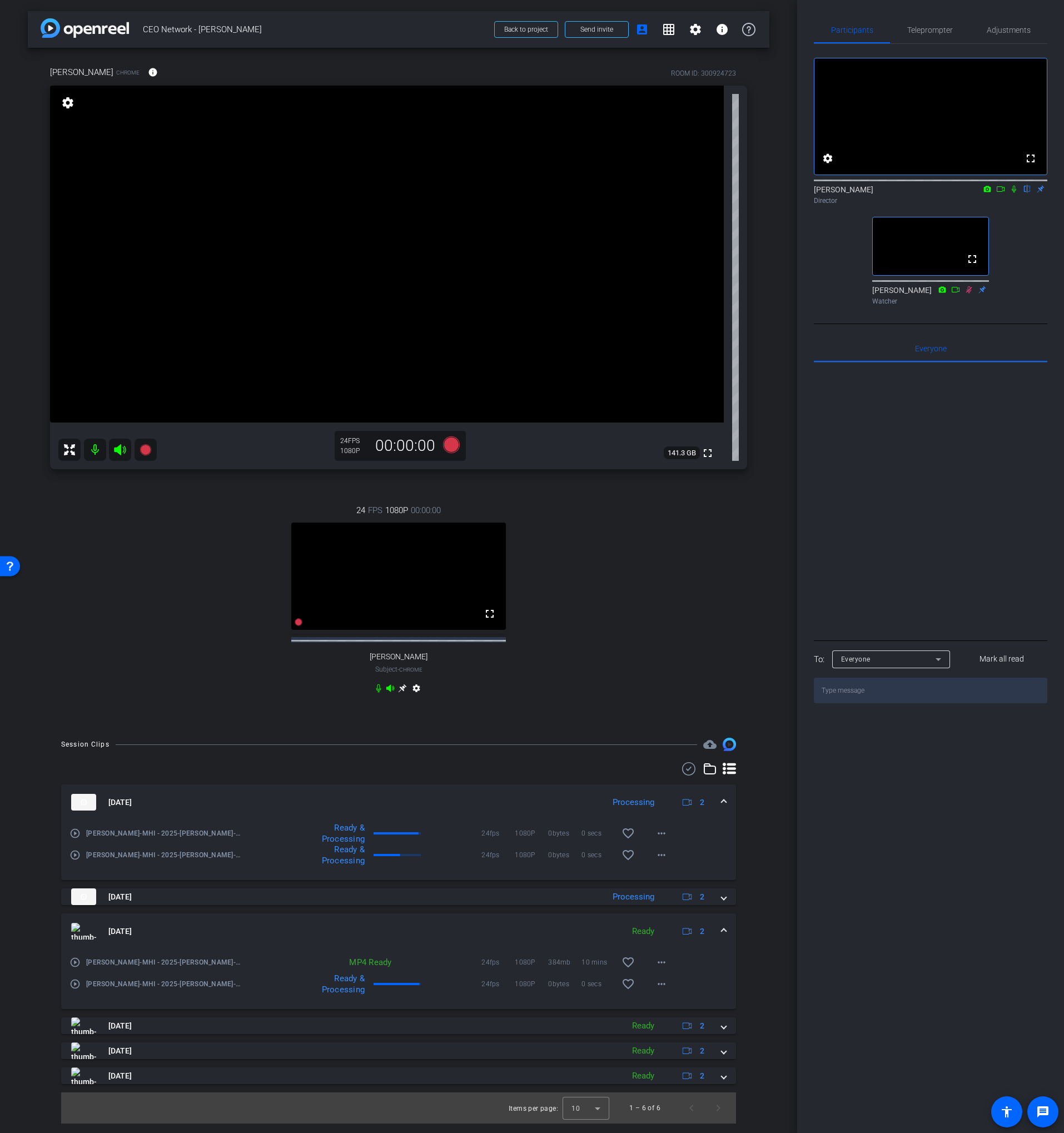
drag, startPoint x: 551, startPoint y: 930, endPoint x: 548, endPoint y: 939, distance: 9.5
click at [551, 930] on mat-expansion-panel-header "[DATE] Ready 2" at bounding box center [398, 931] width 674 height 35
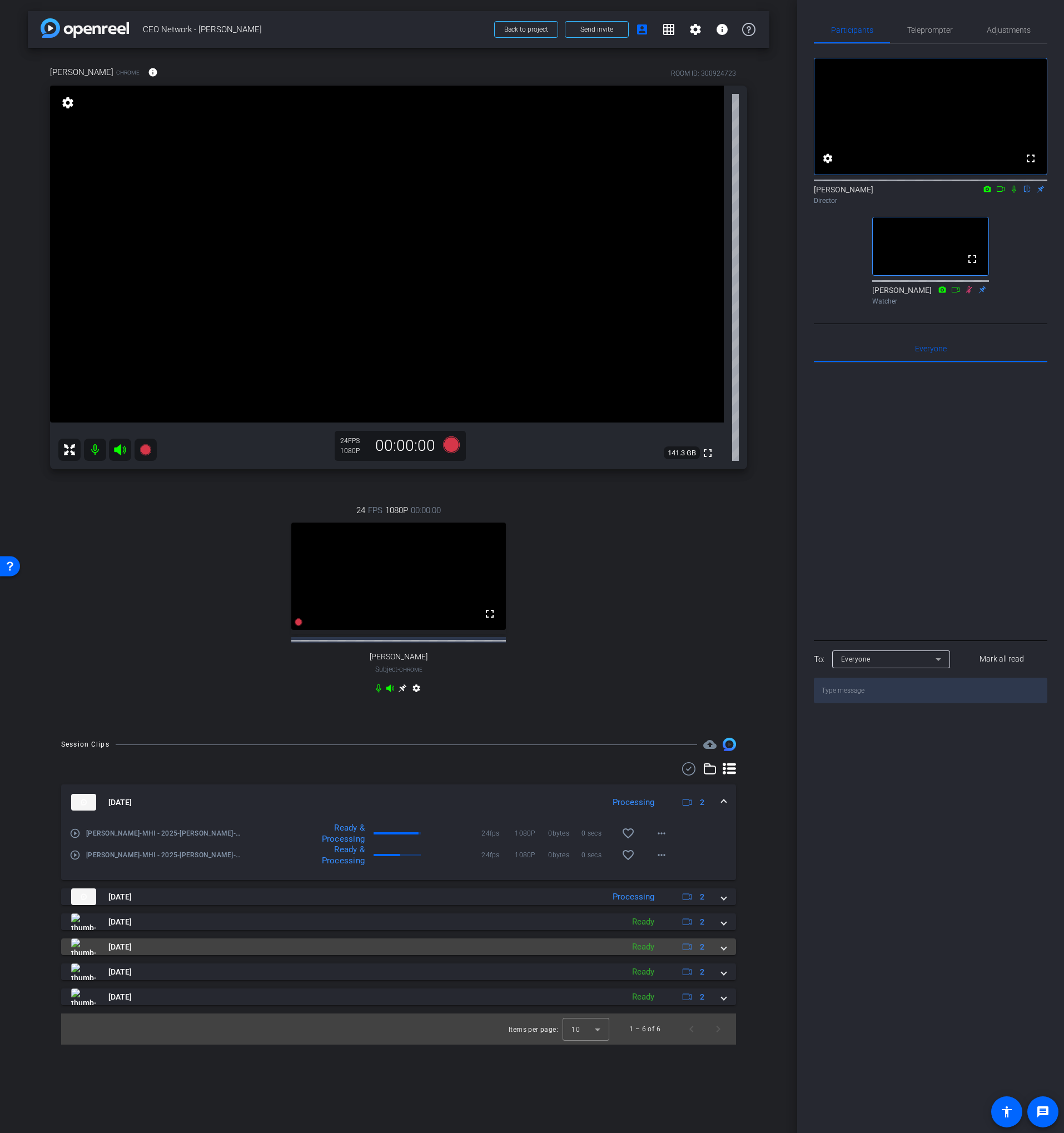
click at [538, 955] on mat-panel-title "[DATE]" at bounding box center [343, 946] width 546 height 16
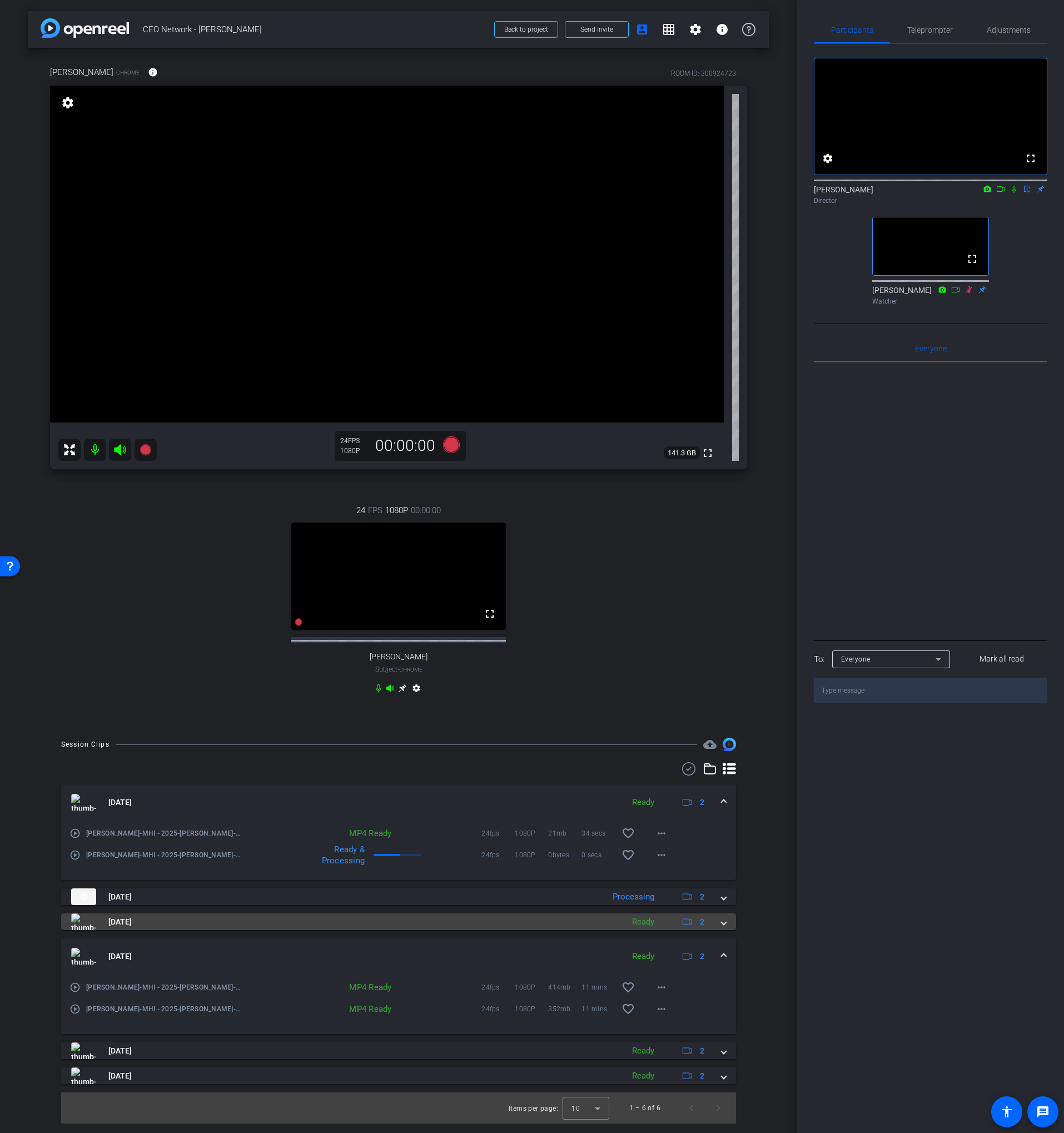
drag, startPoint x: 546, startPoint y: 958, endPoint x: 553, endPoint y: 934, distance: 25.0
click at [546, 958] on mat-panel-title "[DATE]" at bounding box center [343, 956] width 546 height 16
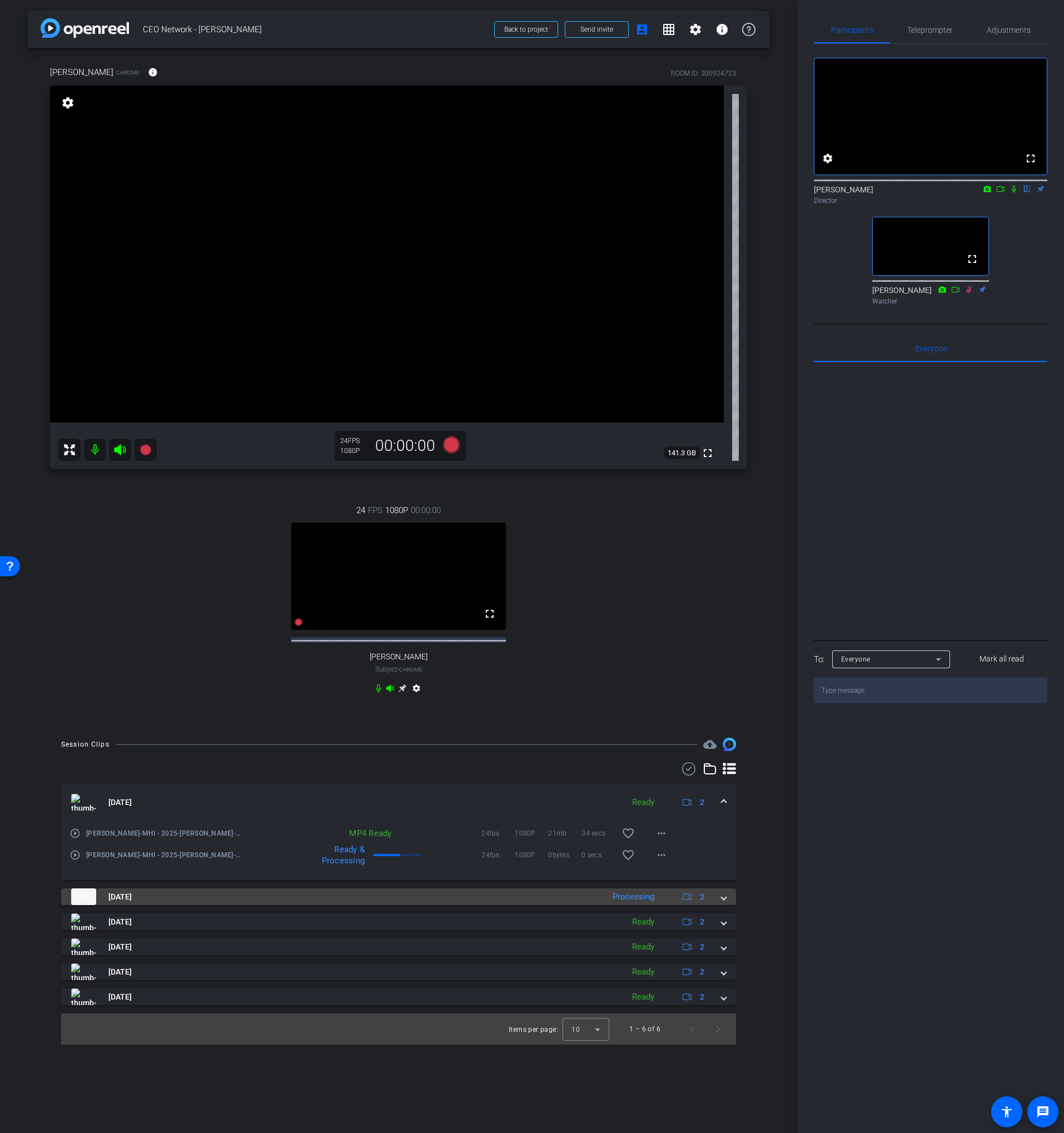
click at [552, 905] on mat-panel-title "[DATE]" at bounding box center [334, 896] width 527 height 16
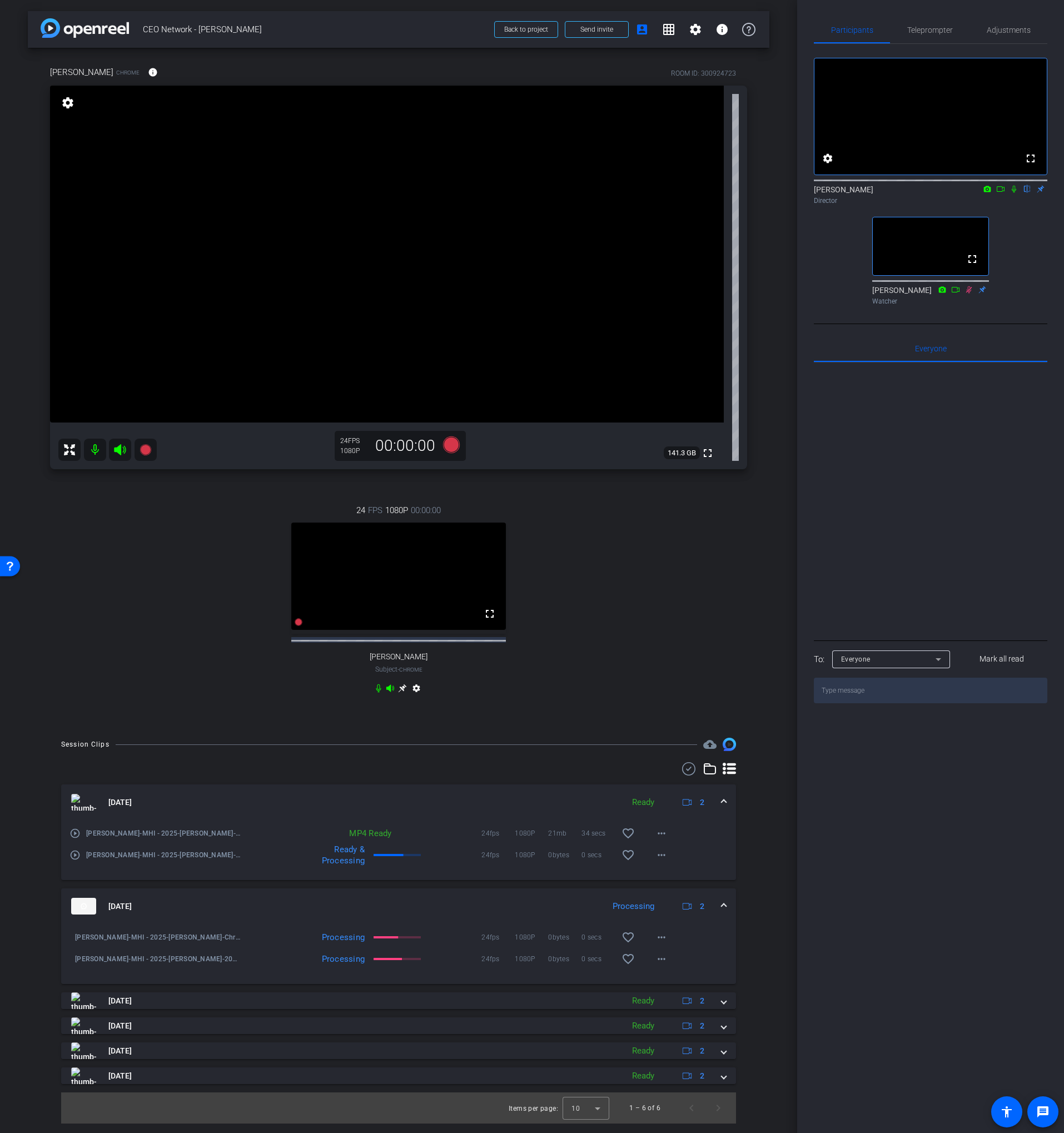
click at [555, 911] on mat-panel-title "[DATE]" at bounding box center [334, 906] width 527 height 16
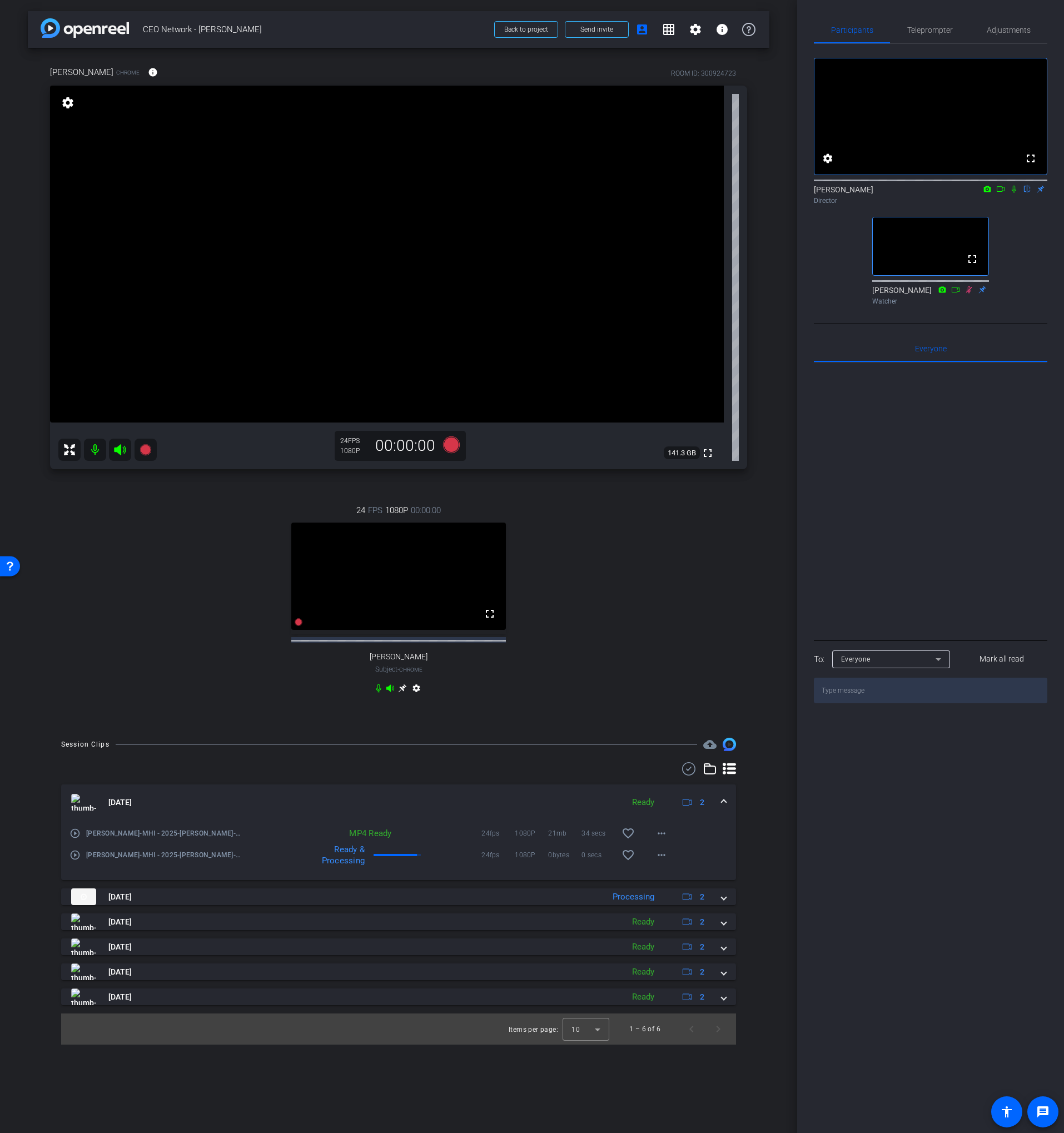
drag, startPoint x: 713, startPoint y: 527, endPoint x: 651, endPoint y: 521, distance: 62.3
click at [709, 527] on div "24 FPS 1080P 00:00:00 fullscreen [PERSON_NAME] Subject - Chrome settings" at bounding box center [398, 600] width 697 height 229
drag, startPoint x: 574, startPoint y: 522, endPoint x: 565, endPoint y: 521, distance: 9.1
click at [574, 522] on div "24 FPS 1080P 00:00:00 fullscreen [PERSON_NAME] Subject - Chrome settings" at bounding box center [398, 600] width 697 height 229
click at [454, 447] on icon at bounding box center [451, 444] width 16 height 16
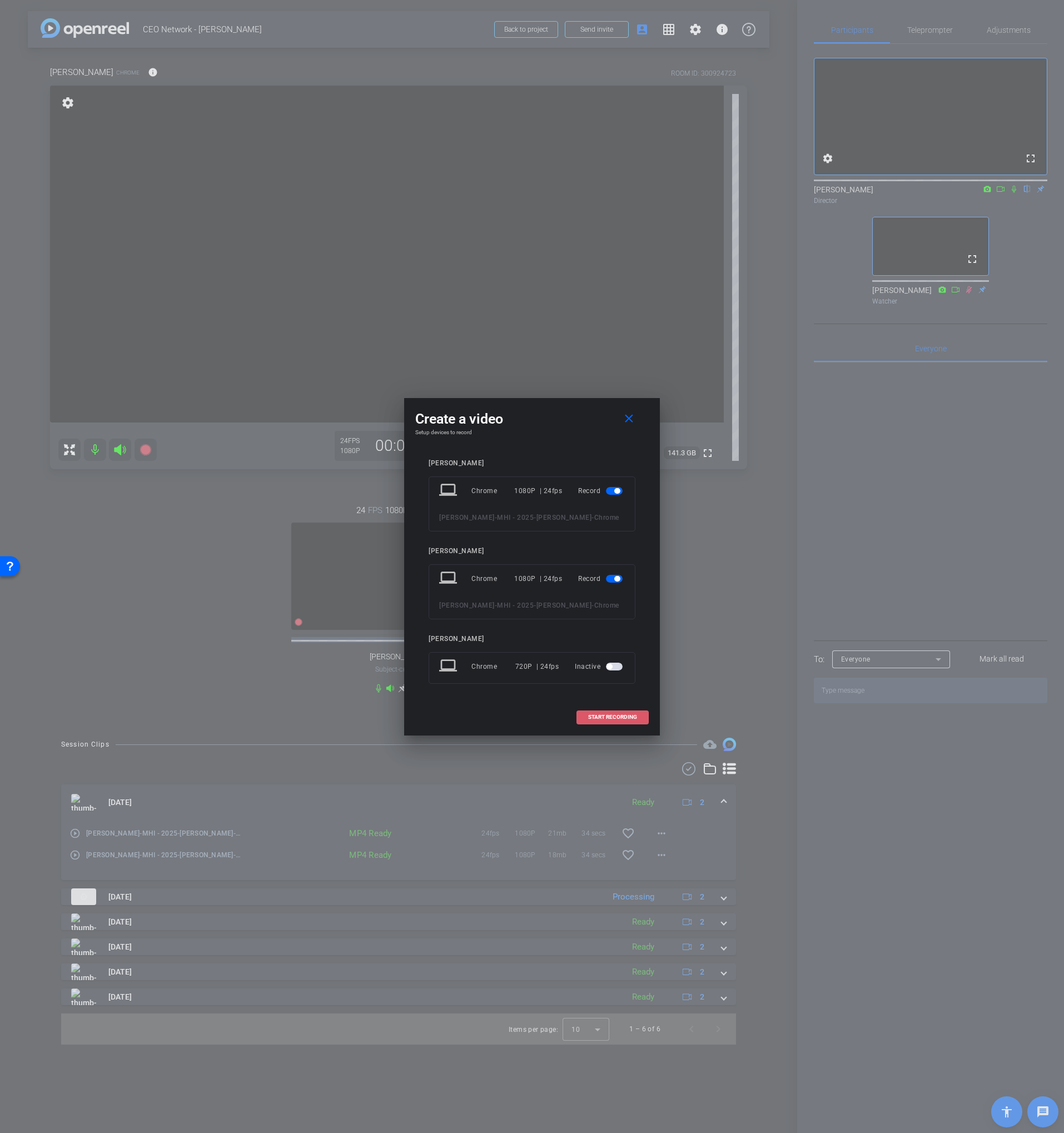
click at [598, 717] on span "START RECORDING" at bounding box center [612, 717] width 49 height 6
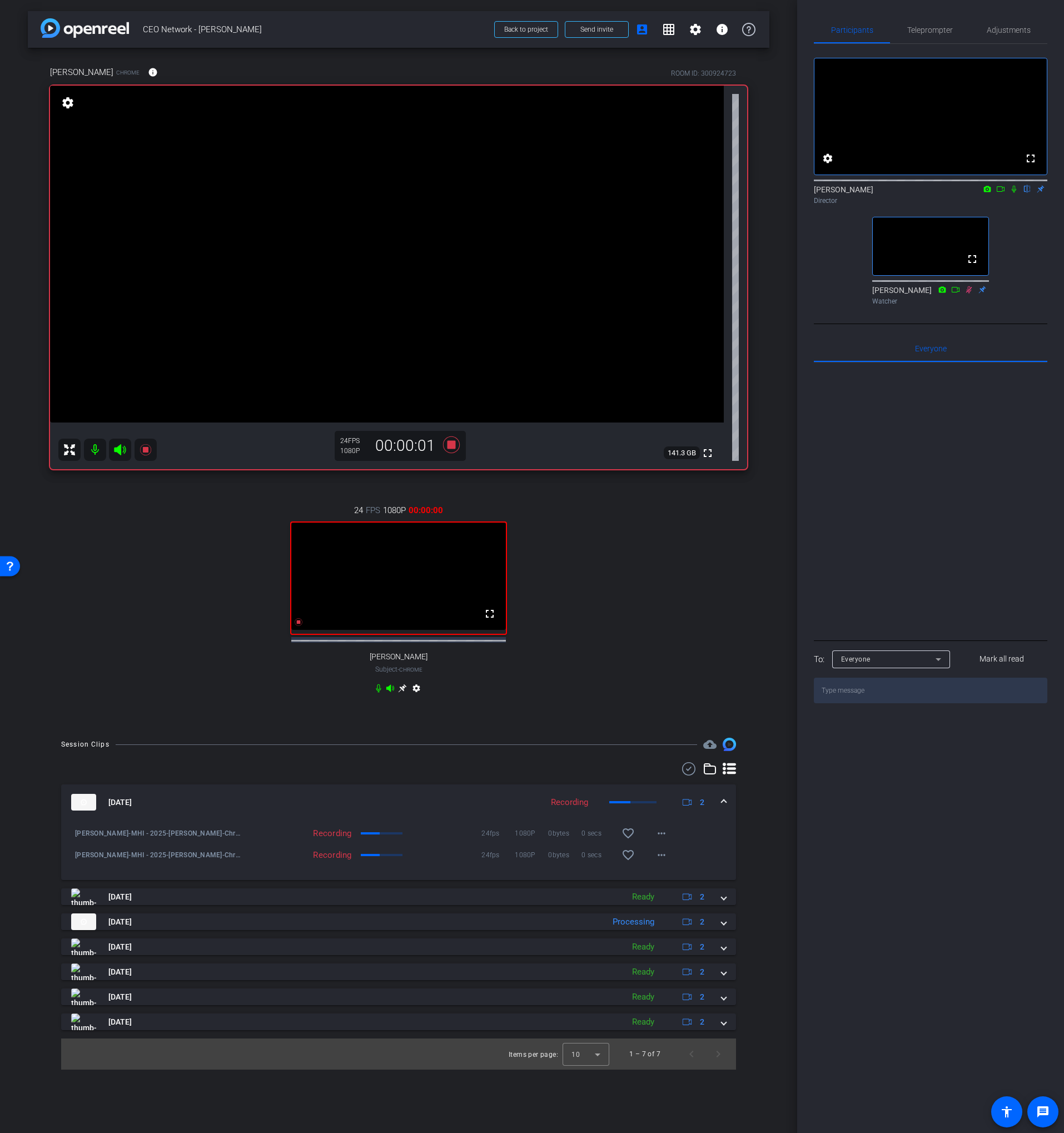
click at [747, 611] on div "[PERSON_NAME] Chrome info ROOM ID: 300924723 fullscreen settings 141.3 GB 24 FP…" at bounding box center [398, 387] width 742 height 678
click at [1010, 193] on icon at bounding box center [1013, 189] width 9 height 8
click at [1003, 193] on icon at bounding box center [1000, 189] width 9 height 8
click at [713, 569] on div "24 FPS 1080P 00:03:11 fullscreen [PERSON_NAME] Subject - Chrome settings" at bounding box center [398, 600] width 697 height 229
click at [453, 449] on icon at bounding box center [452, 444] width 27 height 20
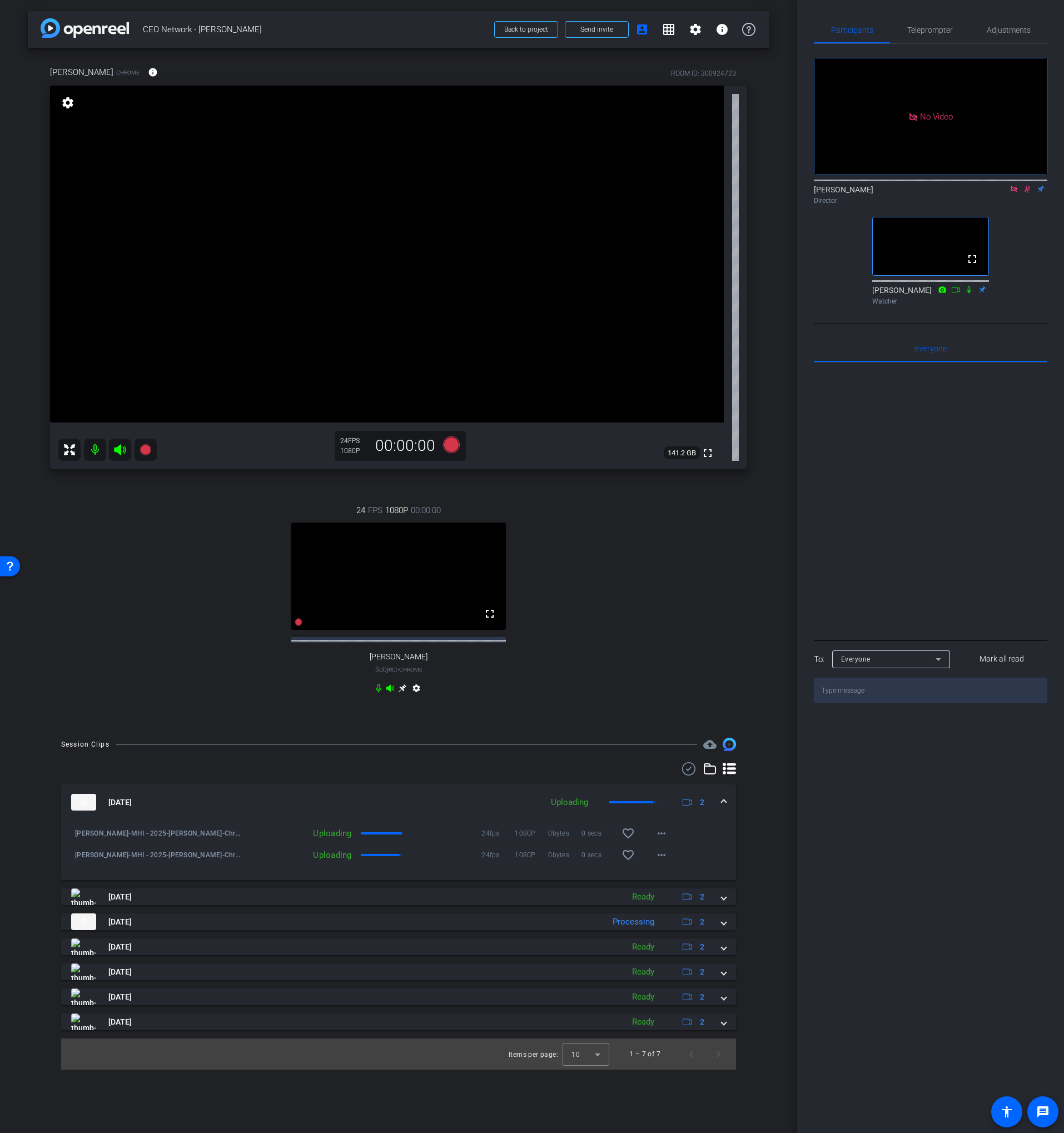
drag, startPoint x: 1027, startPoint y: 204, endPoint x: 1017, endPoint y: 202, distance: 10.2
click at [1027, 193] on icon at bounding box center [1028, 190] width 6 height 8
click at [1013, 193] on icon at bounding box center [1013, 189] width 9 height 8
drag, startPoint x: 658, startPoint y: 603, endPoint x: 472, endPoint y: 472, distance: 227.5
click at [658, 602] on div "24 FPS 1080P 00:00:00 fullscreen [PERSON_NAME] Subject - Chrome settings" at bounding box center [398, 600] width 697 height 229
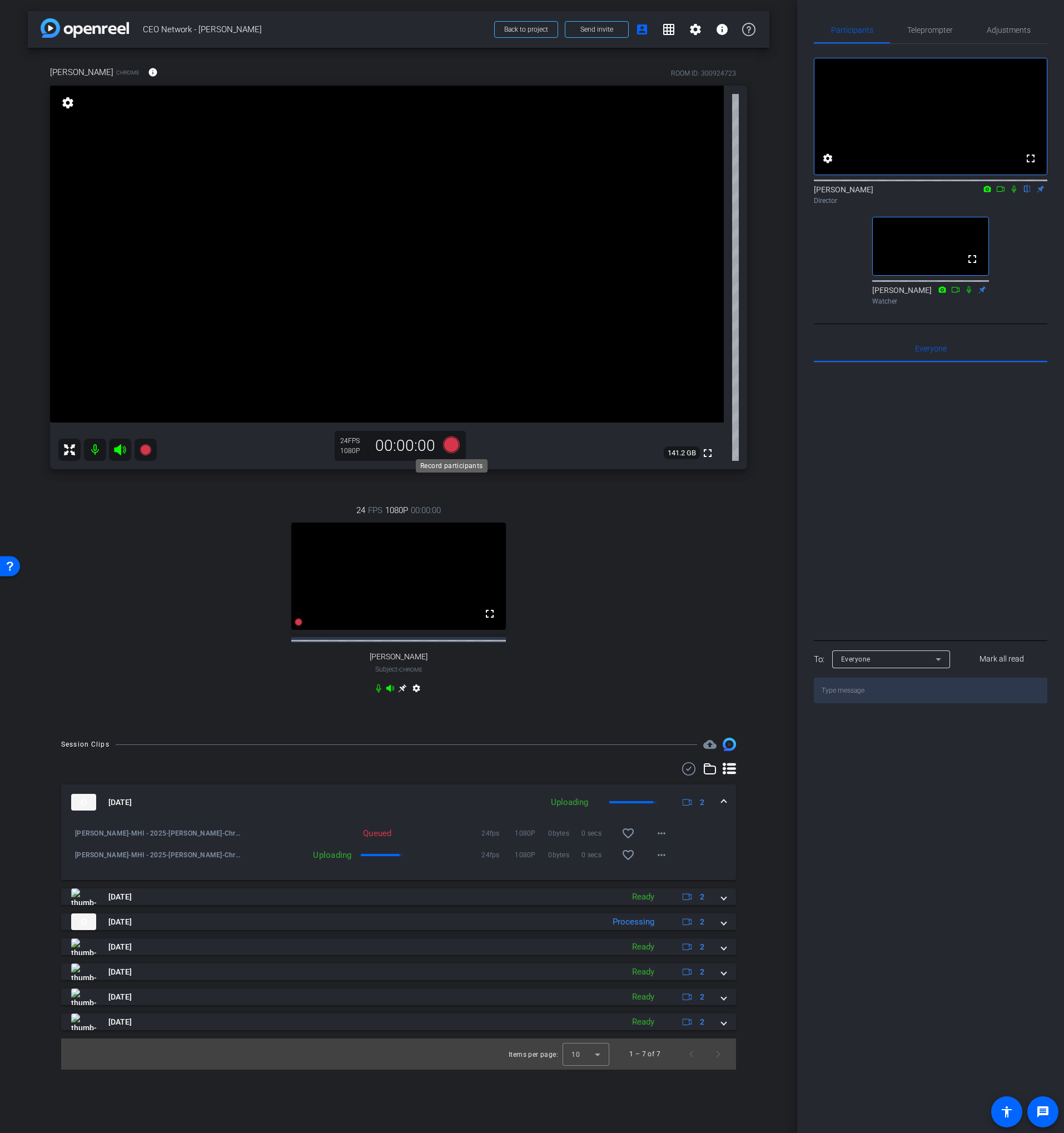
click at [451, 442] on icon at bounding box center [451, 444] width 16 height 16
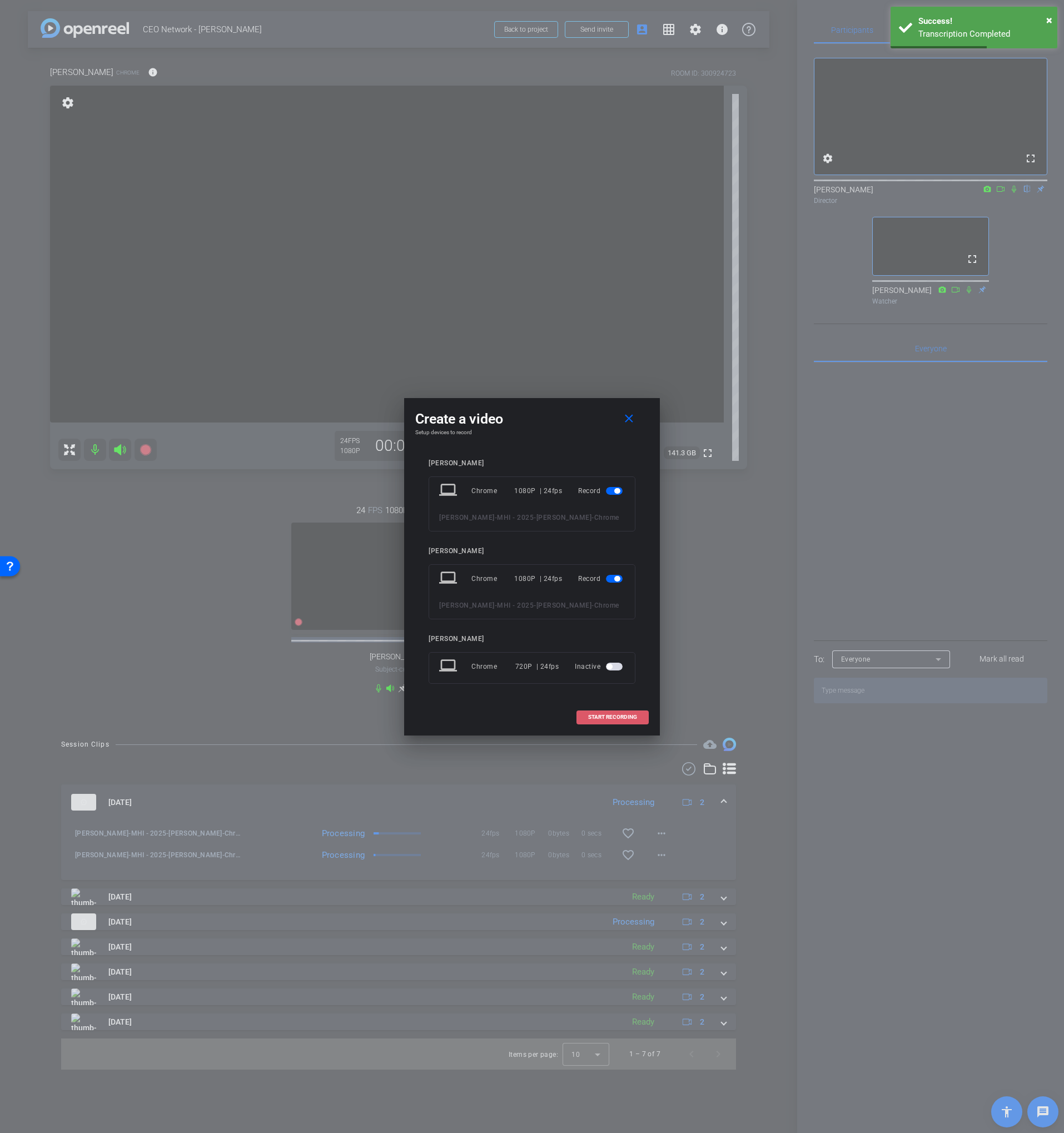
click at [601, 716] on span "START RECORDING" at bounding box center [612, 717] width 49 height 6
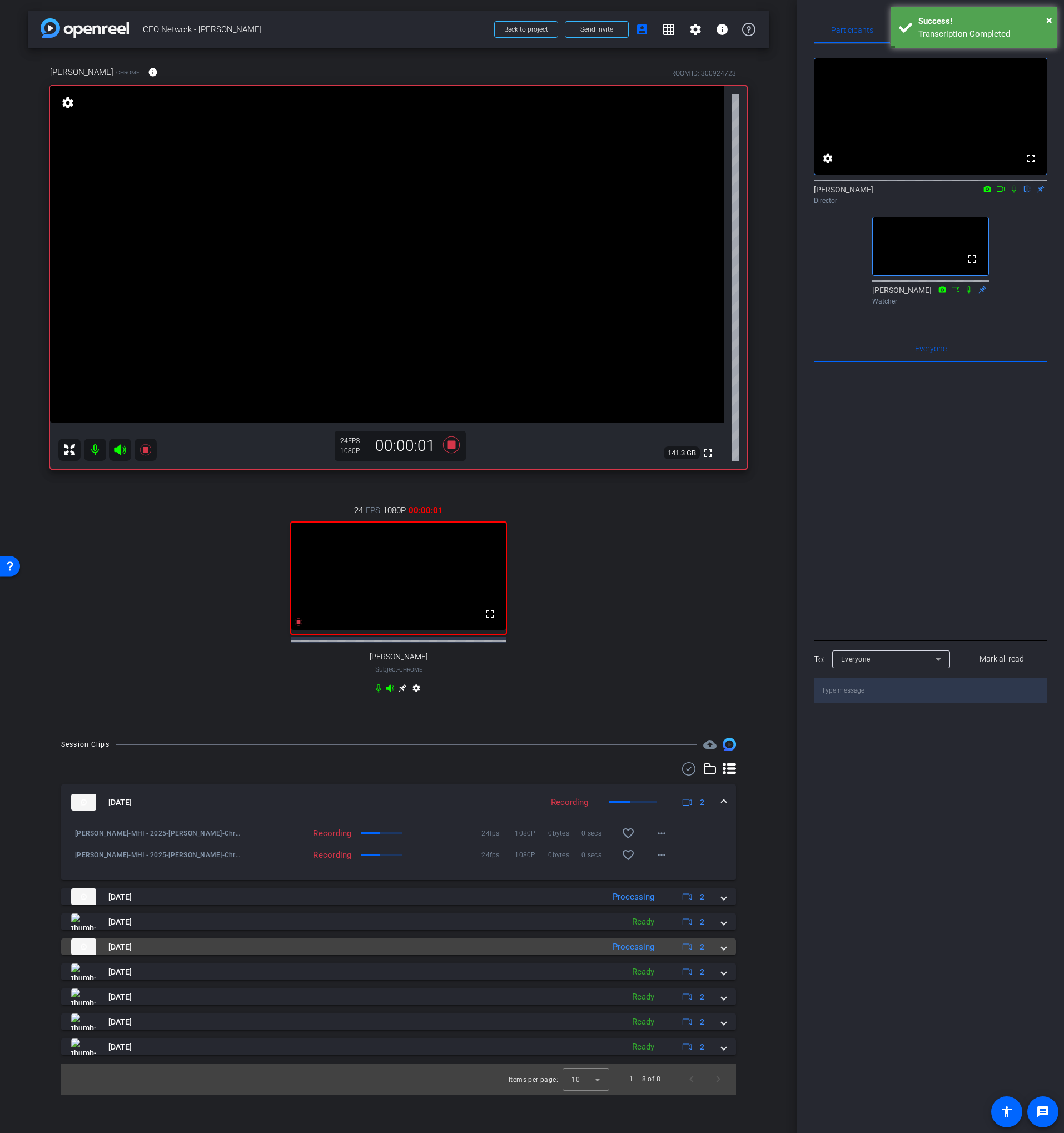
click at [407, 955] on mat-panel-title "[DATE]" at bounding box center [334, 946] width 527 height 16
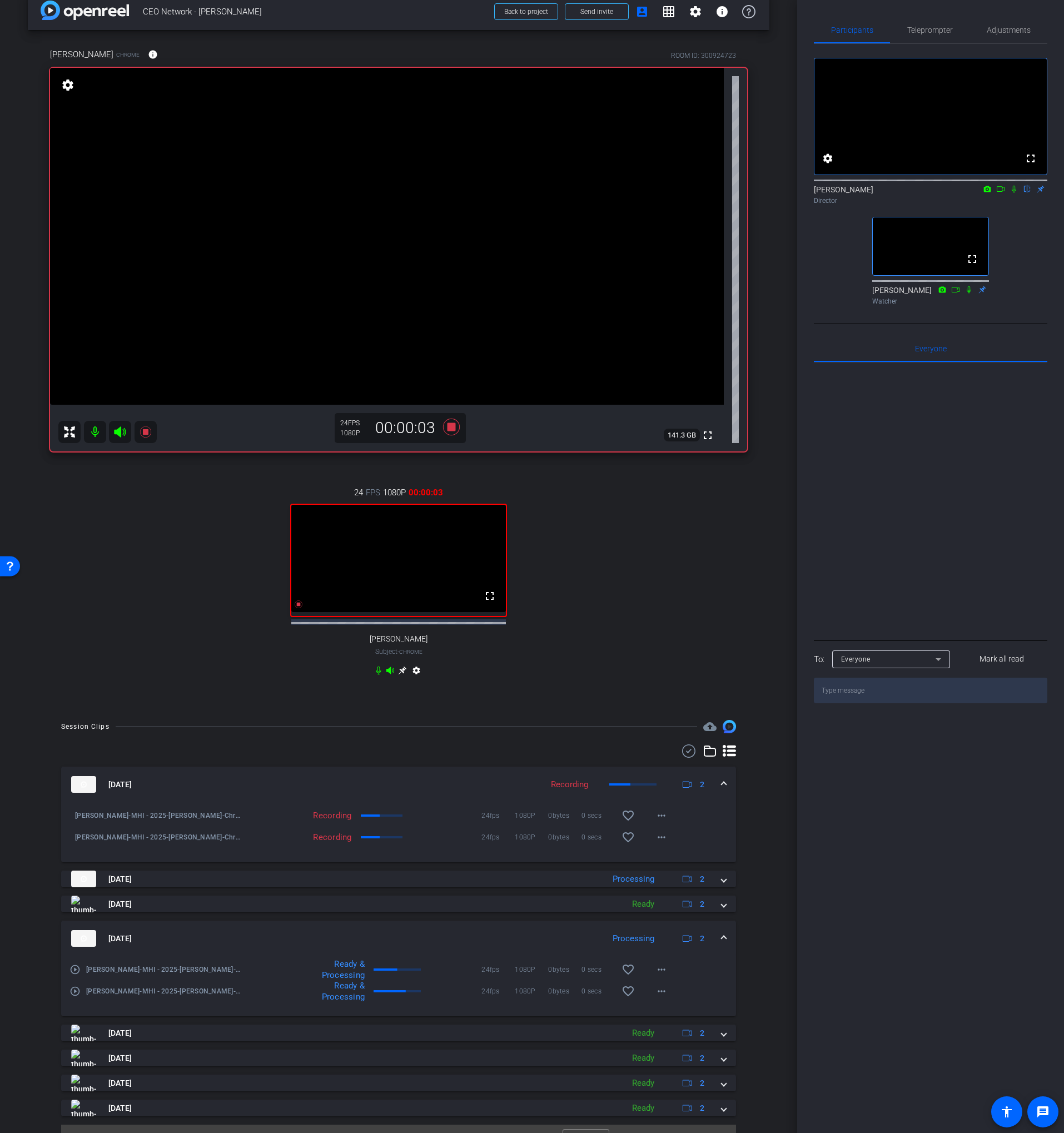
scroll to position [20, 0]
click at [1007, 194] on mat-icon at bounding box center [1014, 189] width 13 height 10
click at [1003, 193] on icon at bounding box center [1000, 189] width 9 height 8
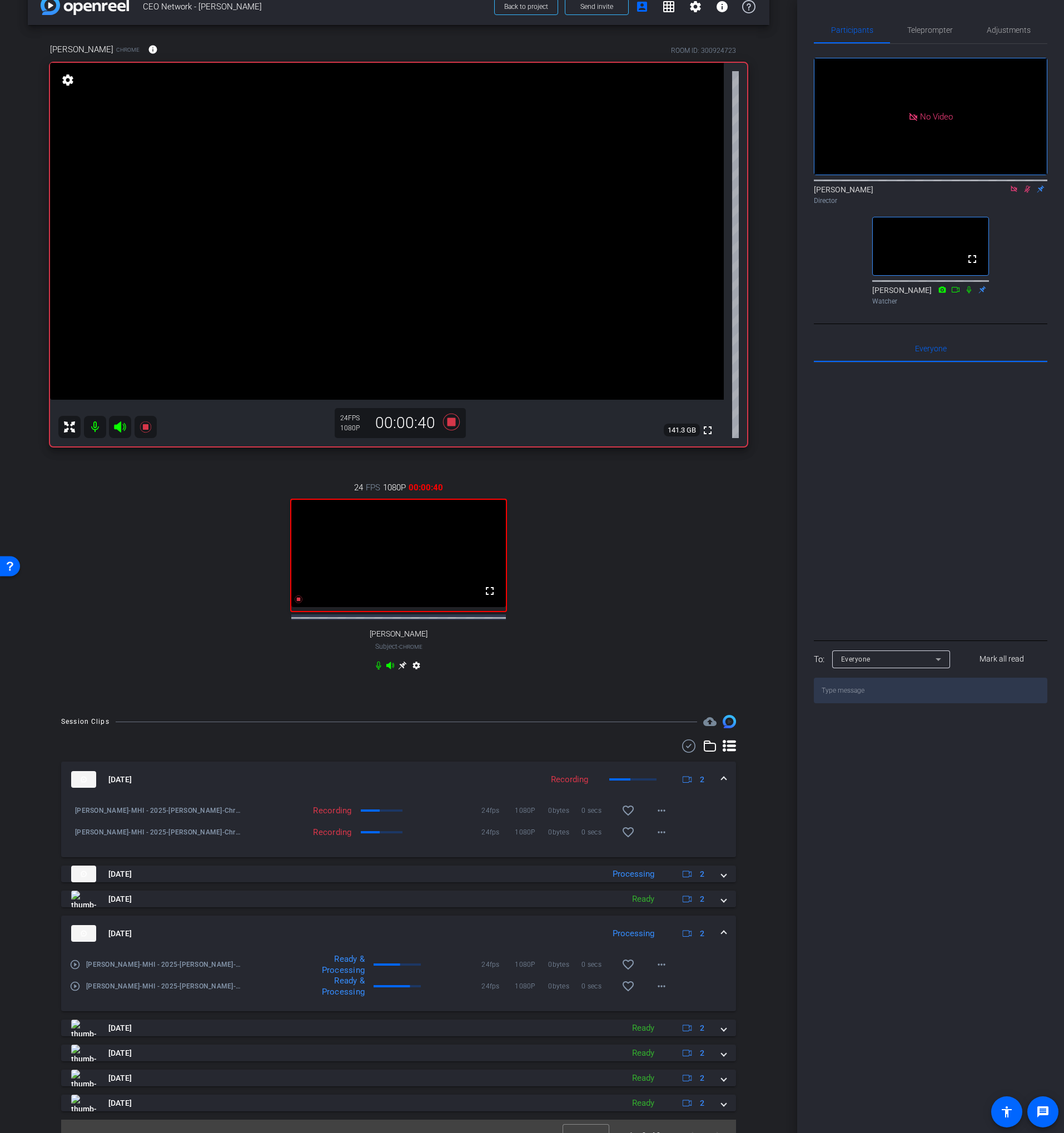
scroll to position [48, 0]
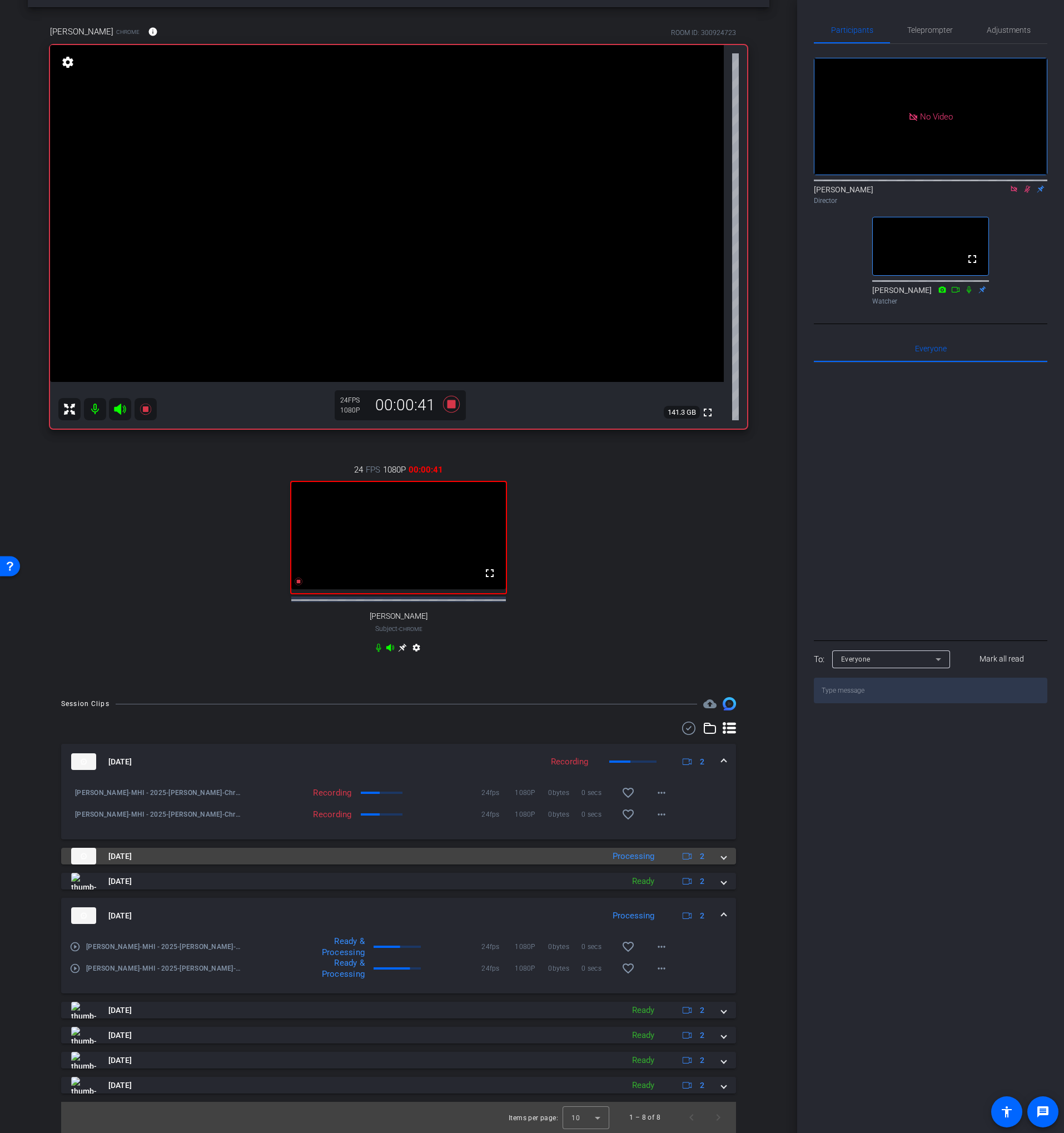
click at [401, 857] on mat-panel-title "[DATE]" at bounding box center [334, 855] width 527 height 16
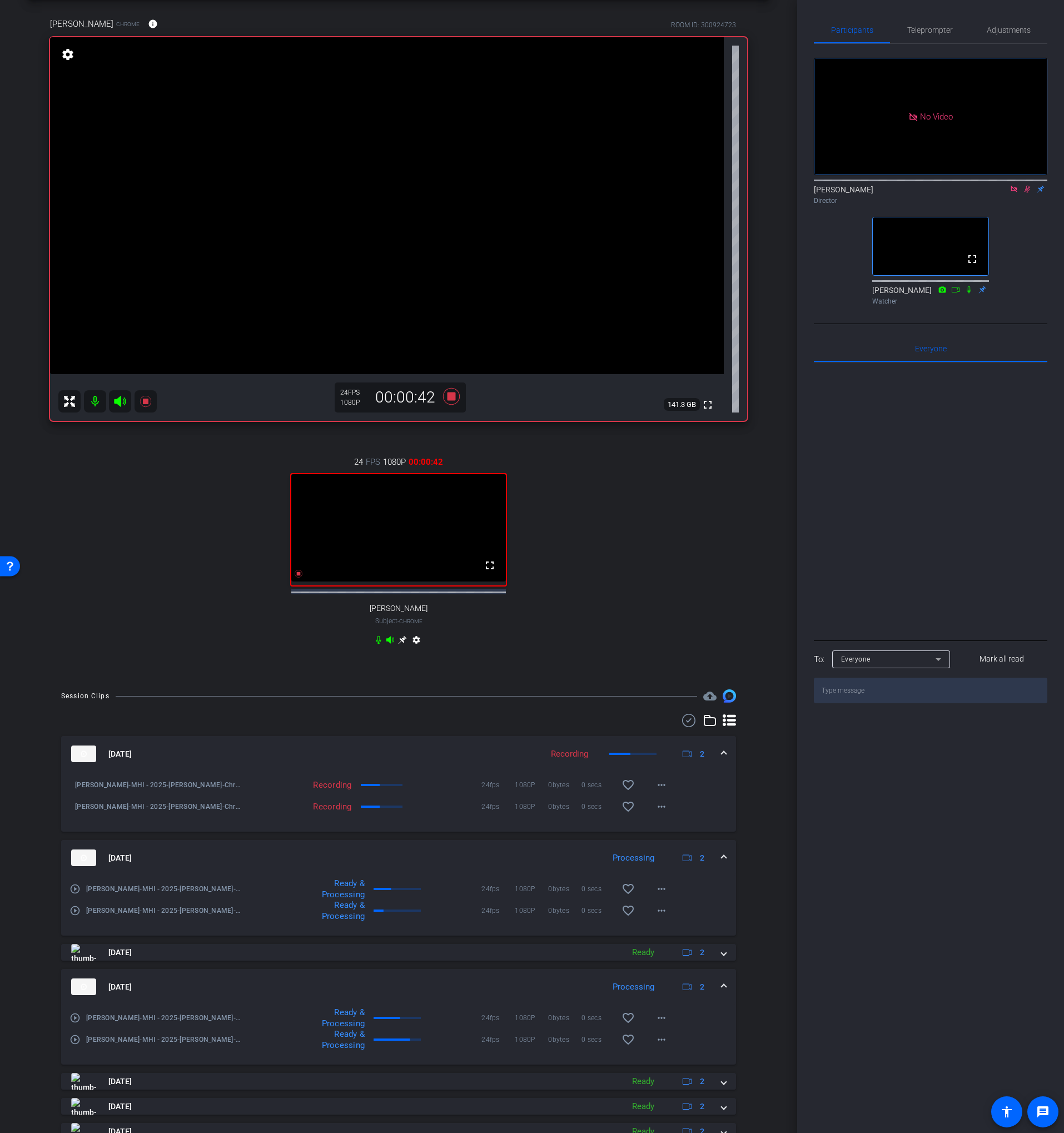
drag, startPoint x: 411, startPoint y: 857, endPoint x: 460, endPoint y: 850, distance: 49.5
click at [411, 857] on mat-panel-title "[DATE]" at bounding box center [334, 857] width 527 height 16
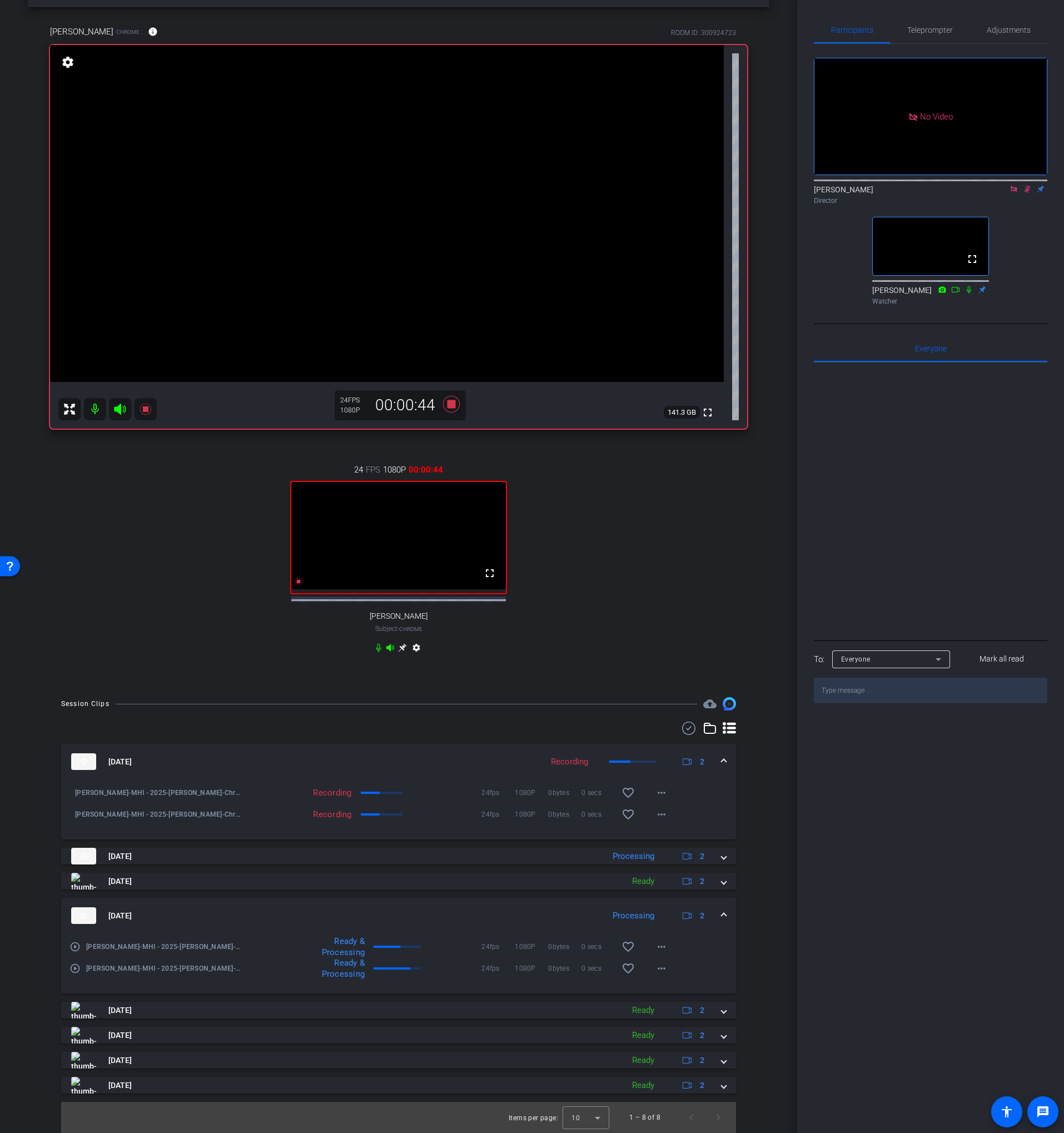
click at [1024, 193] on icon at bounding box center [1027, 189] width 9 height 8
click at [664, 447] on div "24 FPS 1080P 00:02:44 fullscreen [PERSON_NAME] Subject - Chrome settings" at bounding box center [398, 559] width 697 height 229
click at [450, 397] on icon at bounding box center [451, 403] width 16 height 16
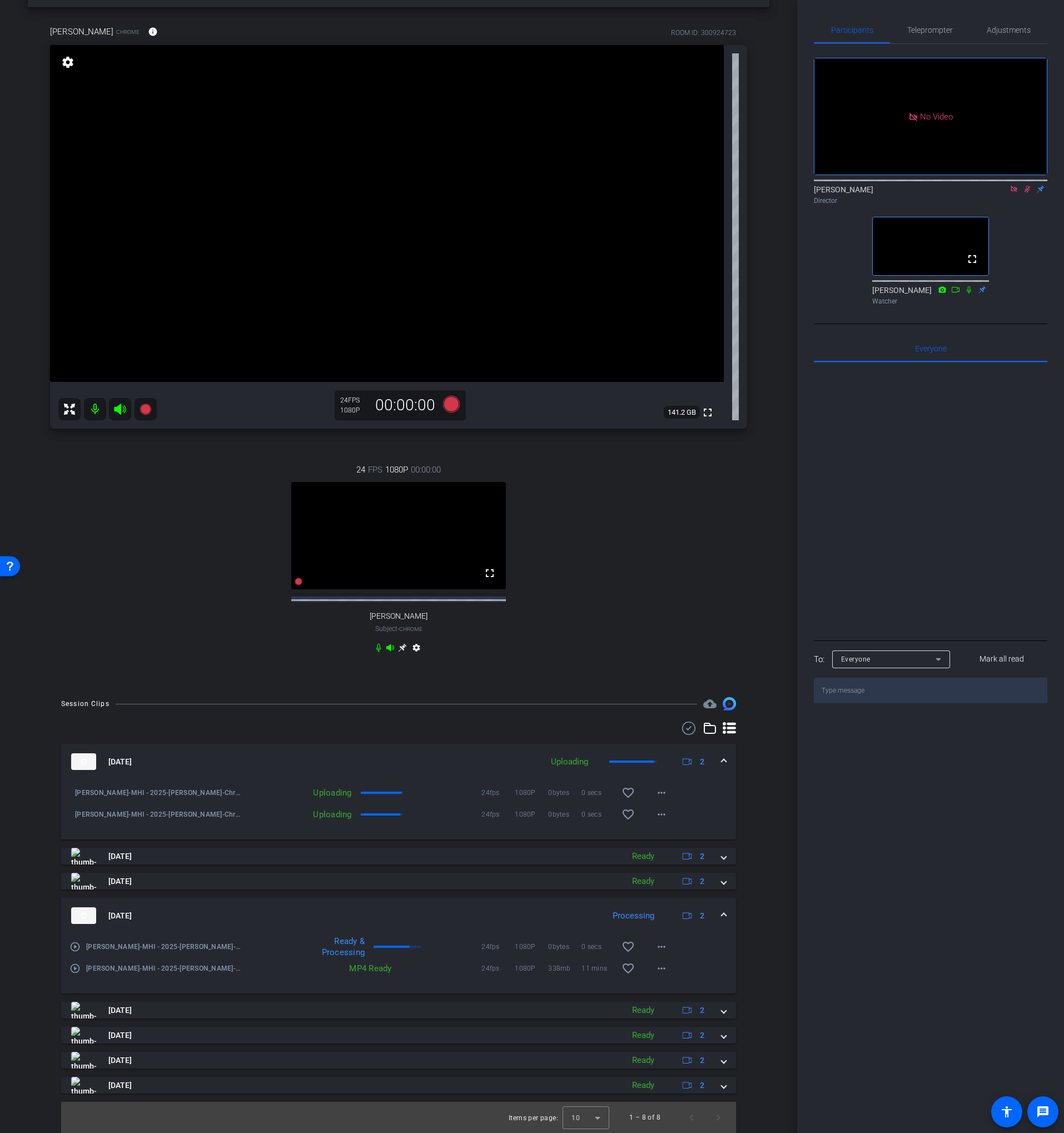
drag, startPoint x: 1026, startPoint y: 205, endPoint x: 1015, endPoint y: 203, distance: 11.2
click at [1026, 193] on icon at bounding box center [1027, 189] width 9 height 8
click at [1014, 193] on icon at bounding box center [1013, 189] width 9 height 8
click at [431, 904] on mat-expansion-panel-header "[DATE] Processing 2" at bounding box center [398, 915] width 674 height 35
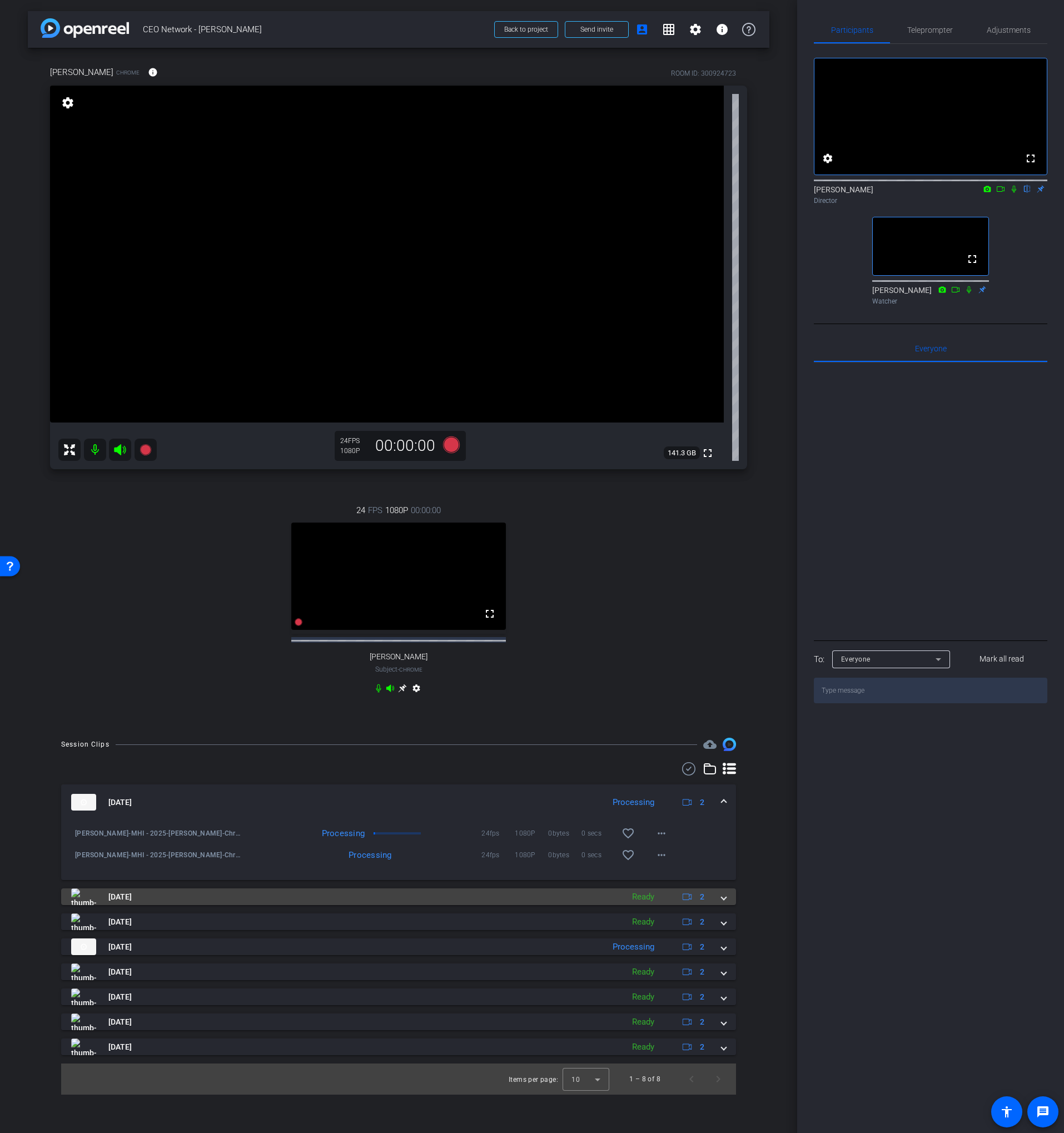
scroll to position [0, 0]
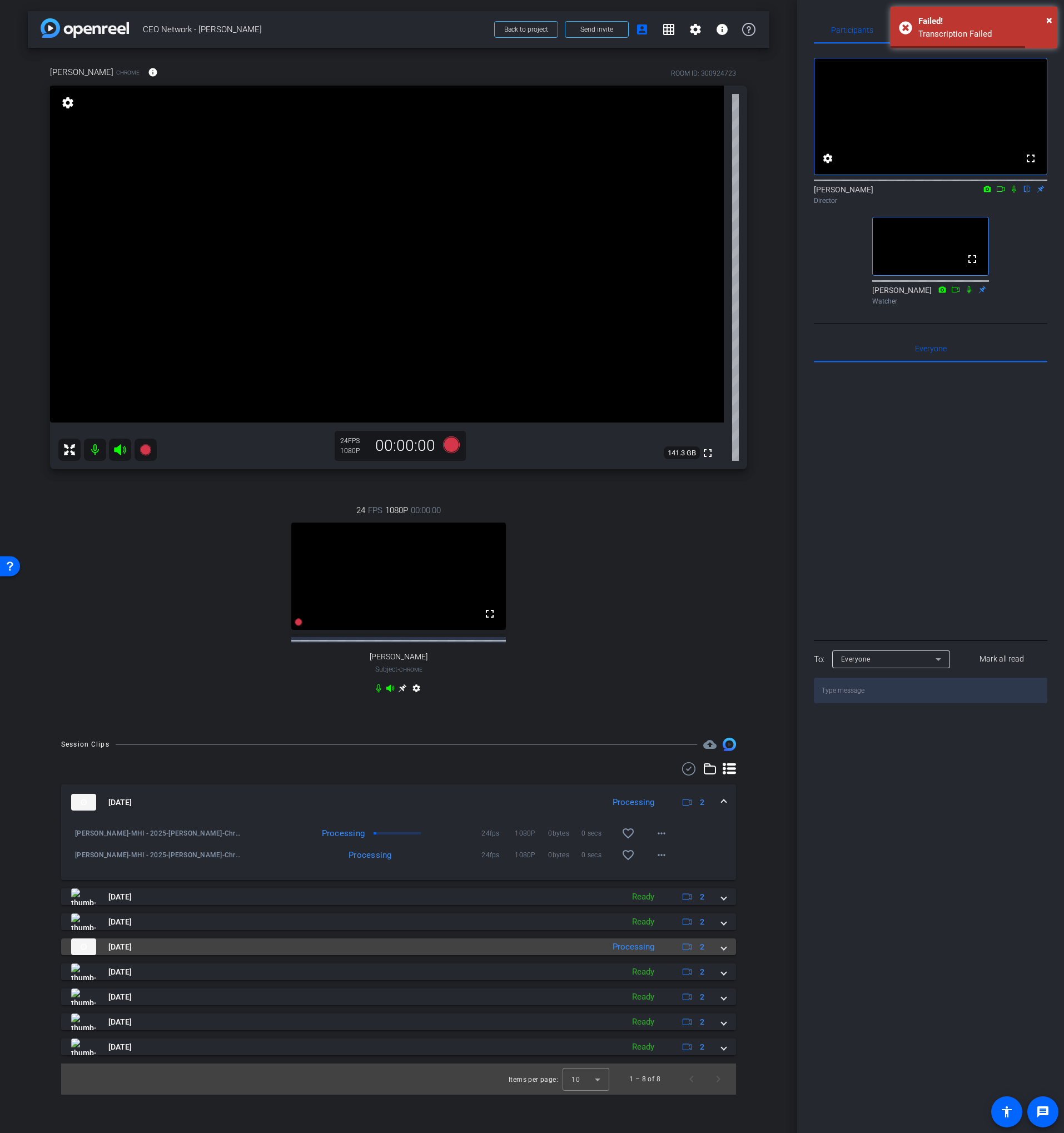
click at [374, 955] on mat-panel-title "[DATE]" at bounding box center [334, 946] width 527 height 16
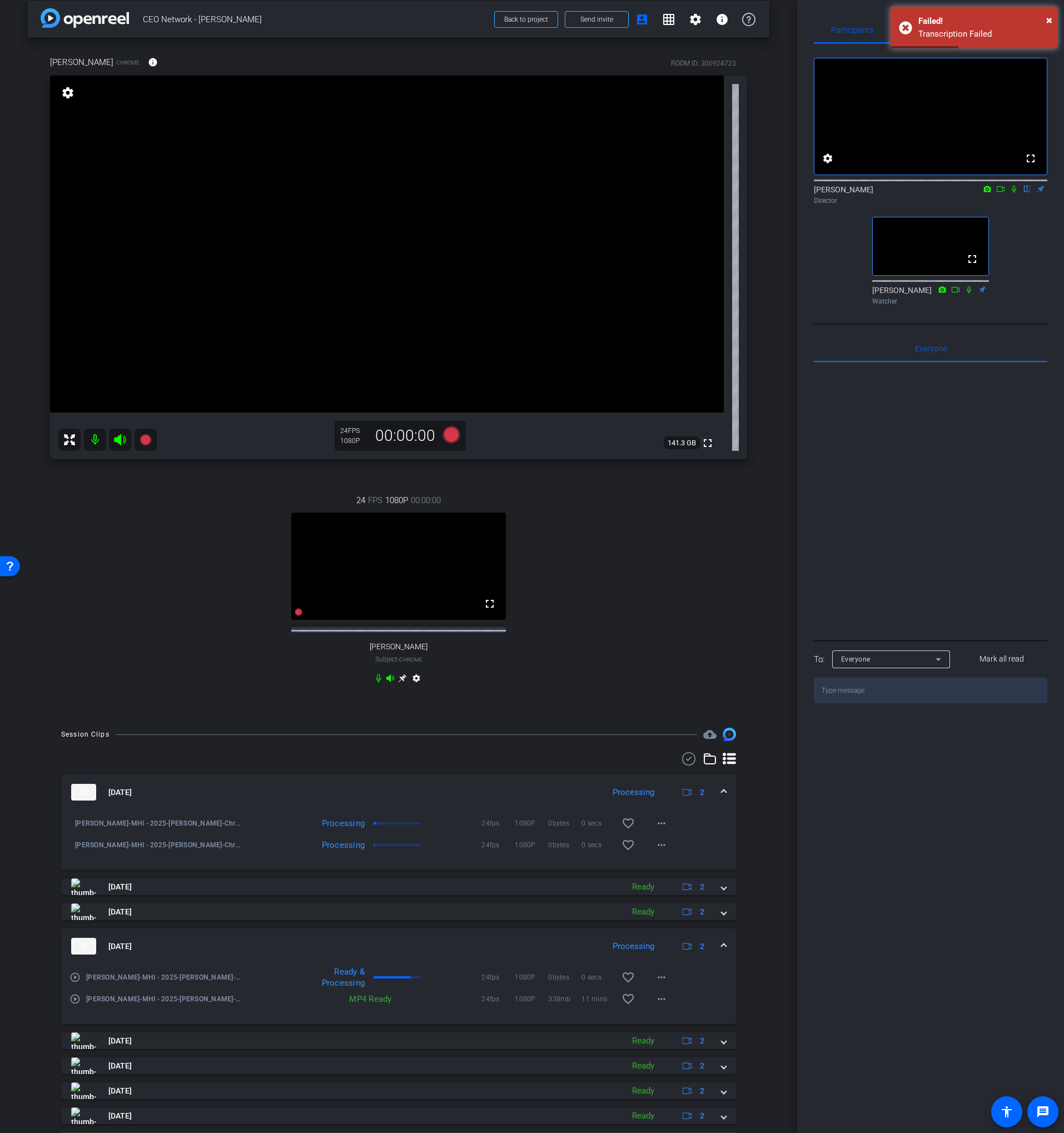
scroll to position [51, 0]
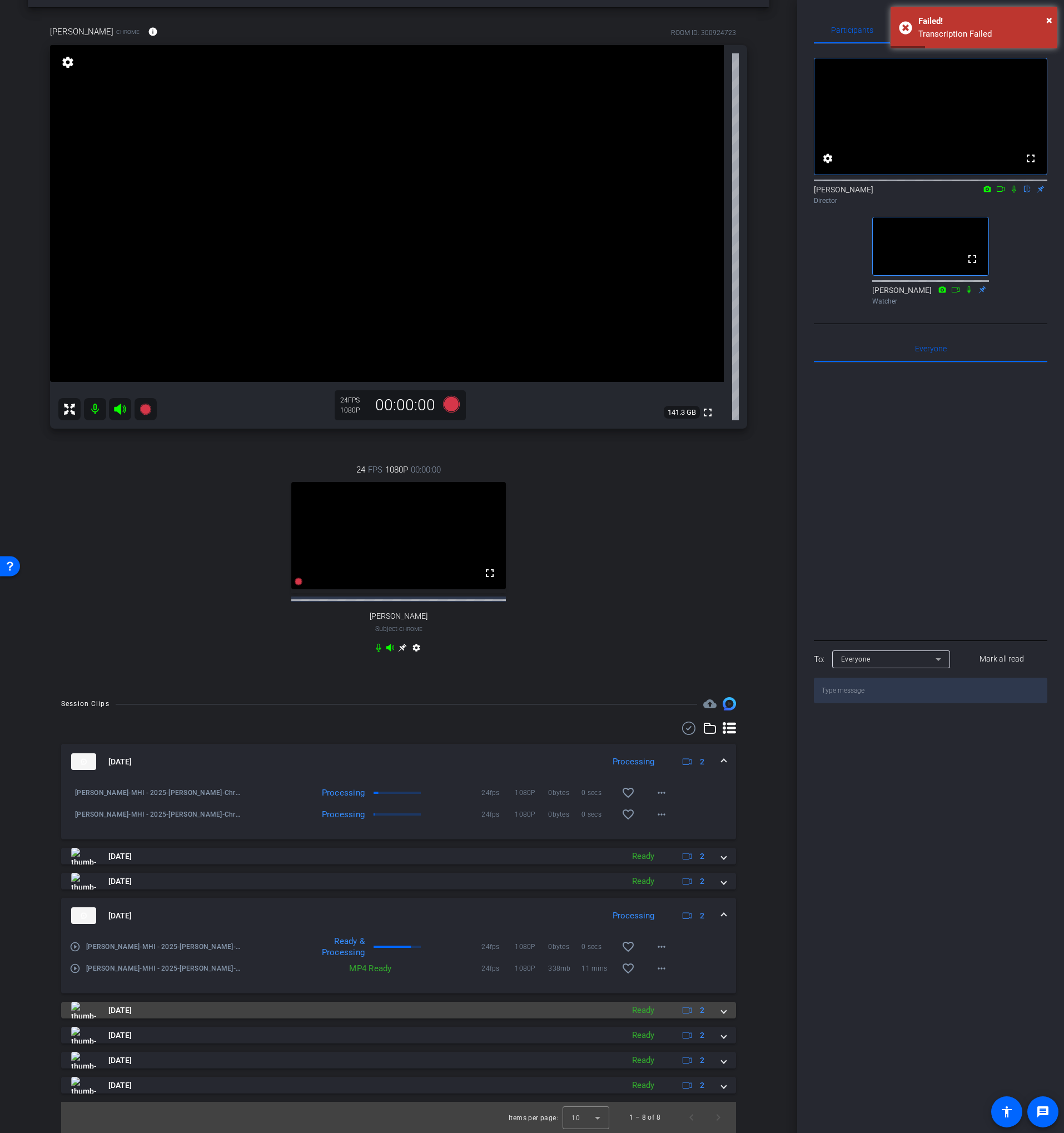
click at [408, 1006] on mat-panel-title "[DATE]" at bounding box center [343, 1009] width 546 height 16
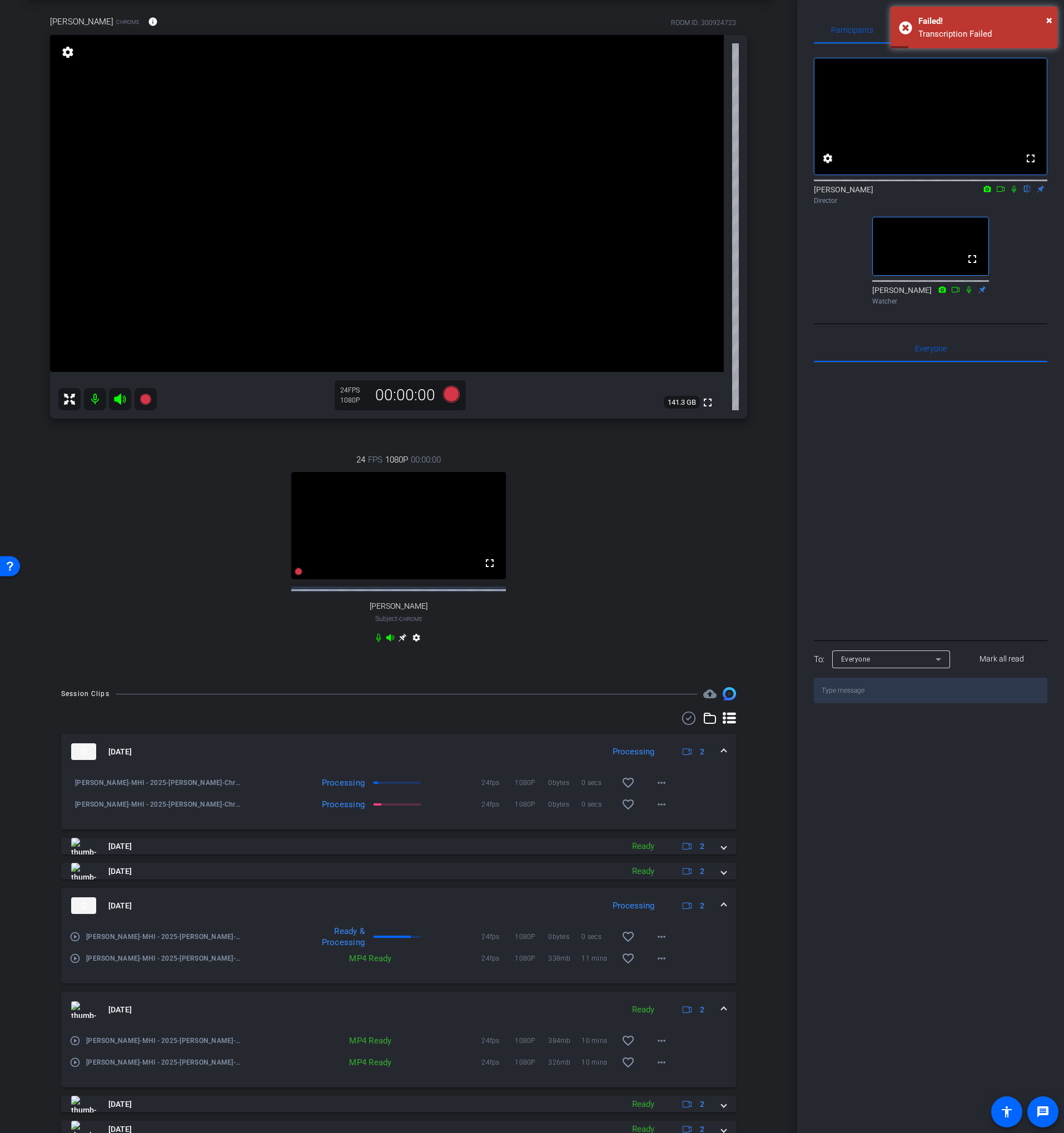
scroll to position [130, 0]
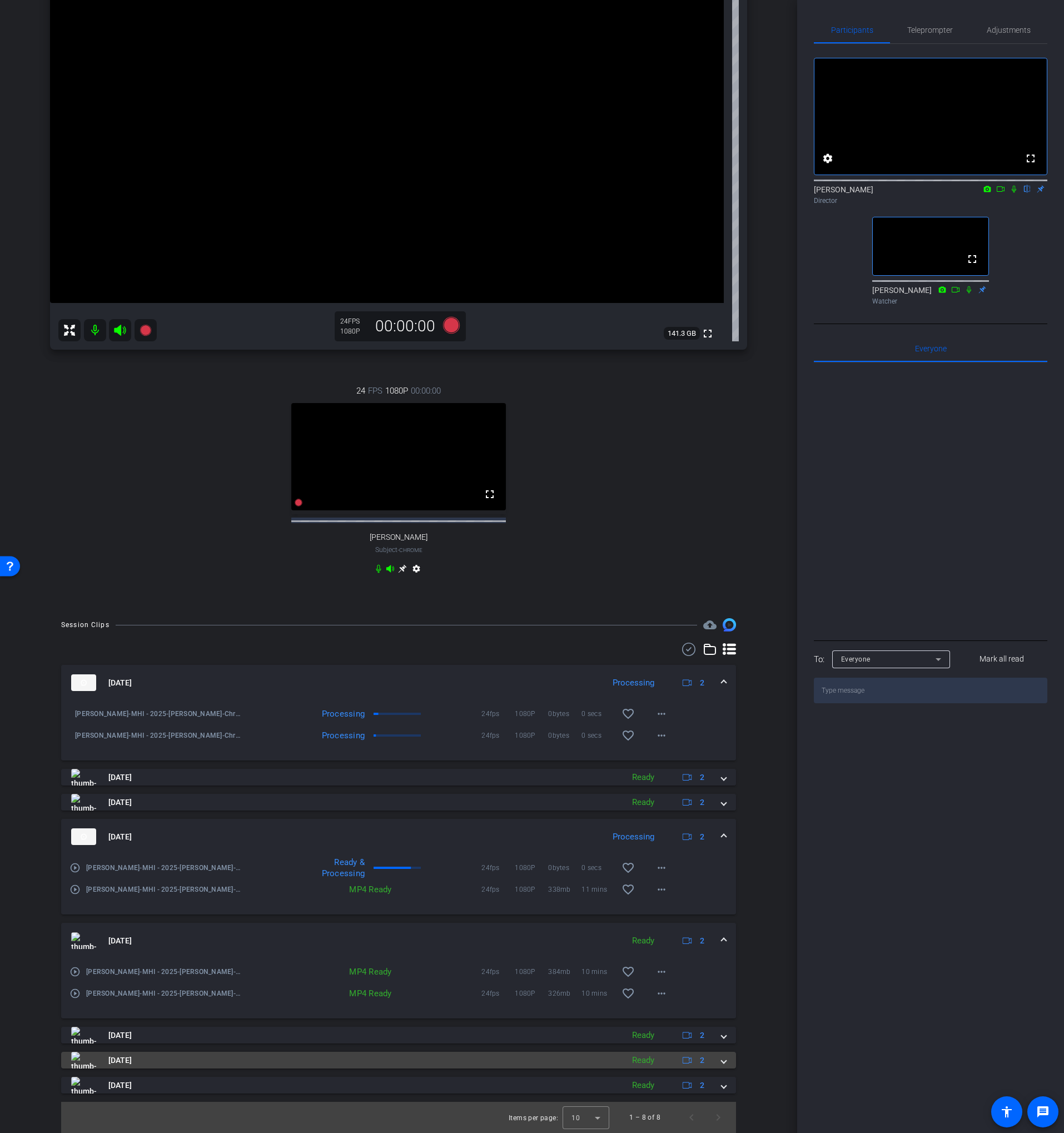
click at [411, 1061] on mat-panel-title "[DATE]" at bounding box center [343, 1059] width 546 height 16
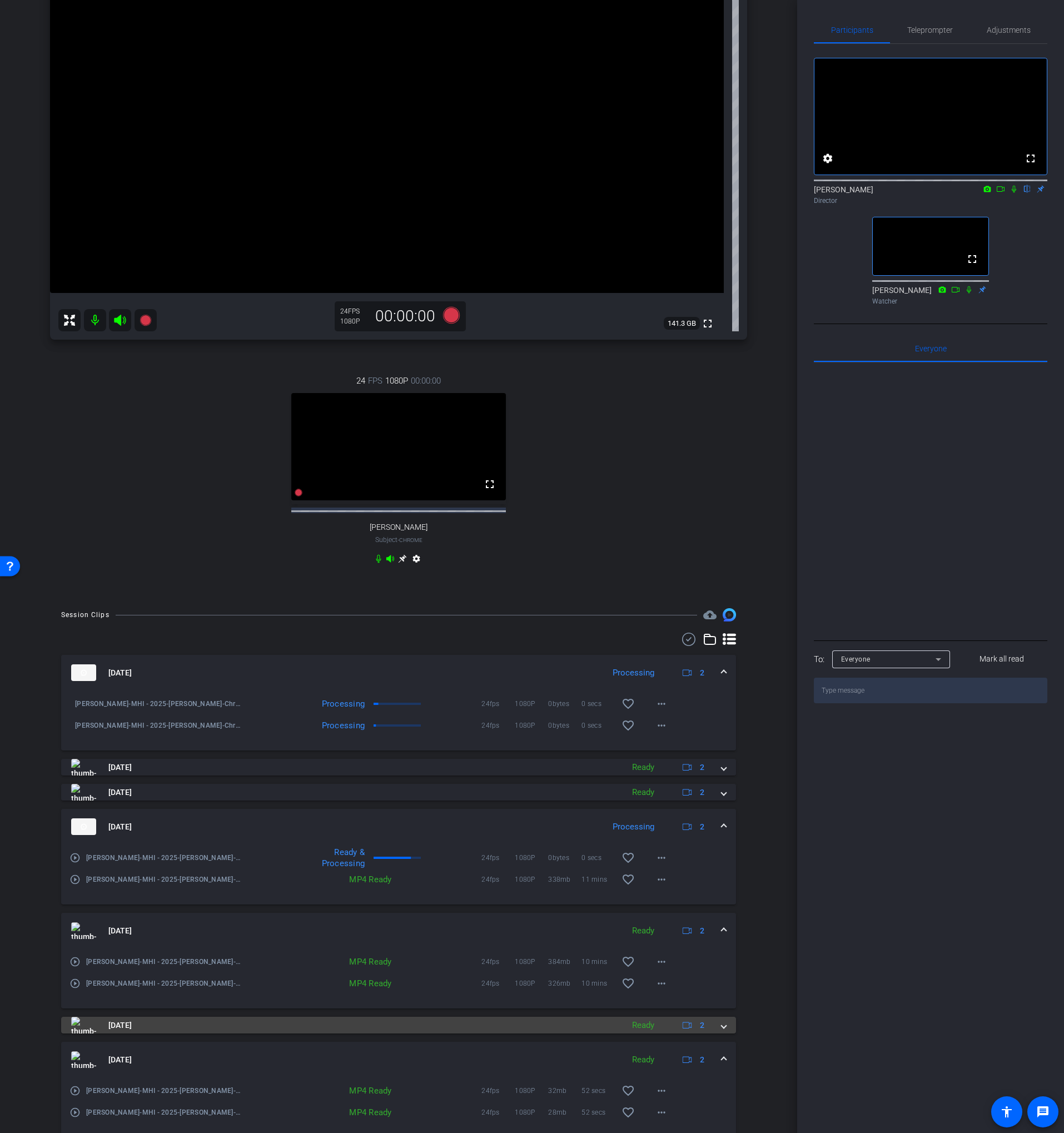
click at [416, 1033] on mat-panel-title "[DATE]" at bounding box center [343, 1025] width 546 height 16
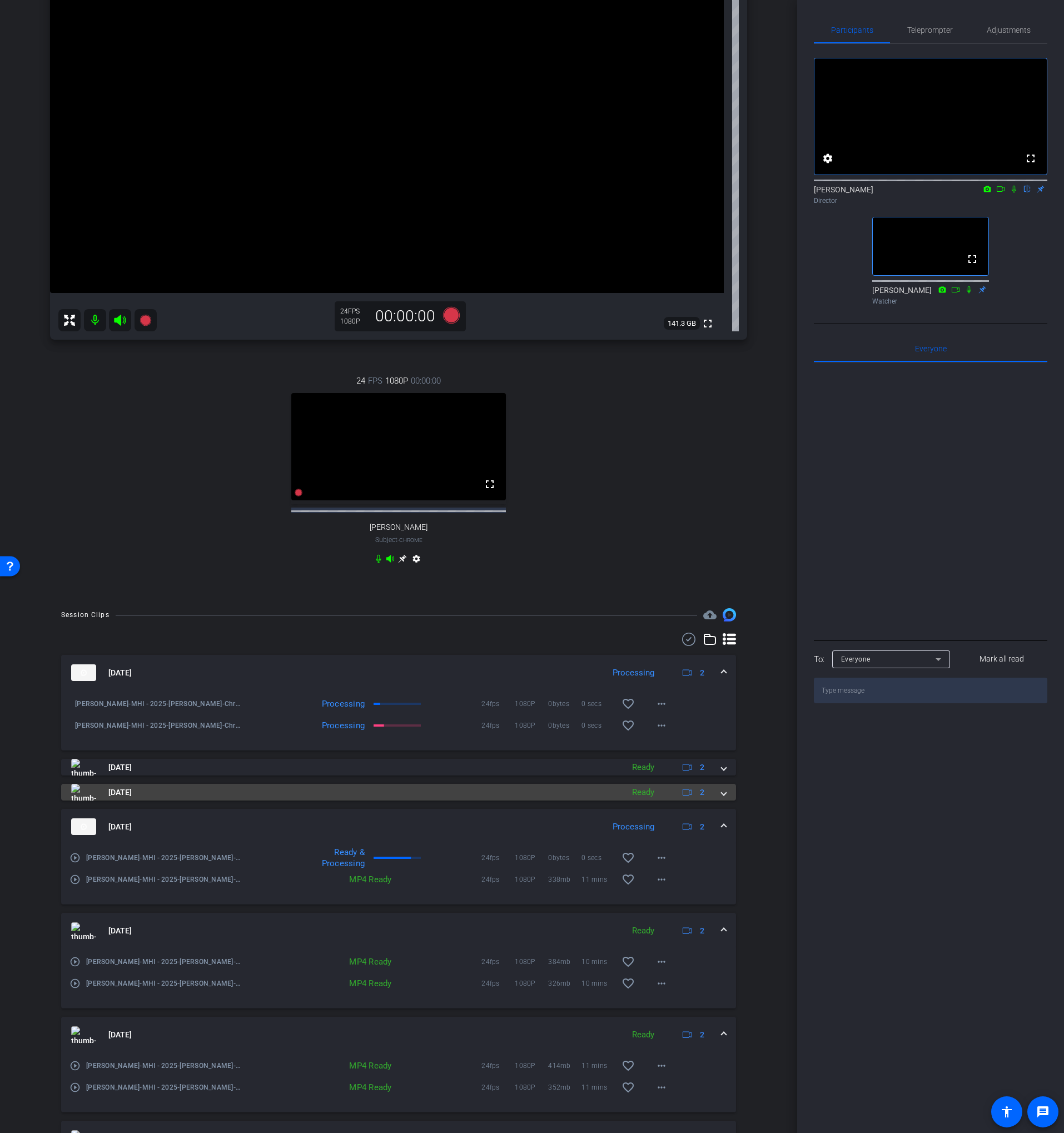
click at [418, 800] on mat-panel-title "[DATE]" at bounding box center [343, 791] width 546 height 16
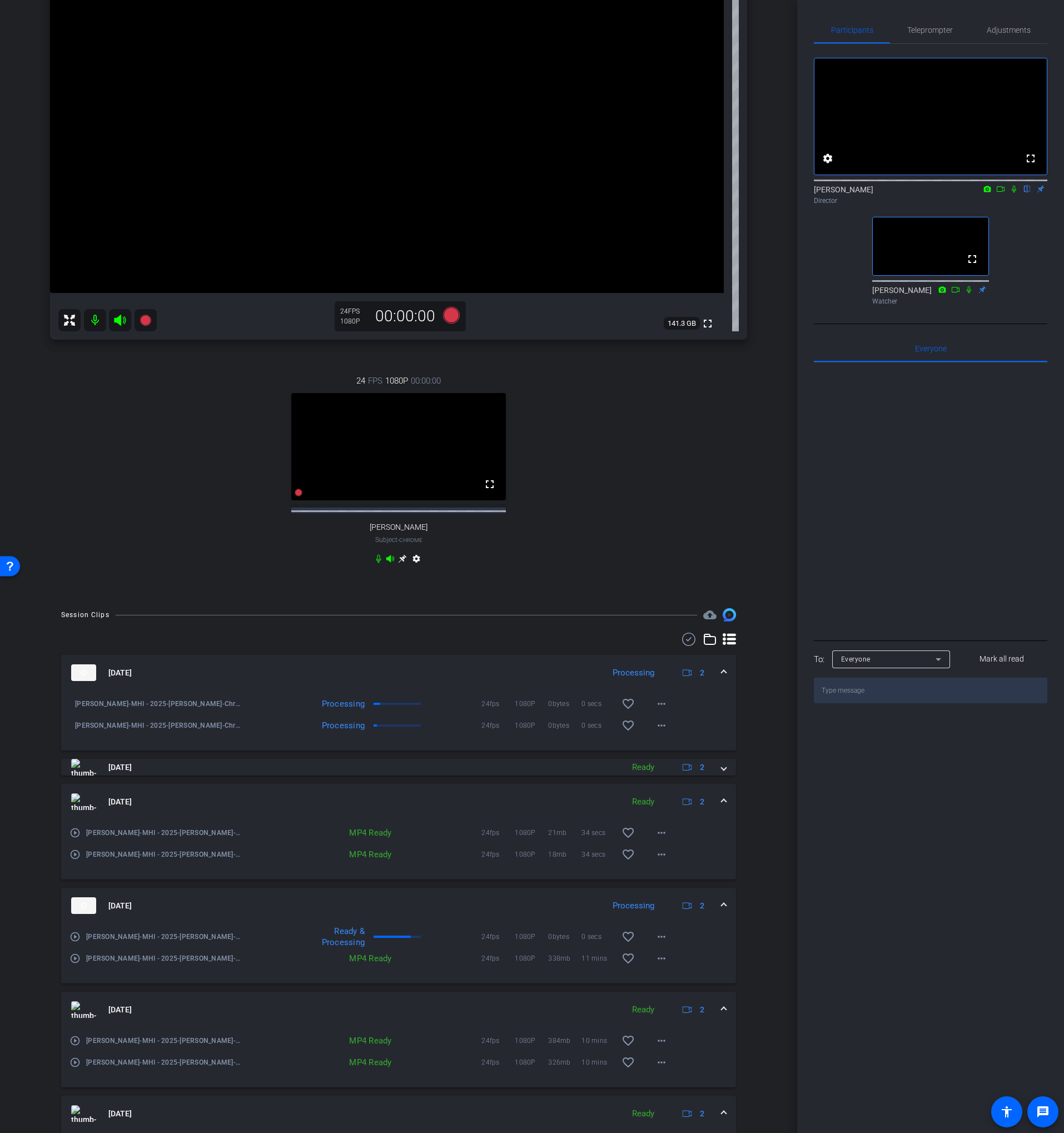
click at [418, 804] on mat-panel-title "[DATE]" at bounding box center [343, 801] width 546 height 16
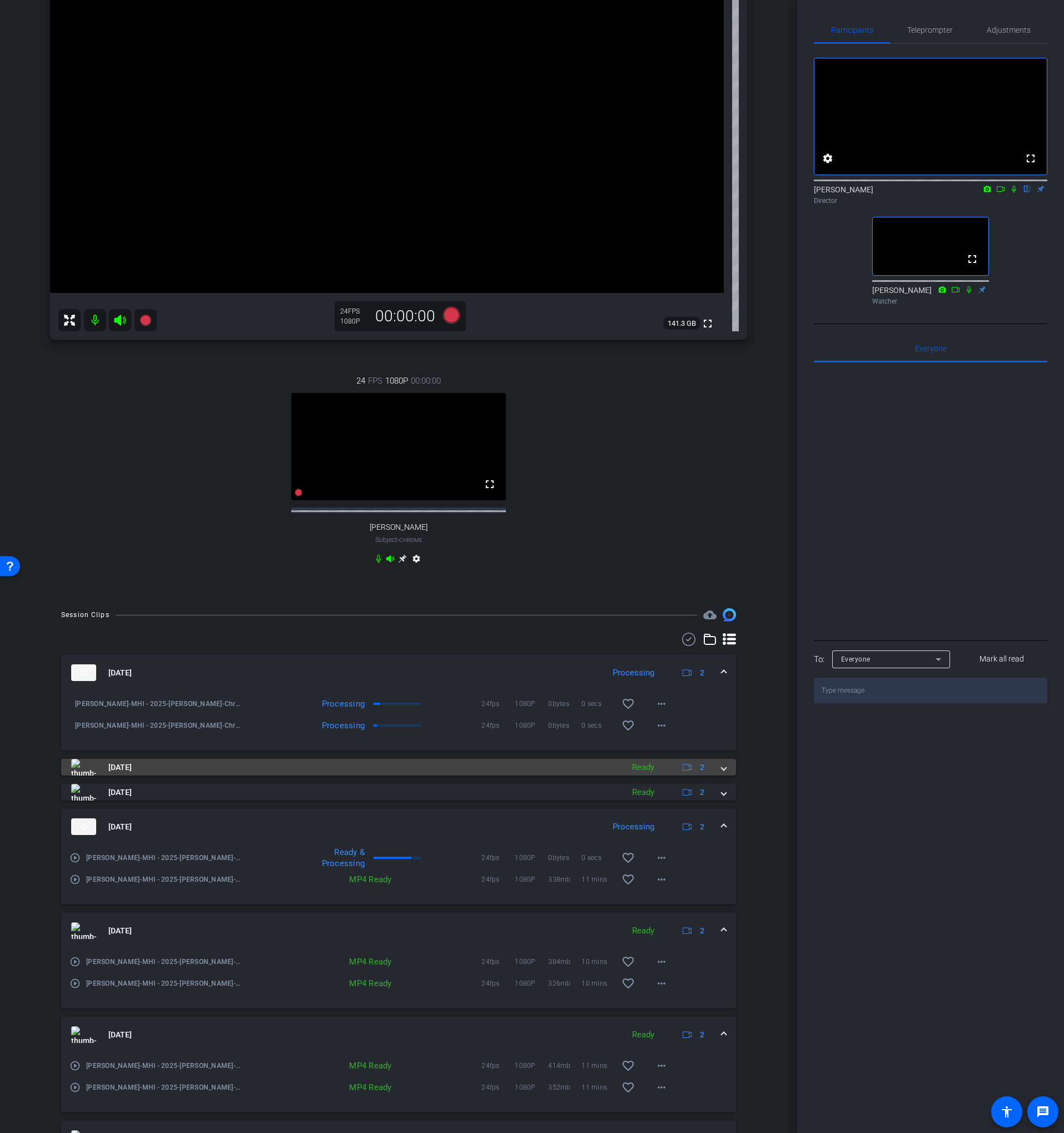
click at [392, 775] on mat-panel-title "[DATE]" at bounding box center [343, 767] width 546 height 16
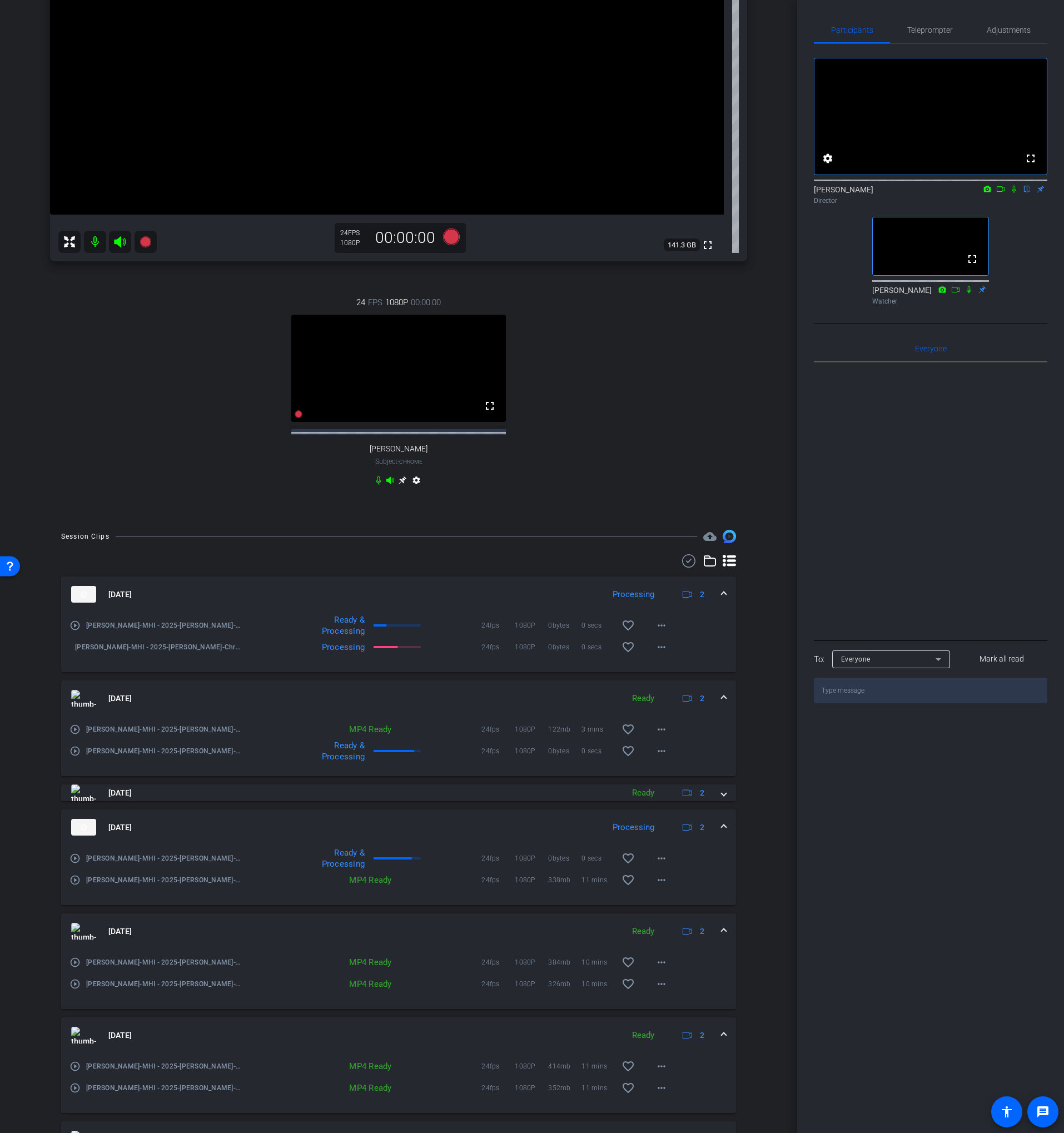
scroll to position [209, 0]
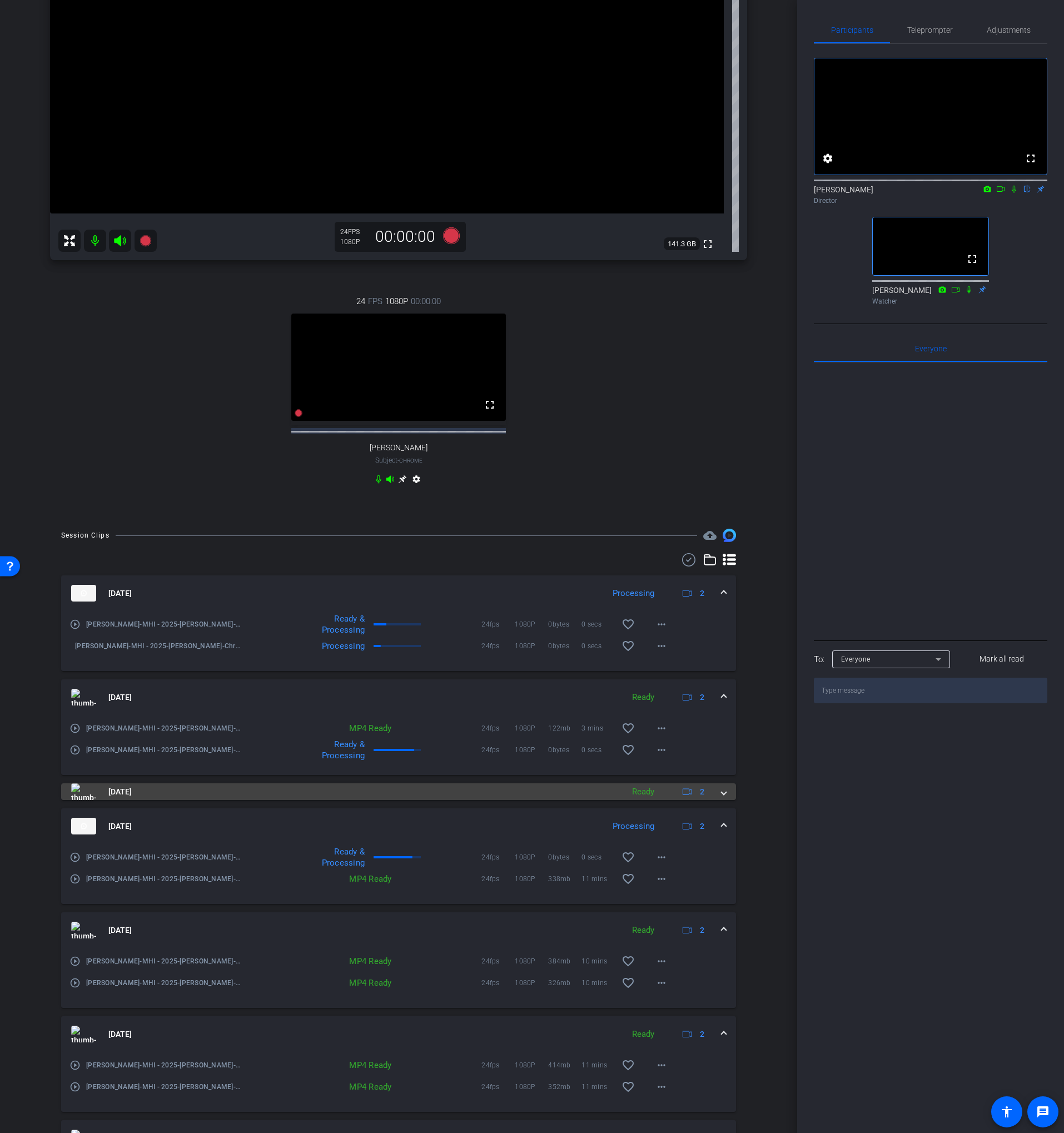
click at [402, 797] on mat-panel-title "[DATE]" at bounding box center [343, 791] width 546 height 16
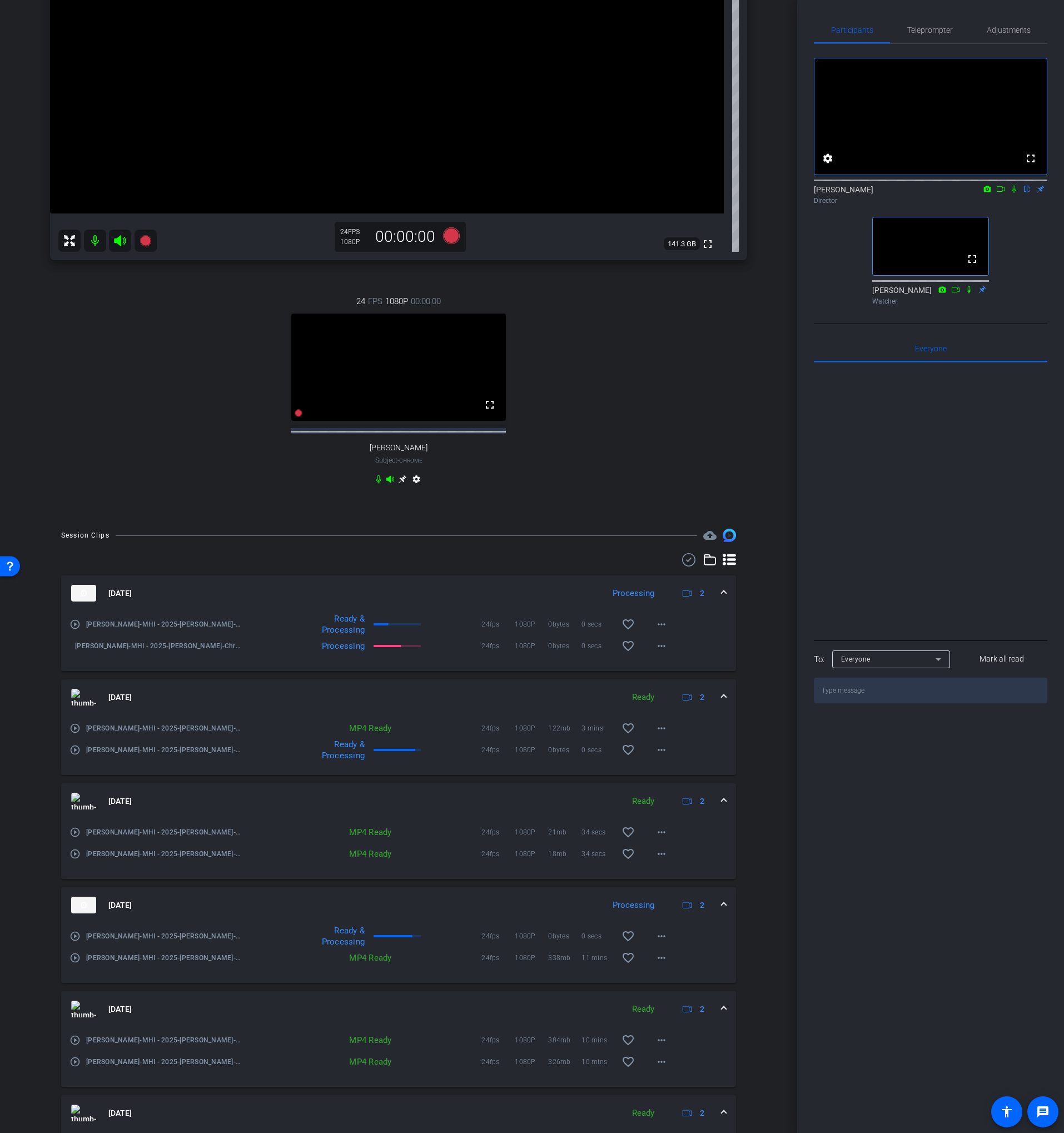
click at [409, 798] on mat-expansion-panel-header "[DATE] Ready 2" at bounding box center [398, 800] width 674 height 35
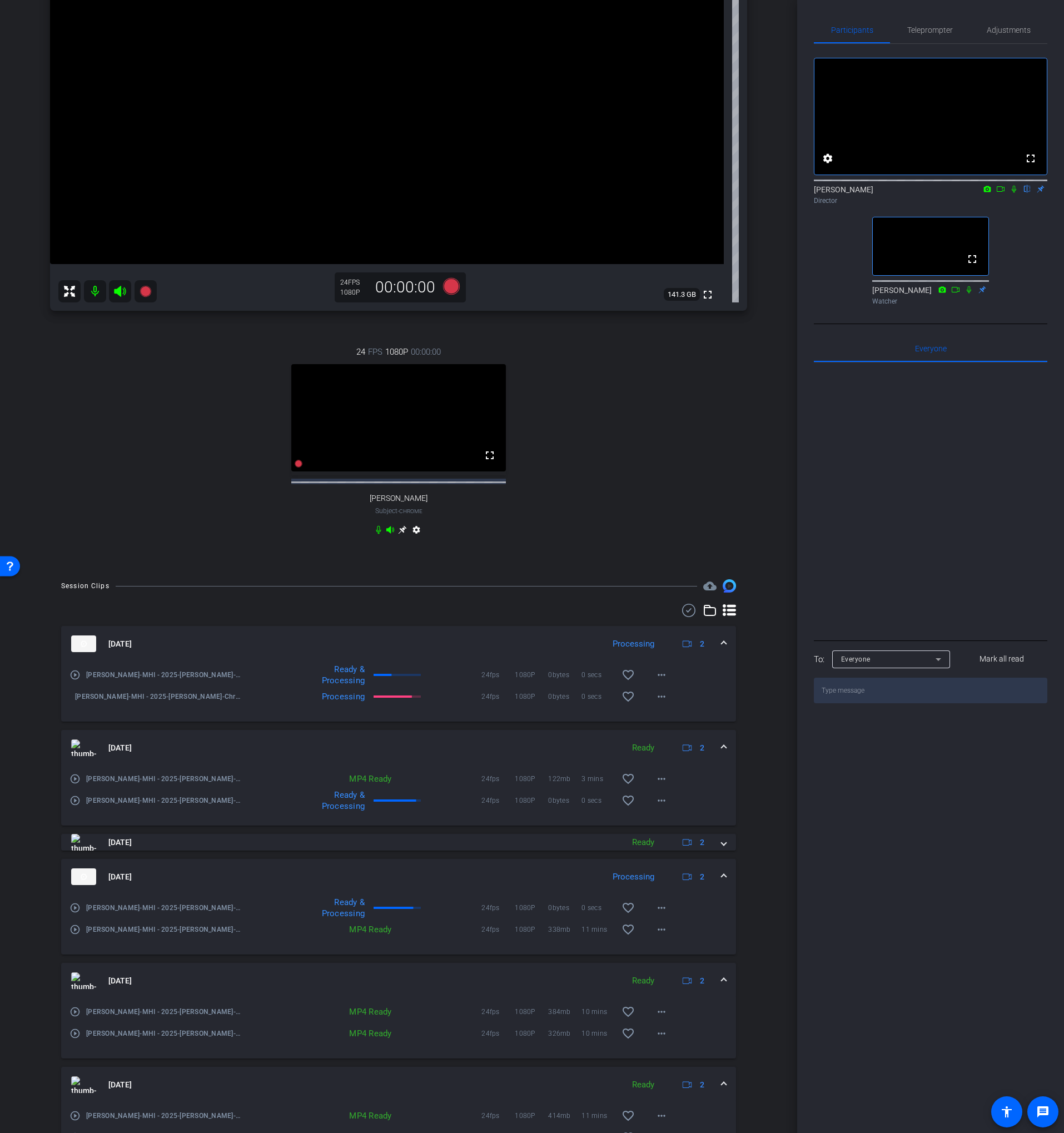
scroll to position [159, 0]
drag, startPoint x: 419, startPoint y: 810, endPoint x: 425, endPoint y: 805, distance: 7.8
click at [419, 801] on div at bounding box center [396, 800] width 47 height 2
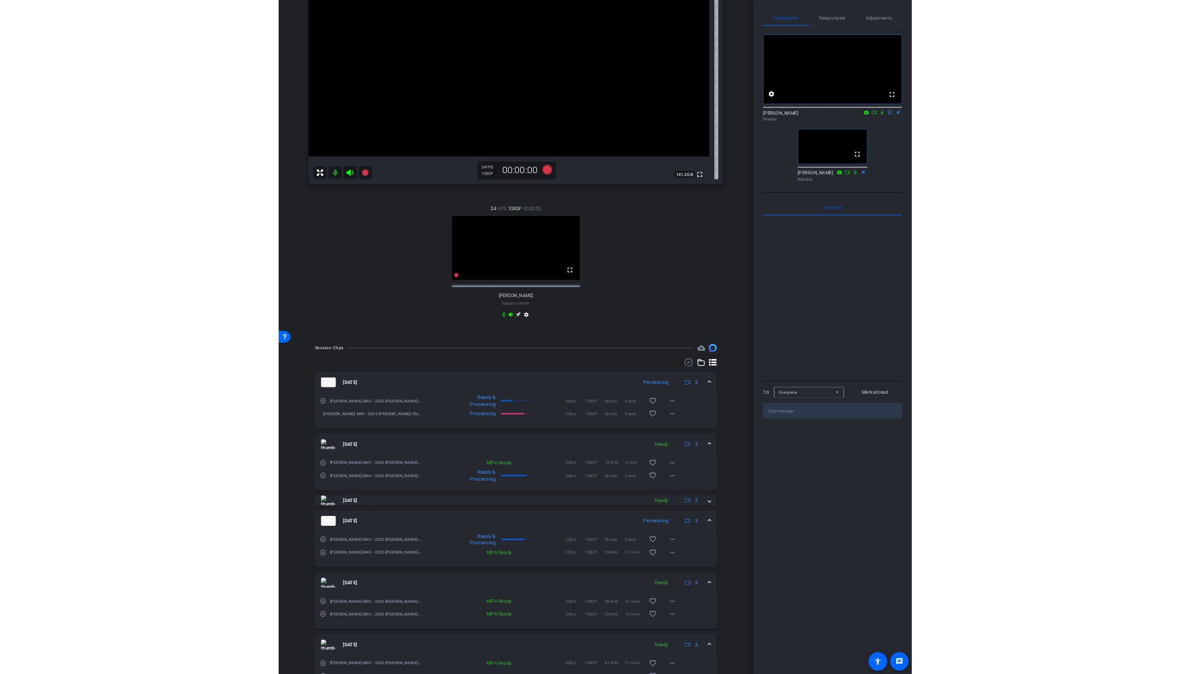
scroll to position [0, 0]
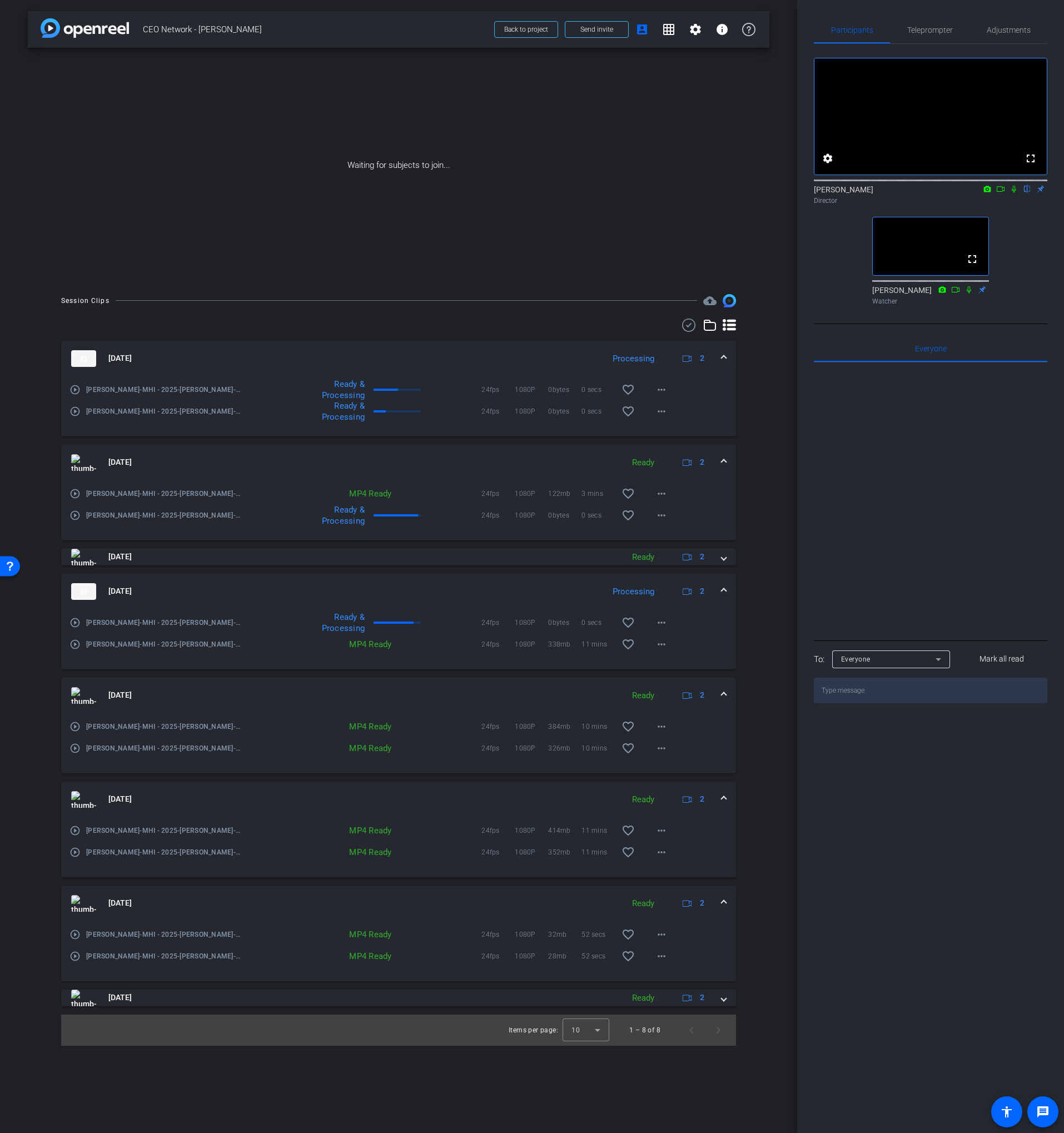
click at [1011, 193] on icon at bounding box center [1013, 189] width 9 height 8
click at [1001, 193] on icon at bounding box center [1000, 189] width 9 height 8
click at [1029, 193] on icon at bounding box center [1027, 189] width 9 height 8
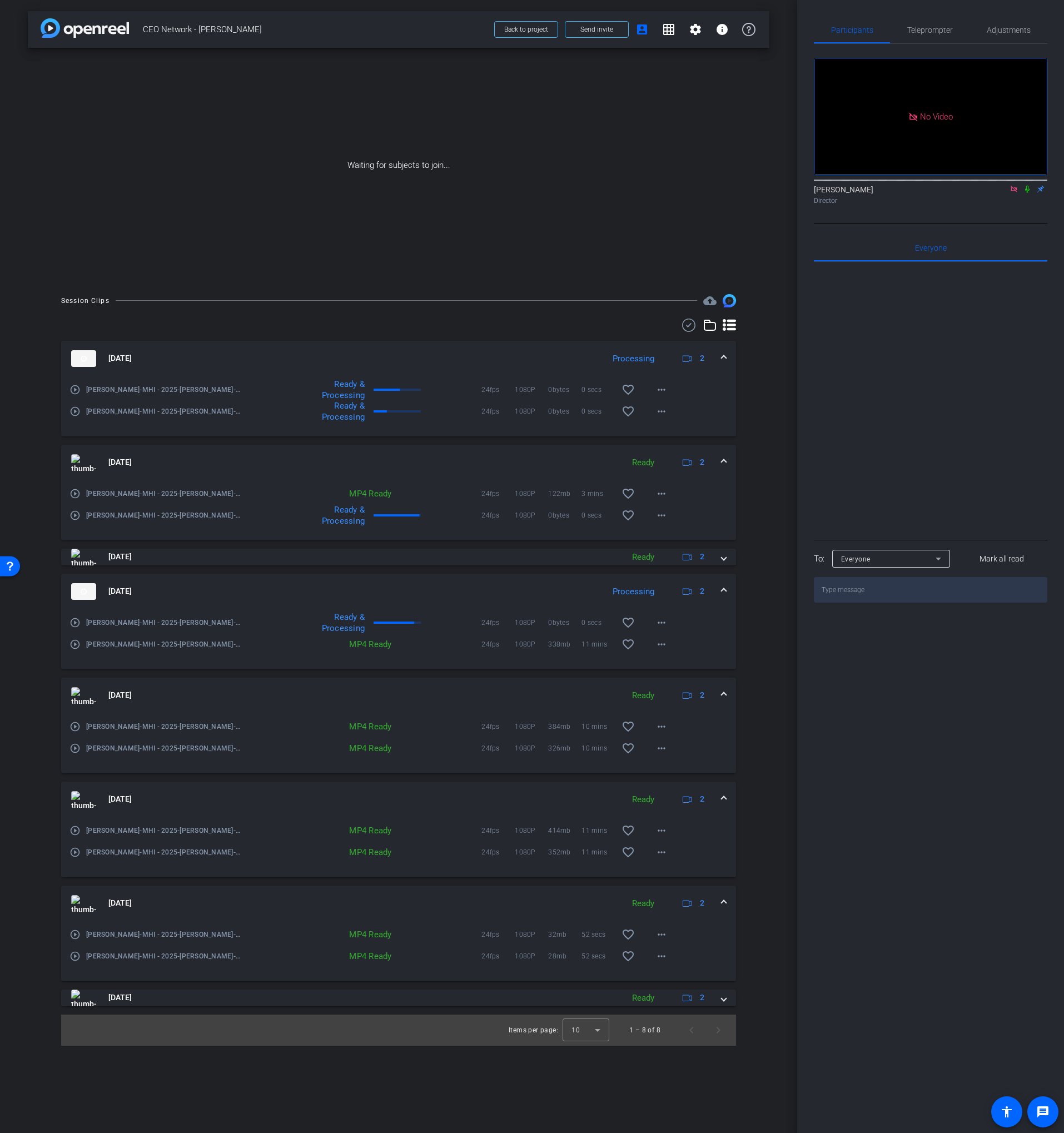
click at [1029, 193] on icon at bounding box center [1027, 189] width 9 height 8
click at [269, 556] on mat-panel-title "[DATE]" at bounding box center [343, 556] width 546 height 16
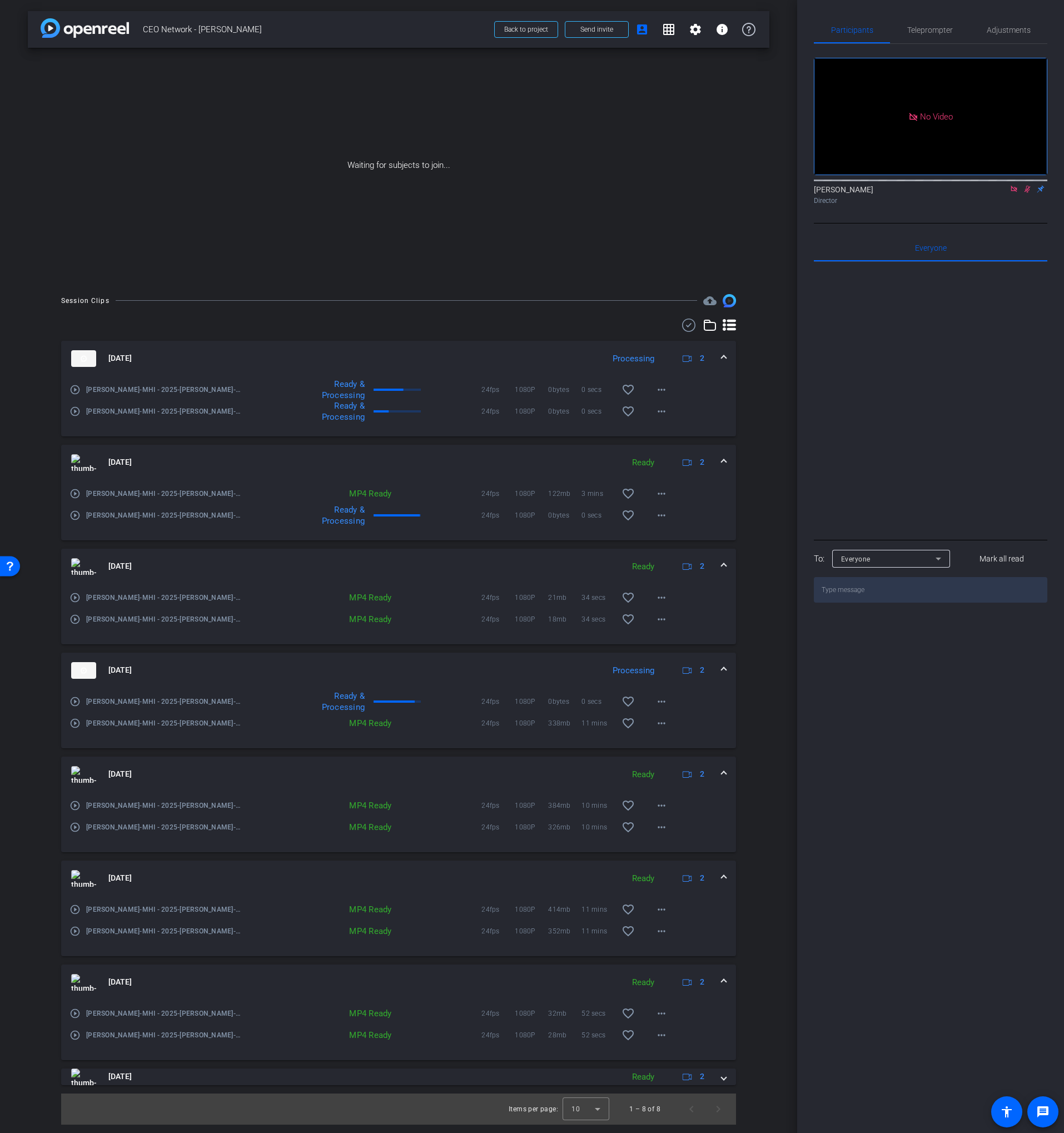
drag, startPoint x: 277, startPoint y: 557, endPoint x: 283, endPoint y: 555, distance: 6.3
click at [277, 557] on mat-expansion-panel-header "[DATE] Ready 2" at bounding box center [398, 566] width 674 height 35
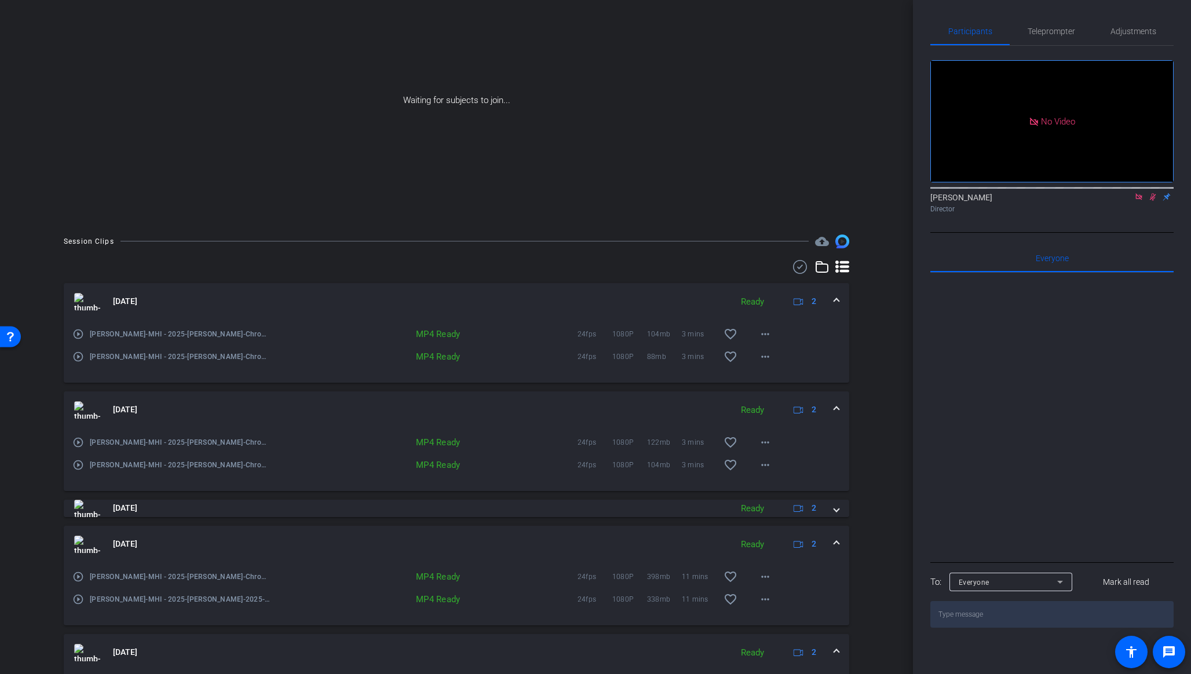
scroll to position [136, 0]
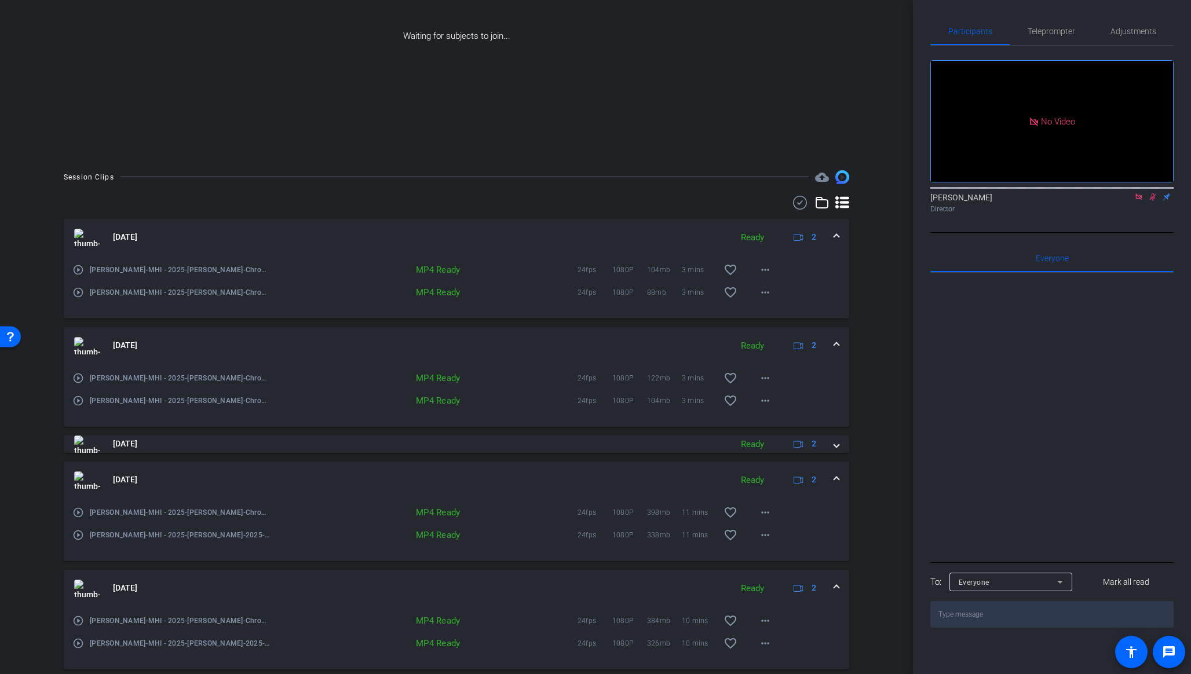
click at [804, 203] on icon at bounding box center [799, 203] width 17 height 14
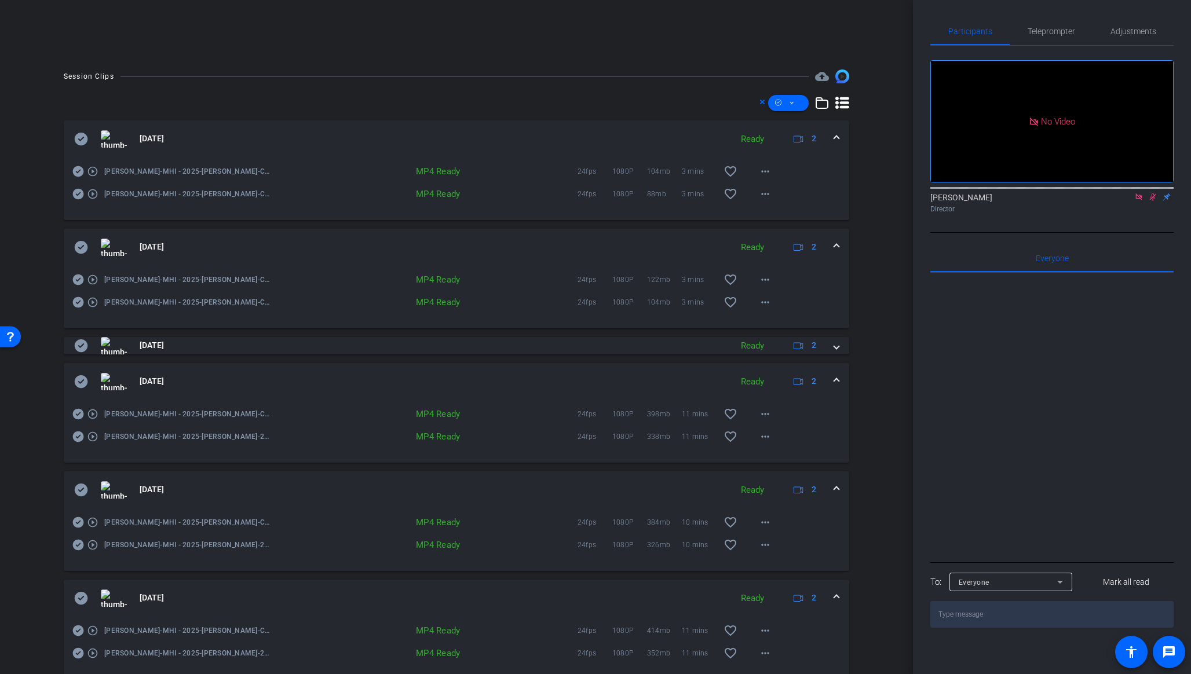
scroll to position [238, 0]
click at [764, 101] on icon at bounding box center [763, 101] width 6 height 14
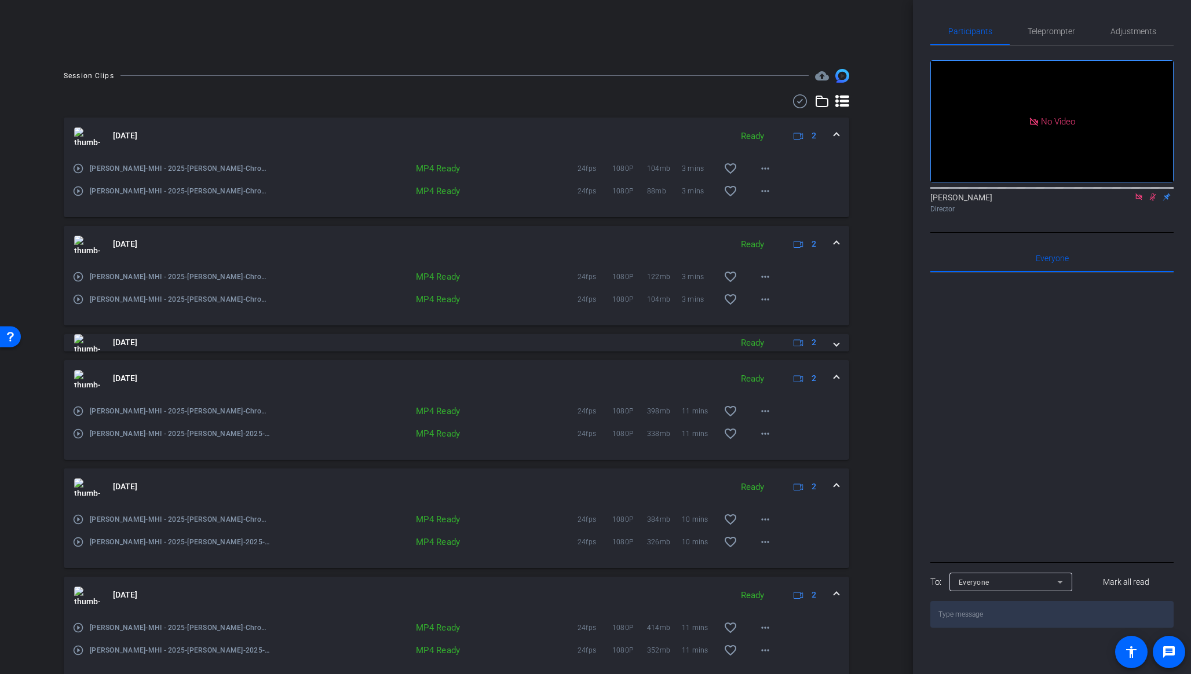
scroll to position [415, 0]
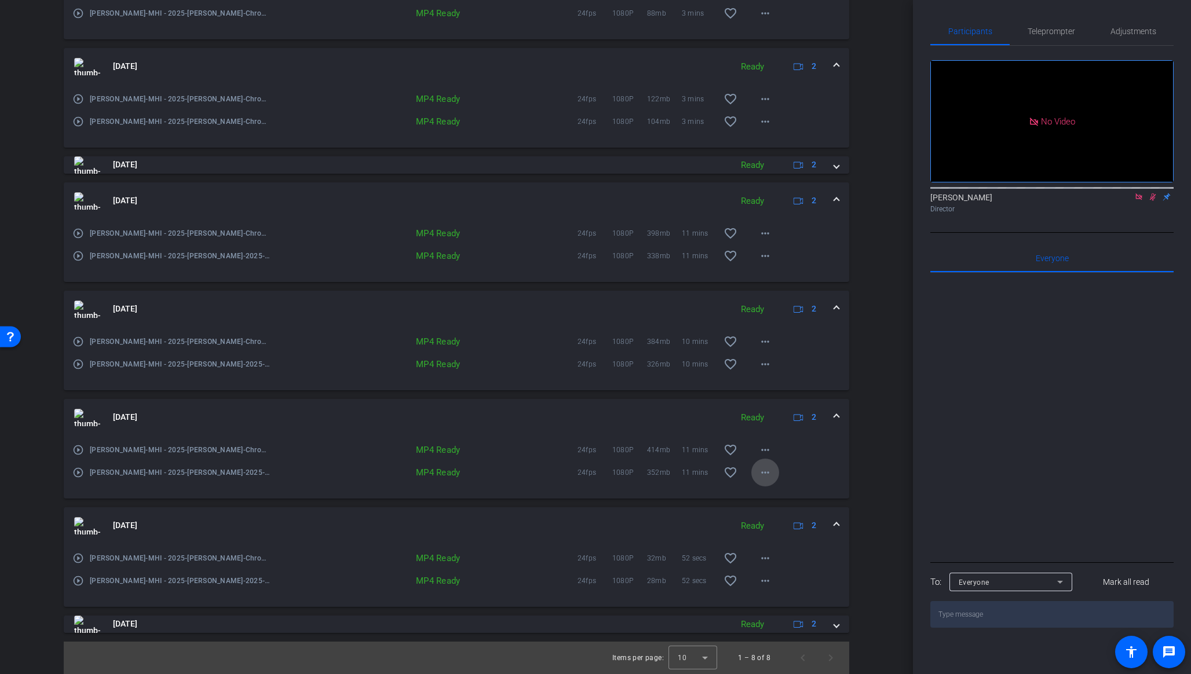
click at [773, 472] on span at bounding box center [765, 473] width 28 height 28
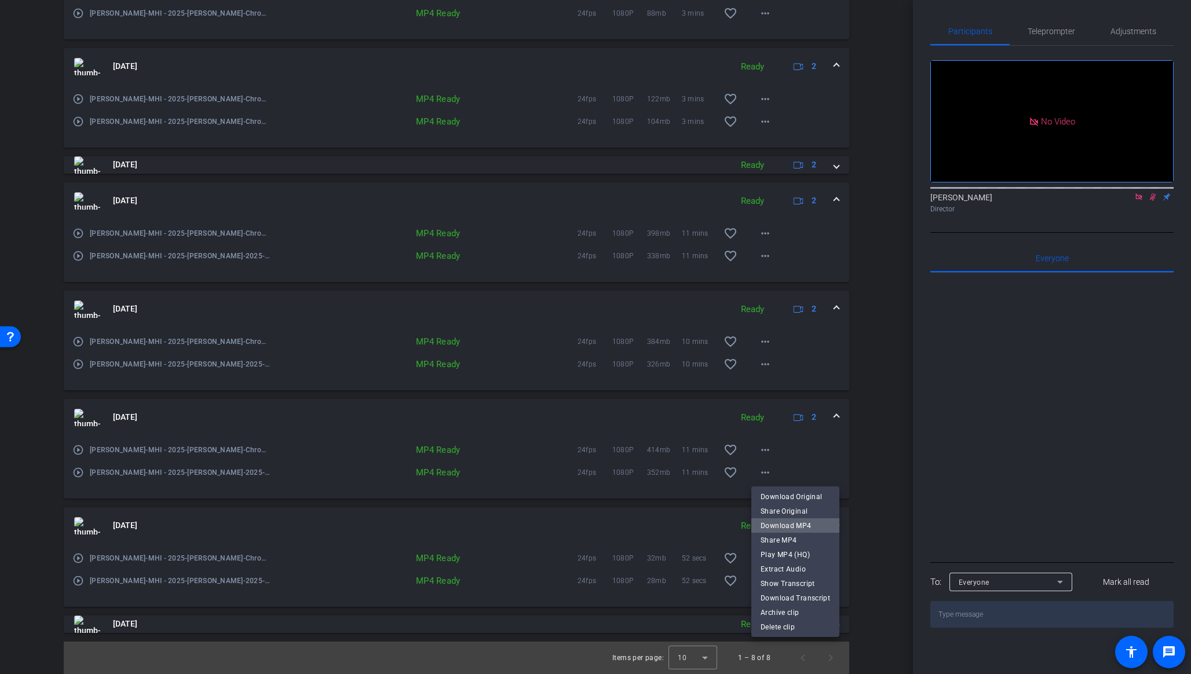
click at [808, 527] on span "Download MP4" at bounding box center [796, 526] width 70 height 14
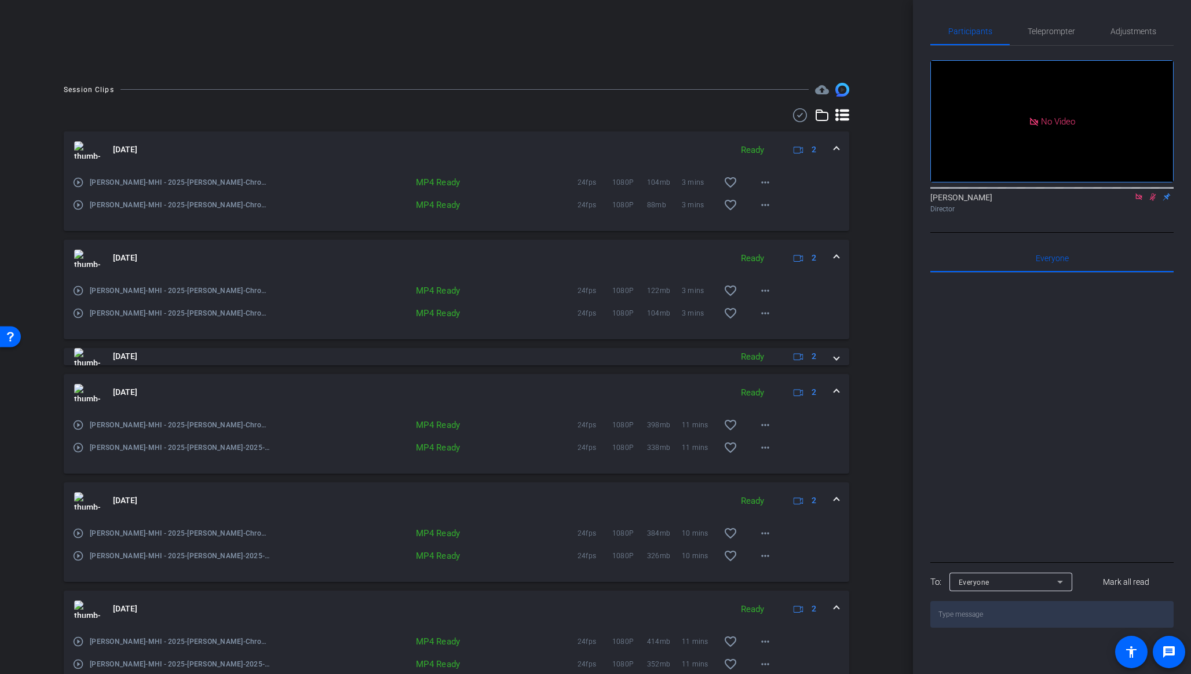
scroll to position [0, 0]
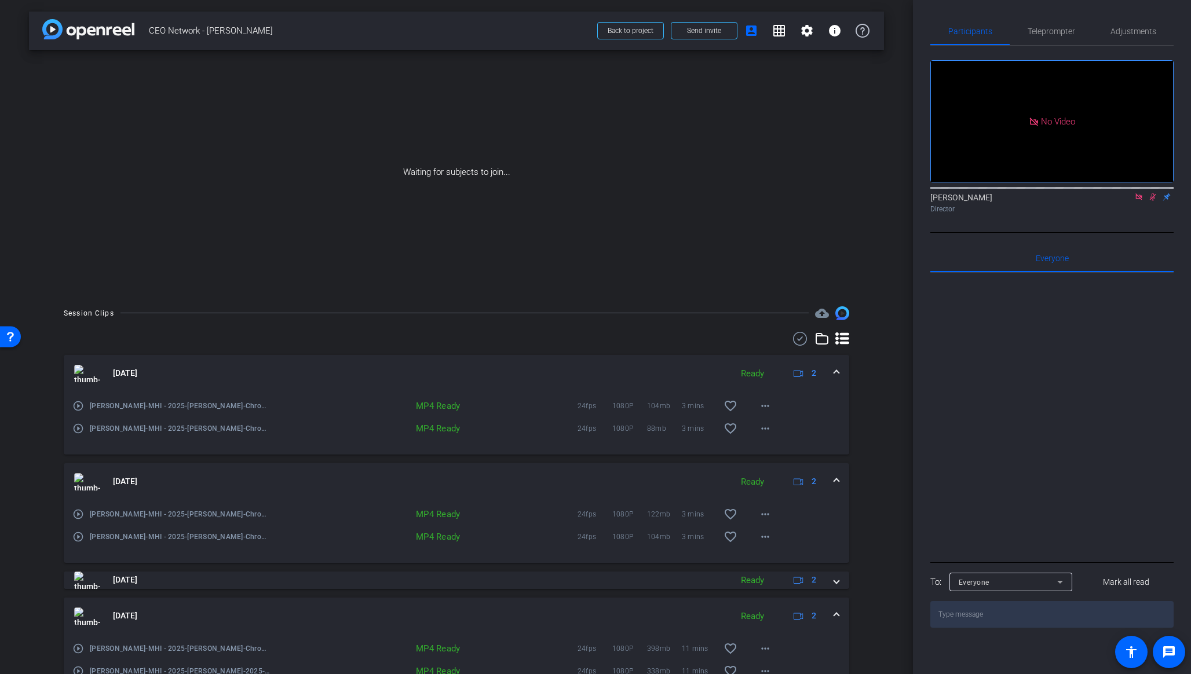
drag, startPoint x: 799, startPoint y: 340, endPoint x: 681, endPoint y: 323, distance: 119.9
click at [799, 339] on use at bounding box center [800, 339] width 14 height 14
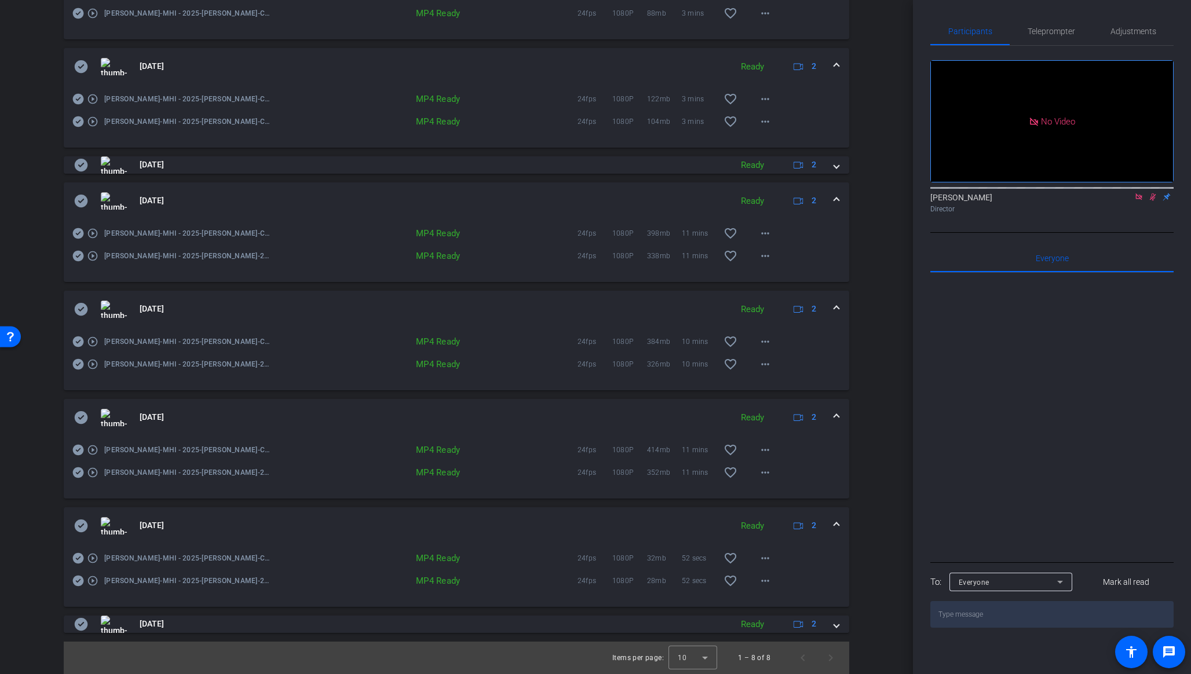
drag, startPoint x: 78, startPoint y: 450, endPoint x: 89, endPoint y: 300, distance: 150.5
click at [78, 449] on icon at bounding box center [78, 450] width 11 height 11
click at [79, 310] on icon at bounding box center [81, 309] width 14 height 14
click at [82, 202] on icon at bounding box center [81, 201] width 13 height 13
click at [75, 64] on icon at bounding box center [81, 66] width 13 height 13
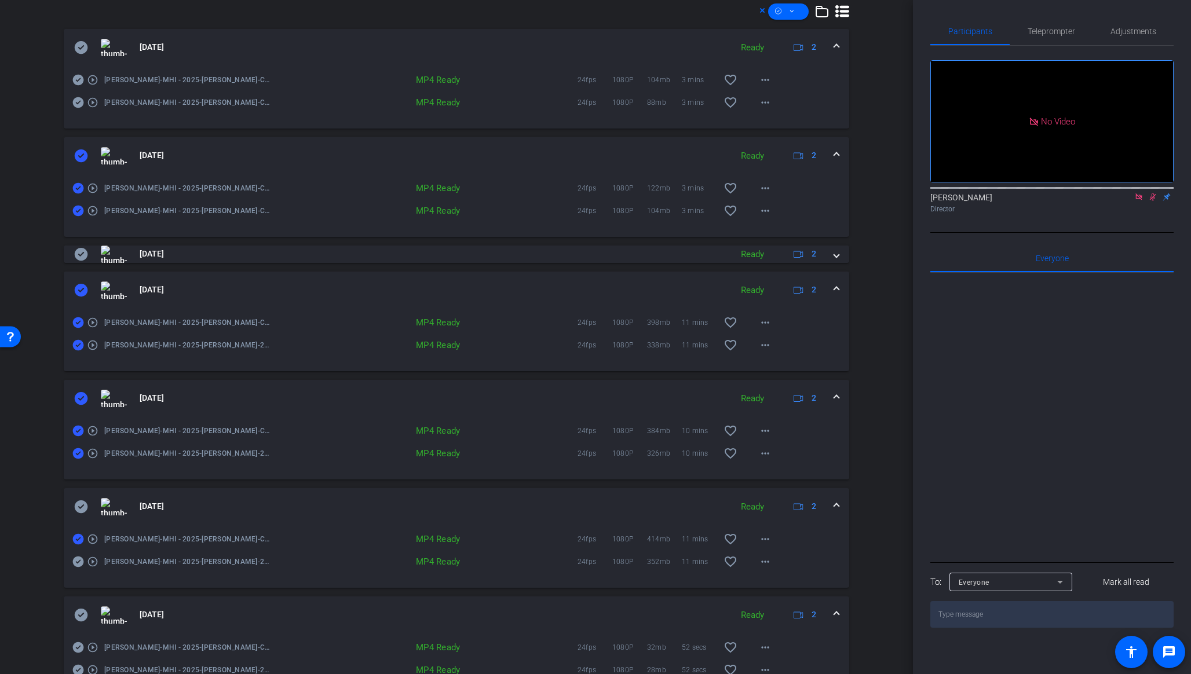
scroll to position [311, 0]
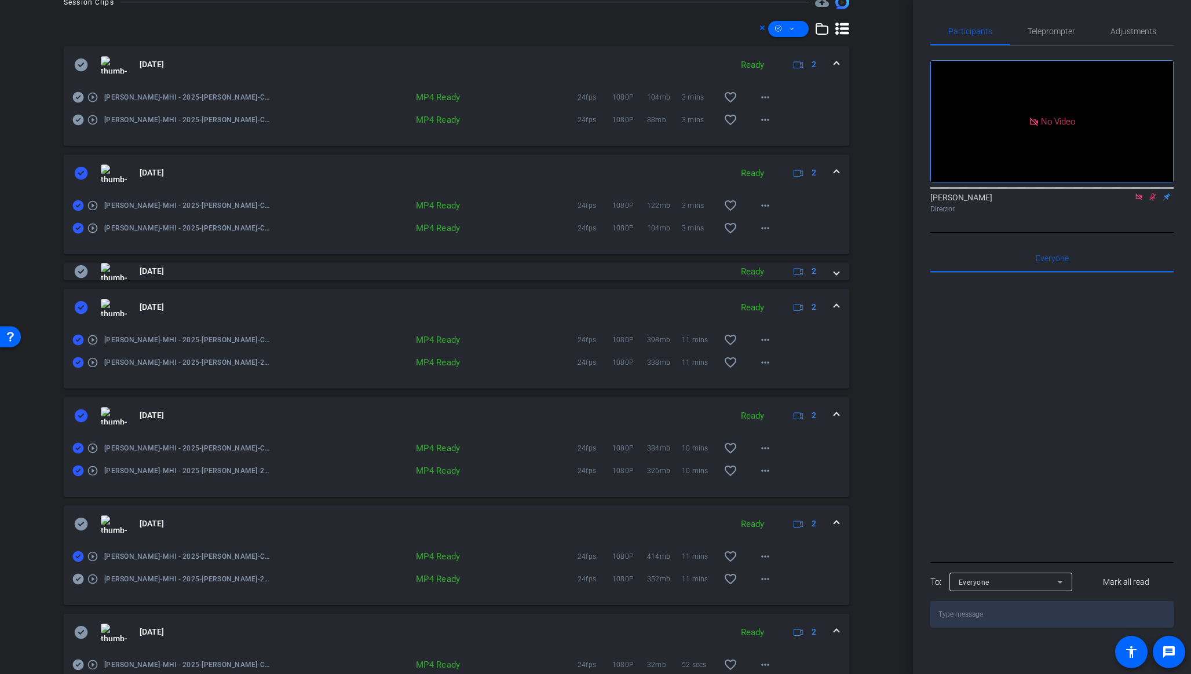
click at [83, 59] on icon at bounding box center [81, 65] width 14 height 14
click at [793, 21] on icon at bounding box center [792, 28] width 6 height 14
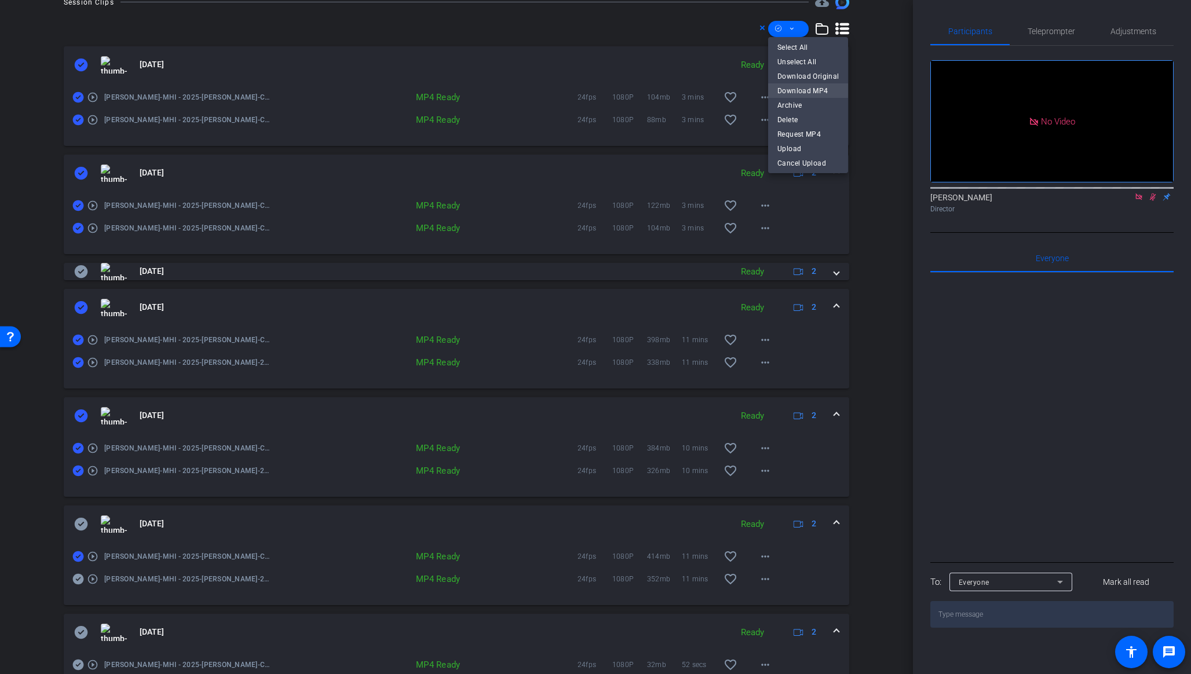
click at [810, 92] on span "Download MP4" at bounding box center [807, 90] width 61 height 14
